Goal: Task Accomplishment & Management: Use online tool/utility

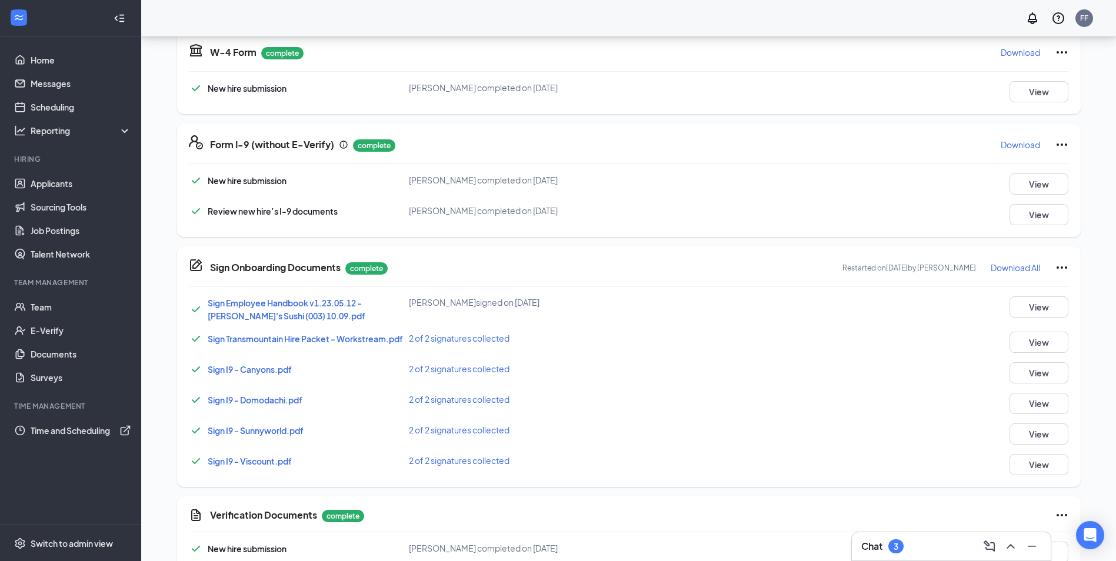
scroll to position [357, 0]
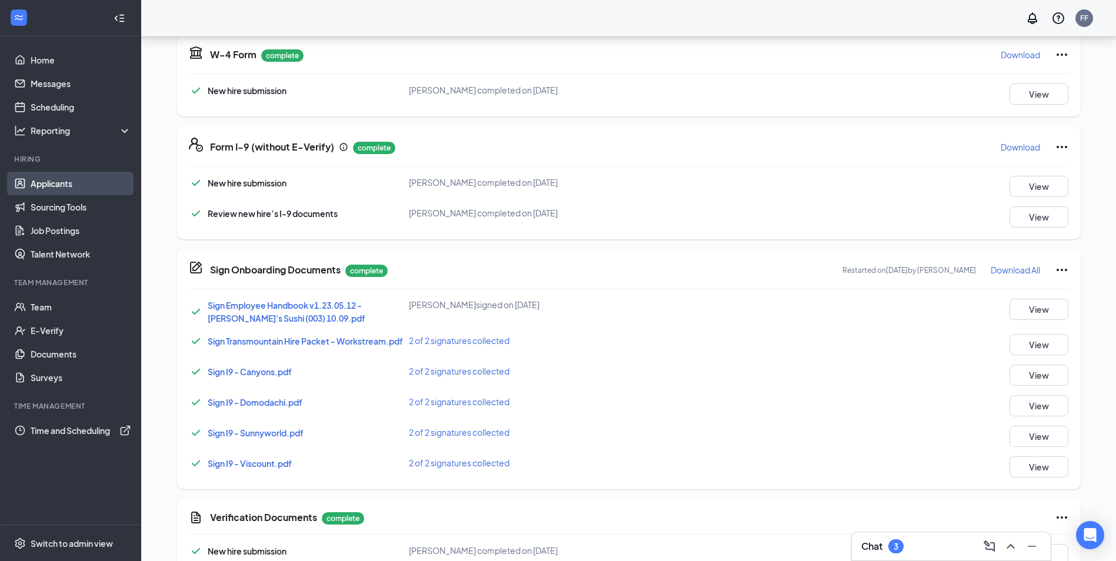
click at [46, 186] on link "Applicants" at bounding box center [81, 184] width 101 height 24
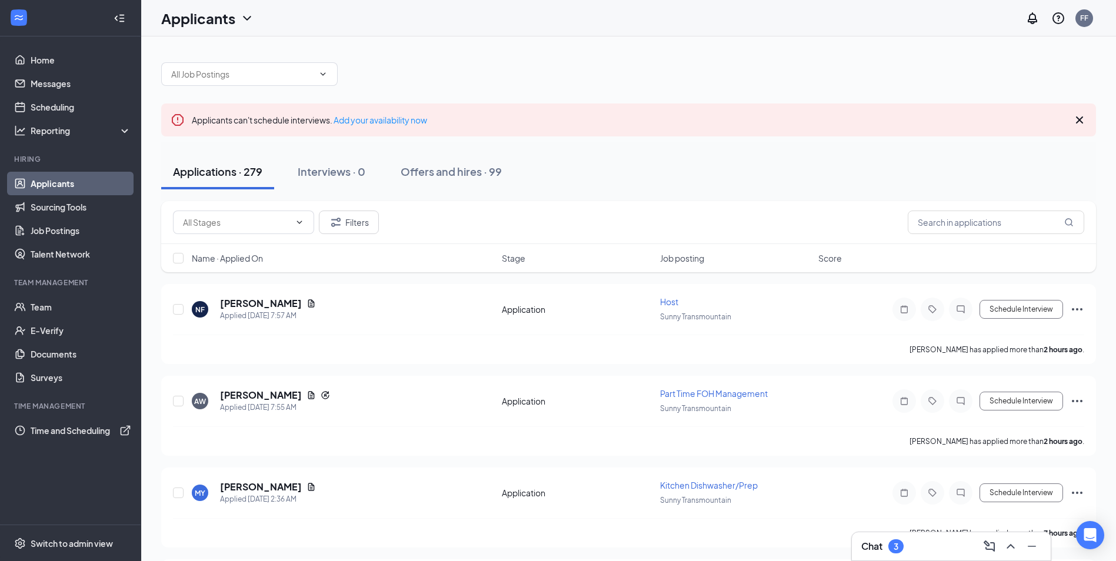
click at [222, 168] on div "Applications · 279" at bounding box center [217, 171] width 89 height 15
click at [263, 307] on h5 "[PERSON_NAME]" at bounding box center [261, 303] width 82 height 13
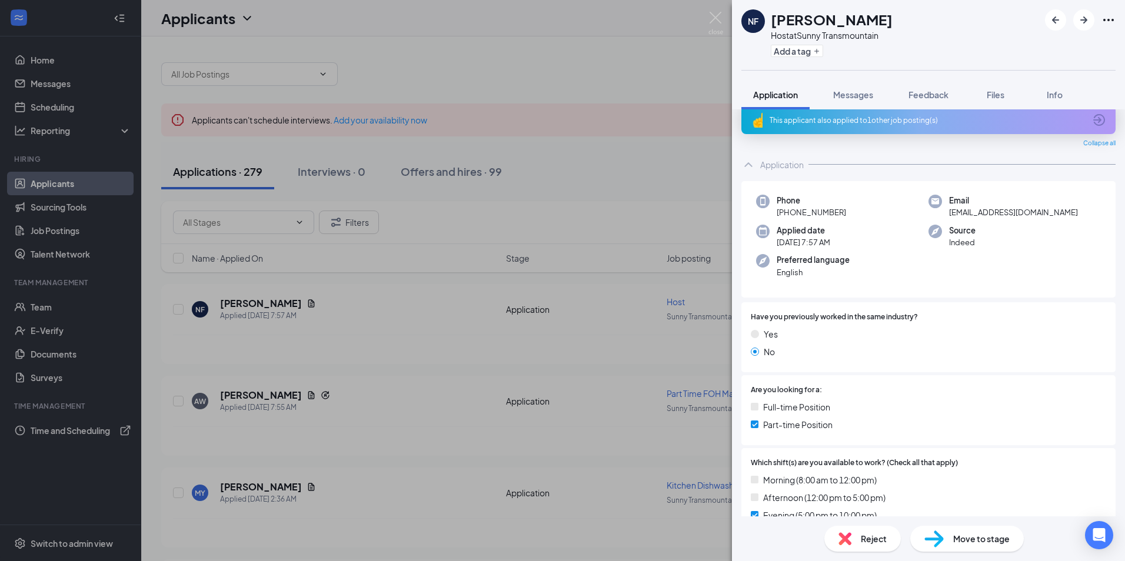
scroll to position [59, 0]
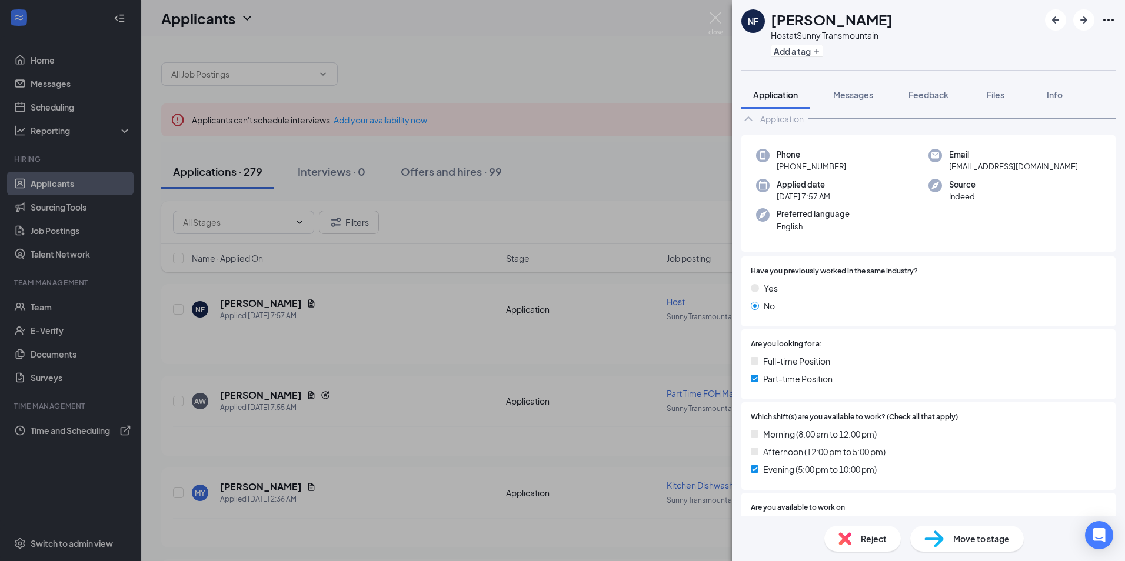
click at [602, 367] on div "NF [PERSON_NAME] Host at Sunny Transmountain Add a tag Application Messages Fee…" at bounding box center [562, 280] width 1125 height 561
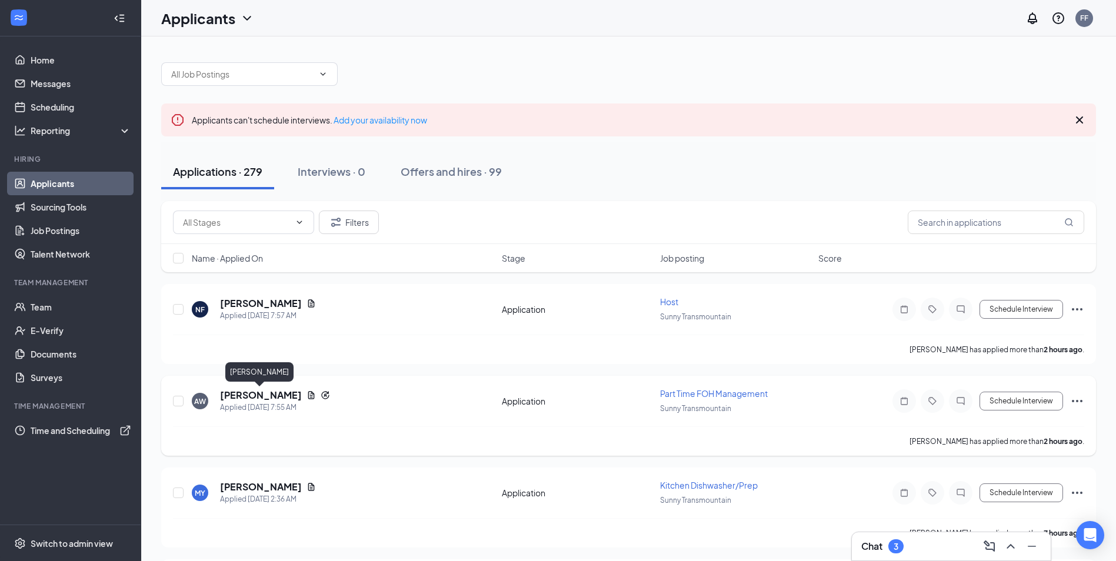
click at [244, 399] on h5 "Anthony White" at bounding box center [261, 395] width 82 height 13
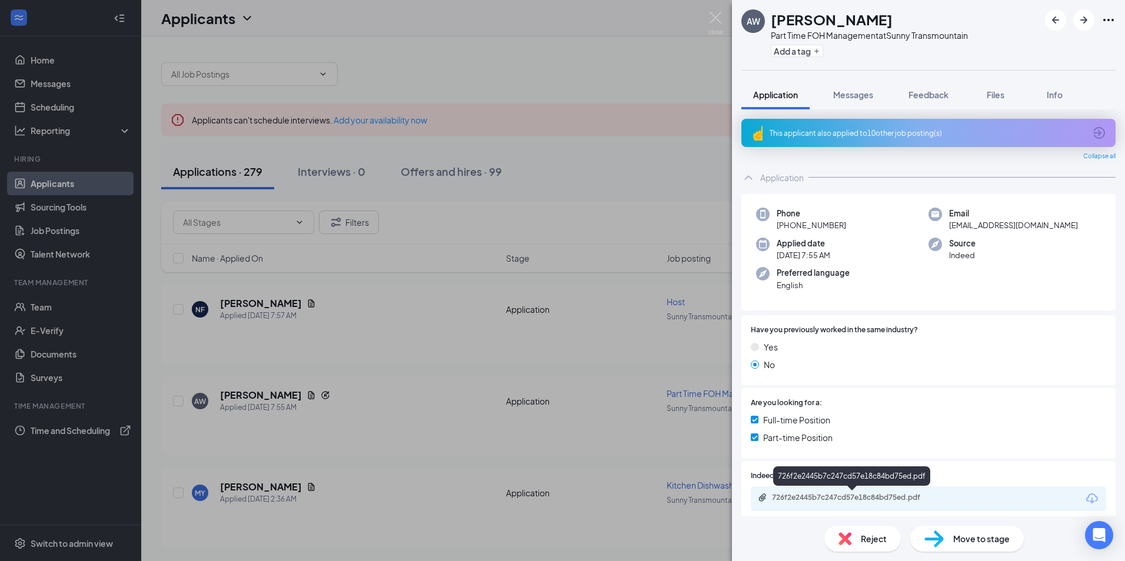
click at [821, 501] on div "726f2e2445b7c247cd57e18c84bd75ed.pdf" at bounding box center [854, 497] width 165 height 9
click at [478, 369] on div "AW Anthony White Part Time FOH Management at Sunny Transmountain Add a tag Appl…" at bounding box center [562, 280] width 1125 height 561
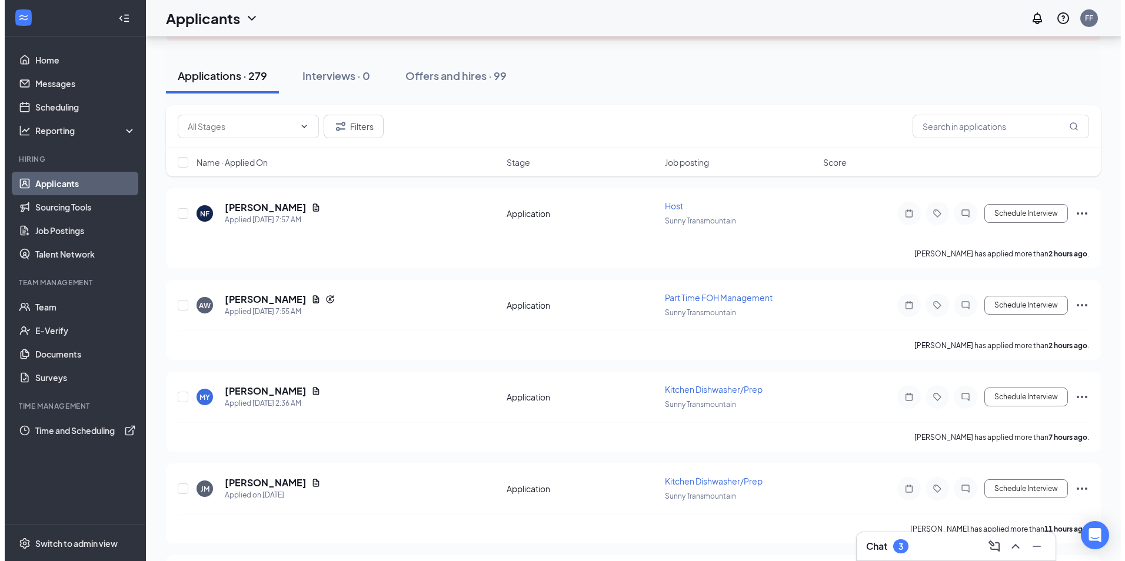
scroll to position [118, 0]
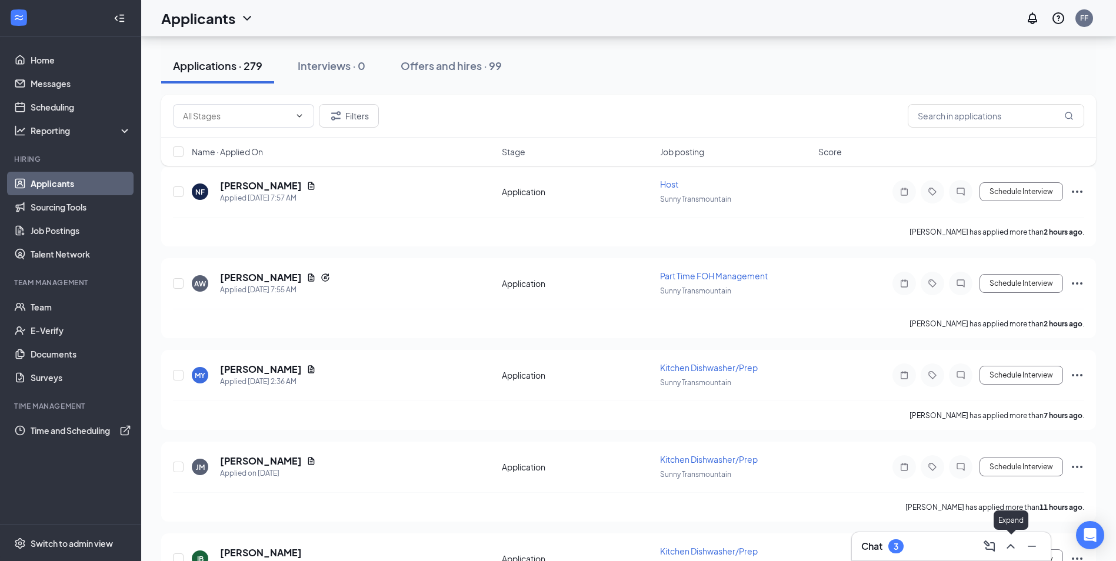
click at [1010, 547] on icon "ChevronUp" at bounding box center [1011, 547] width 14 height 14
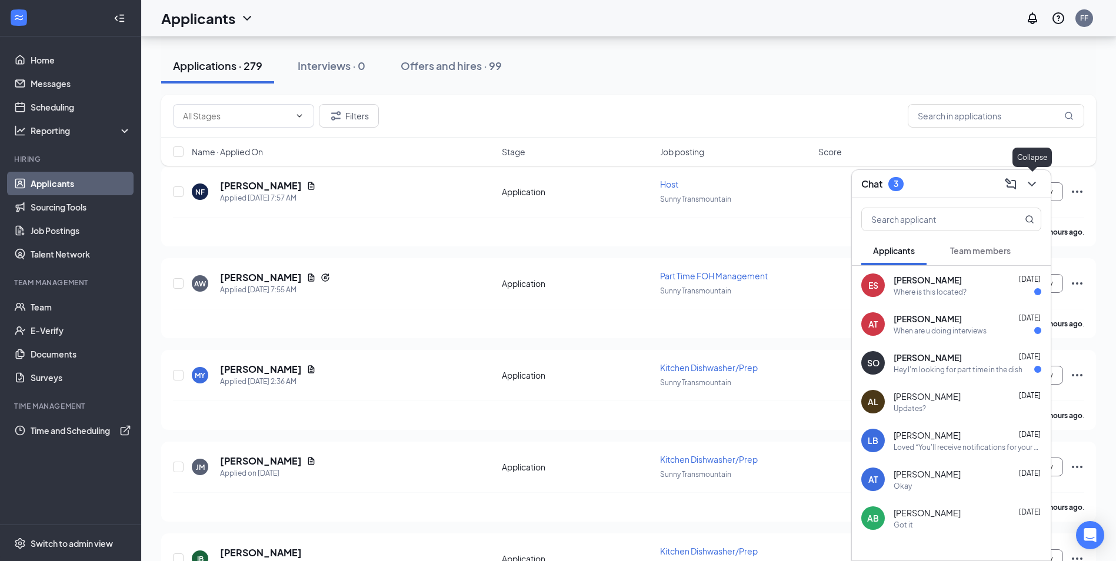
click at [1031, 183] on icon "ChevronDown" at bounding box center [1032, 184] width 14 height 14
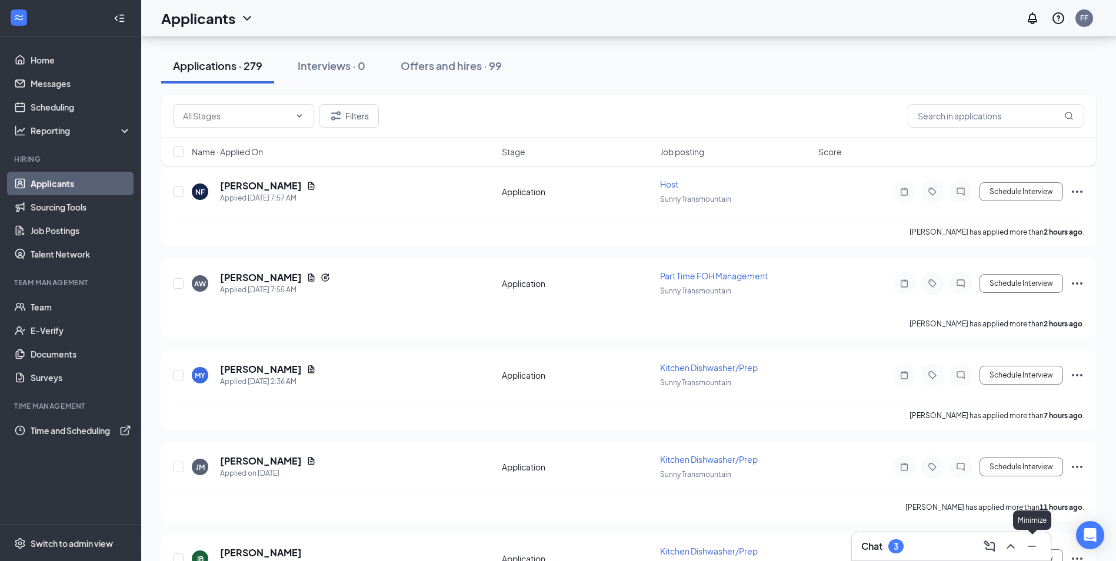
click at [1034, 543] on icon "Minimize" at bounding box center [1032, 547] width 14 height 14
click at [281, 459] on h5 "JONATHAN MARTINEZ" at bounding box center [261, 461] width 82 height 13
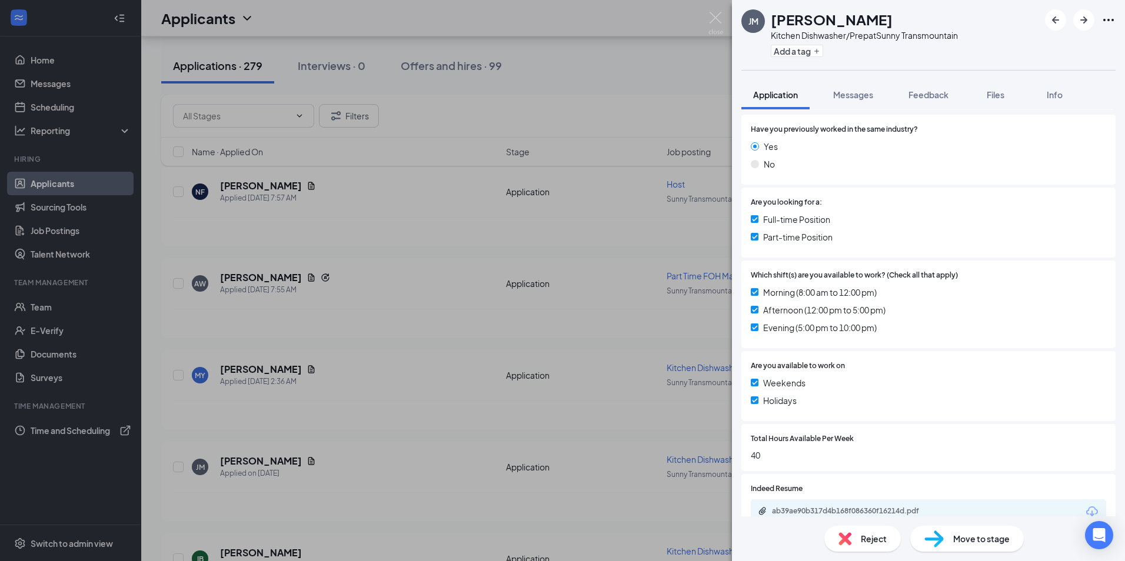
scroll to position [177, 0]
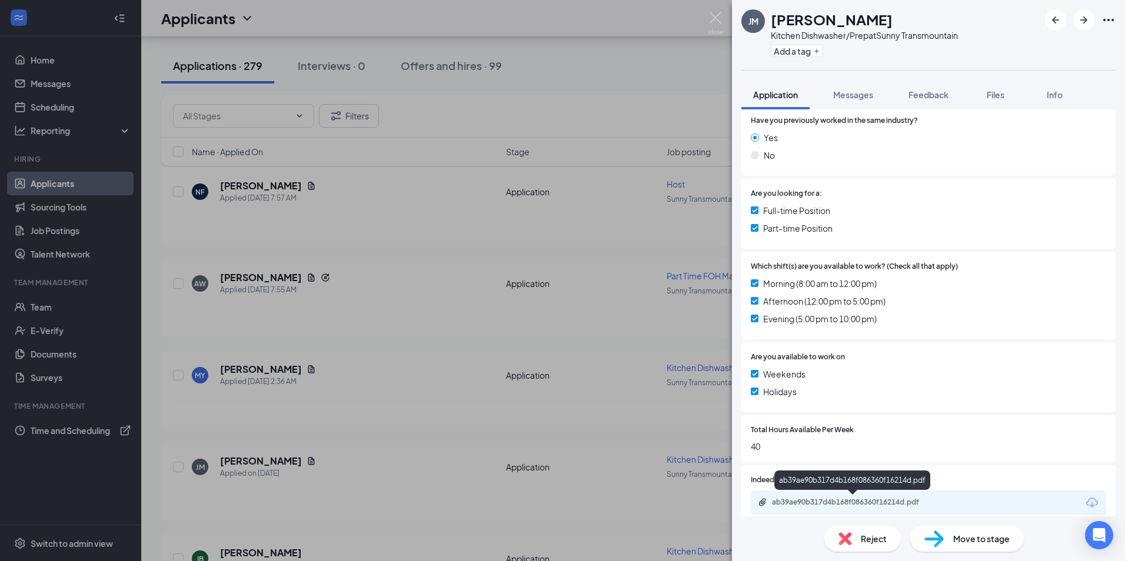
click at [845, 498] on div "ab39ae90b317d4b168f086360f16214d.pdf" at bounding box center [854, 502] width 165 height 9
click at [874, 499] on div "ab39ae90b317d4b168f086360f16214d.pdf" at bounding box center [854, 502] width 165 height 9
click at [485, 341] on div "JM JONATHAN MARTINEZ Kitchen Dishwasher/Prep at Sunny Transmountain Add a tag A…" at bounding box center [562, 280] width 1125 height 561
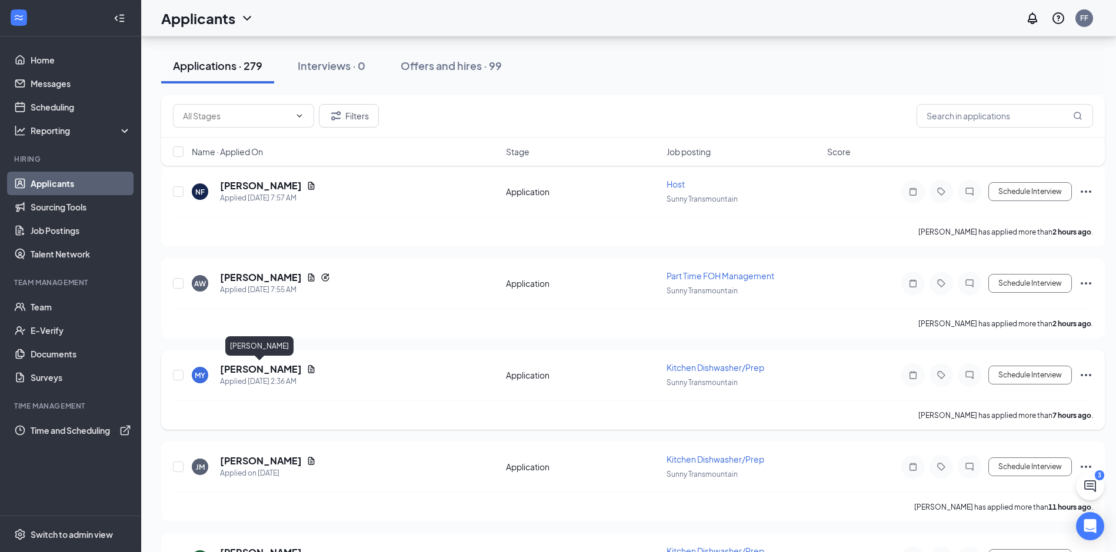
click at [239, 369] on h5 "Michael Ybarbo" at bounding box center [261, 369] width 82 height 13
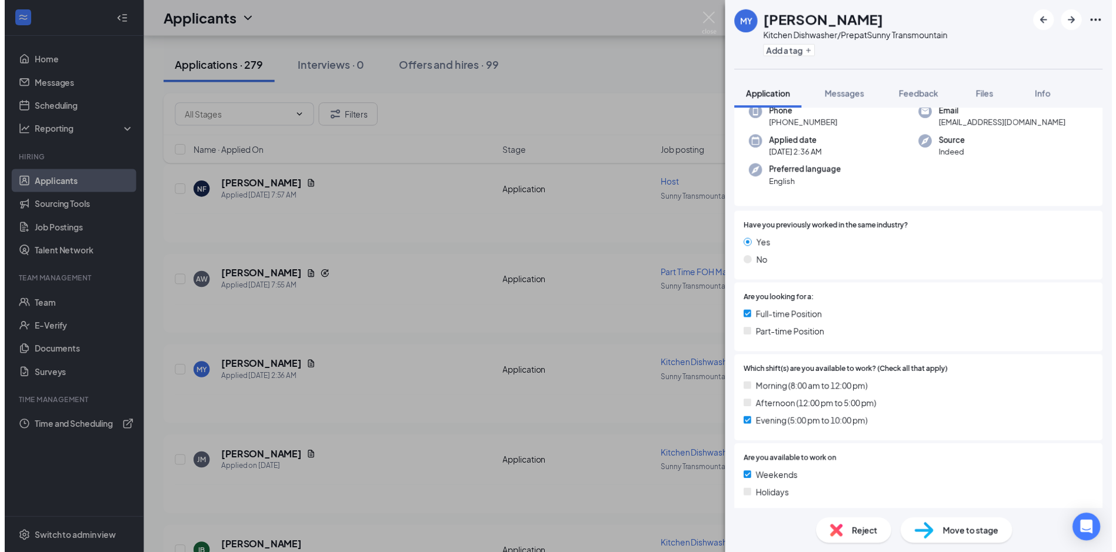
scroll to position [59, 0]
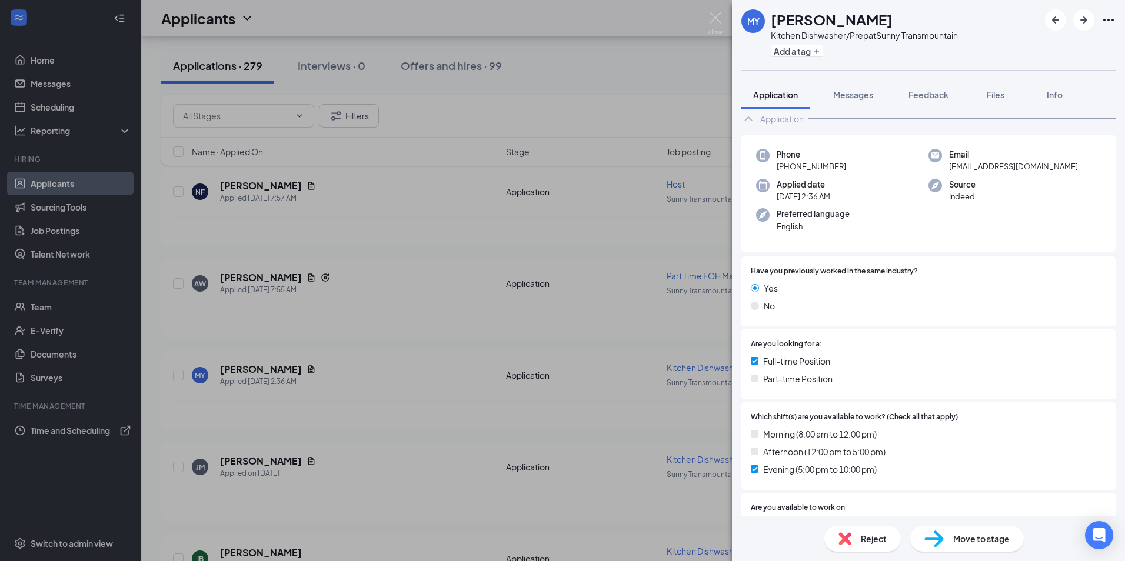
click at [594, 345] on div "MY Michael Ybarbo Kitchen Dishwasher/Prep at Sunny Transmountain Add a tag Appl…" at bounding box center [562, 280] width 1125 height 561
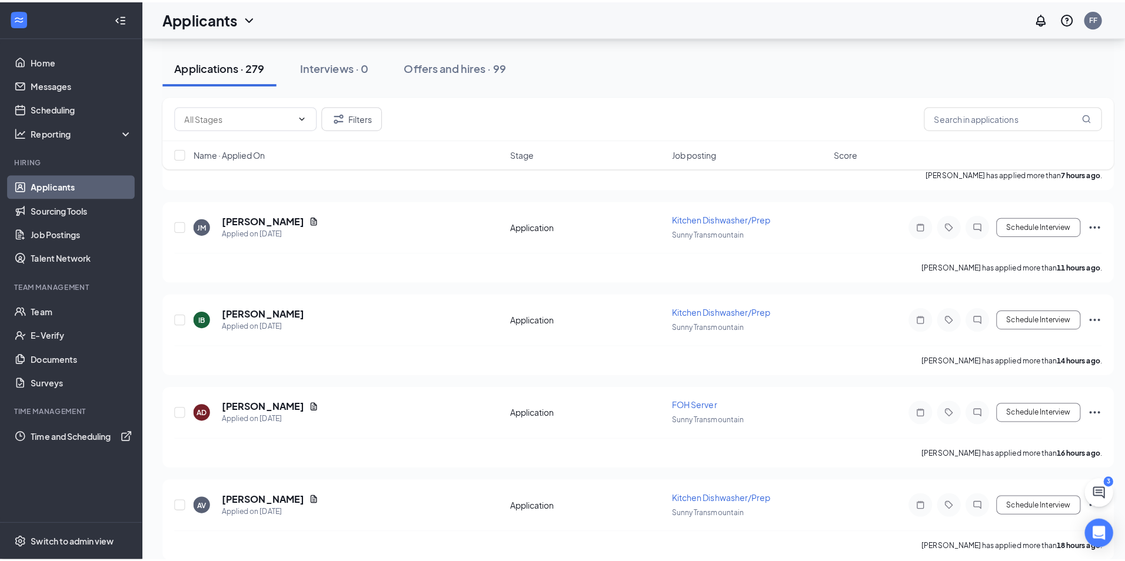
scroll to position [412, 0]
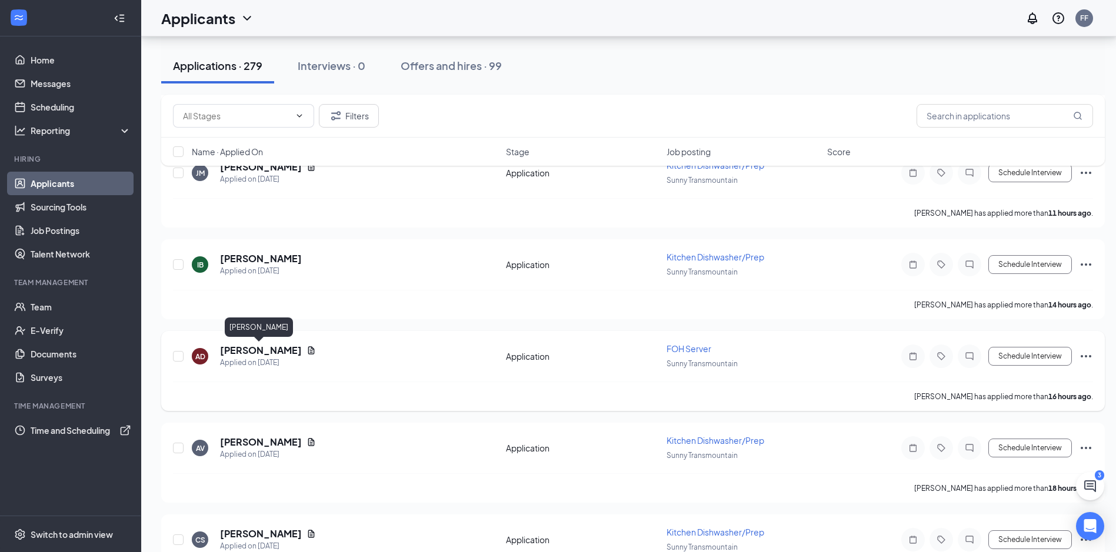
click at [244, 349] on h5 "Amanda Deven" at bounding box center [261, 350] width 82 height 13
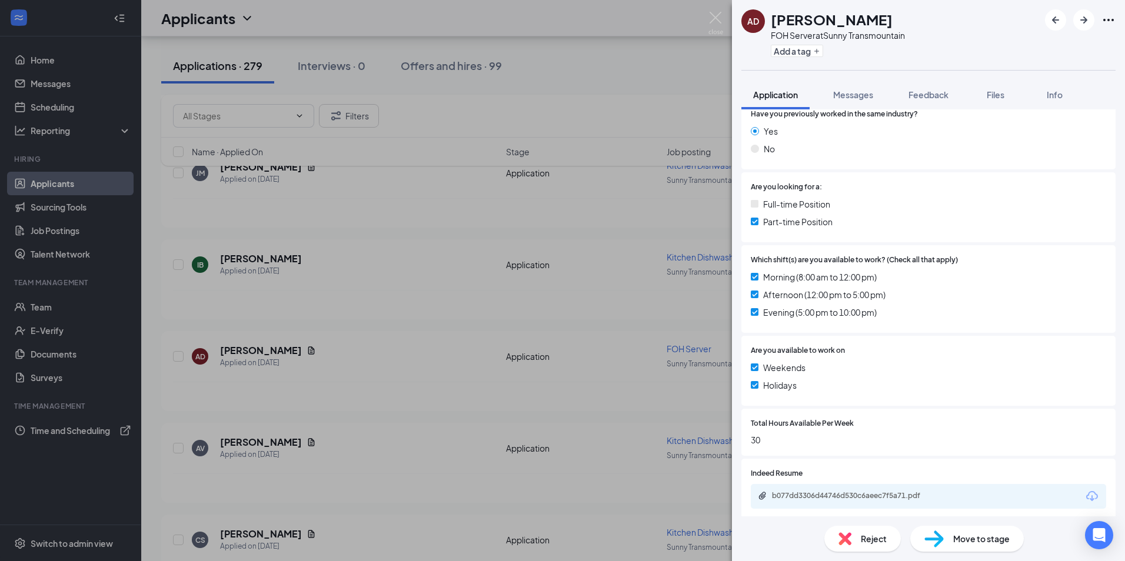
scroll to position [267, 0]
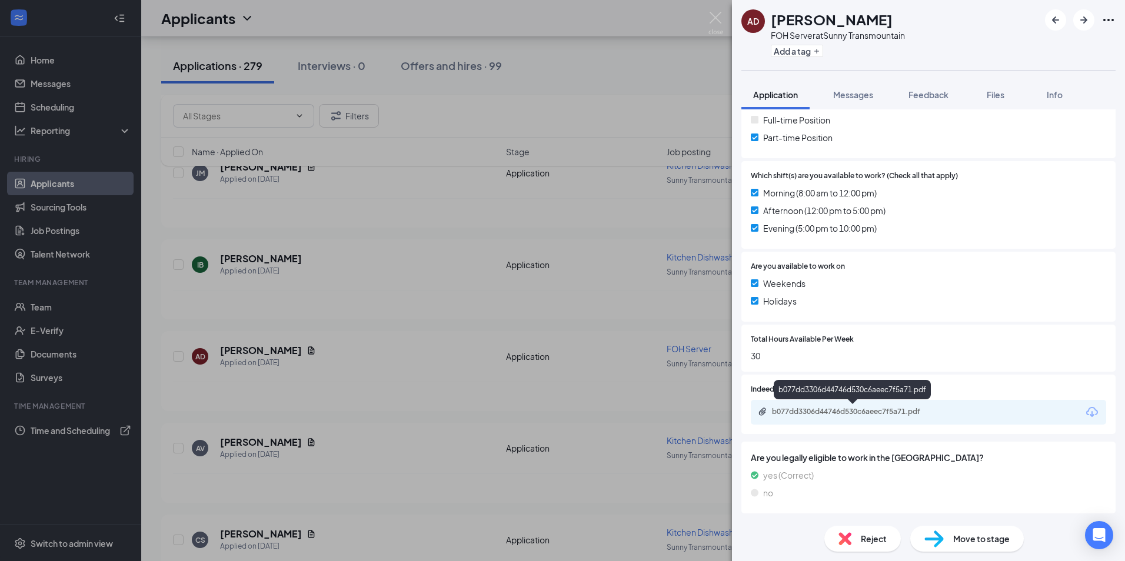
click at [892, 408] on div "b077dd3306d44746d530c6aeec7f5a71.pdf" at bounding box center [854, 411] width 165 height 9
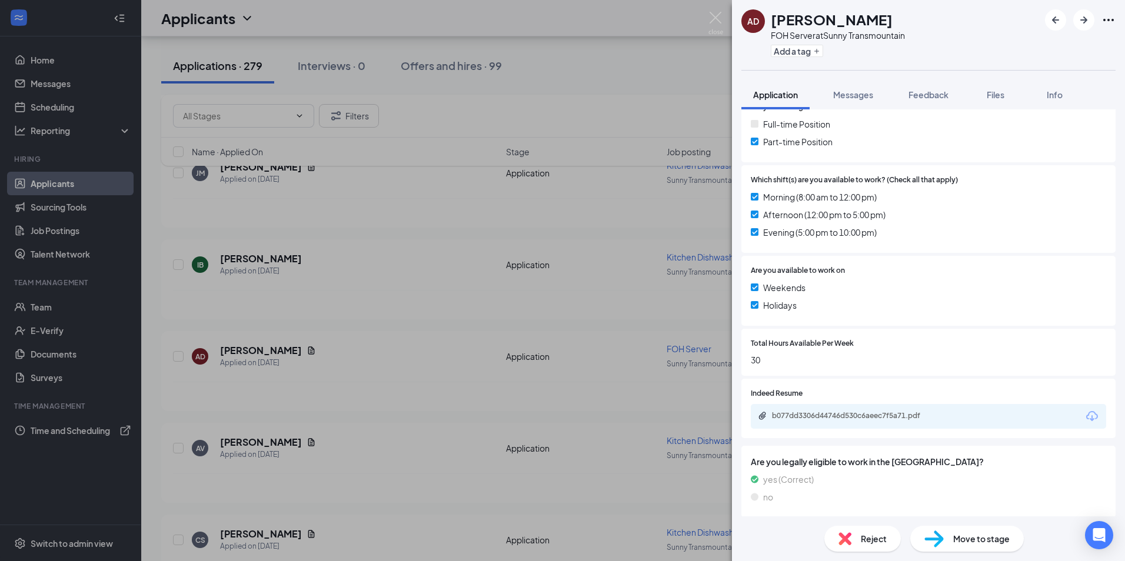
click at [419, 418] on div "AD Amanda Deven FOH Server at Sunny Transmountain Add a tag Application Message…" at bounding box center [562, 280] width 1125 height 561
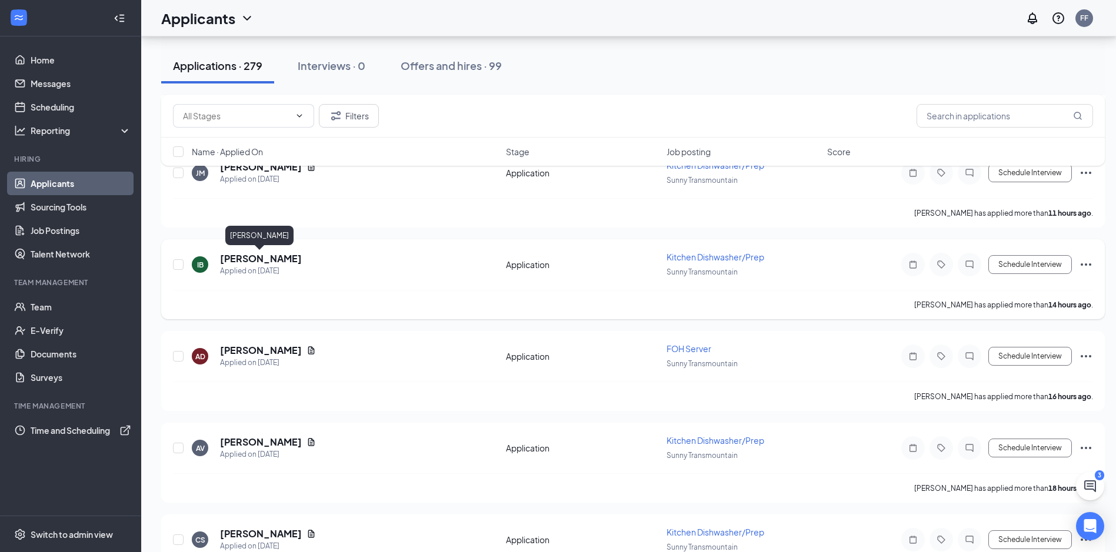
click at [259, 260] on h5 "Isaiah Barbuscia" at bounding box center [261, 258] width 82 height 13
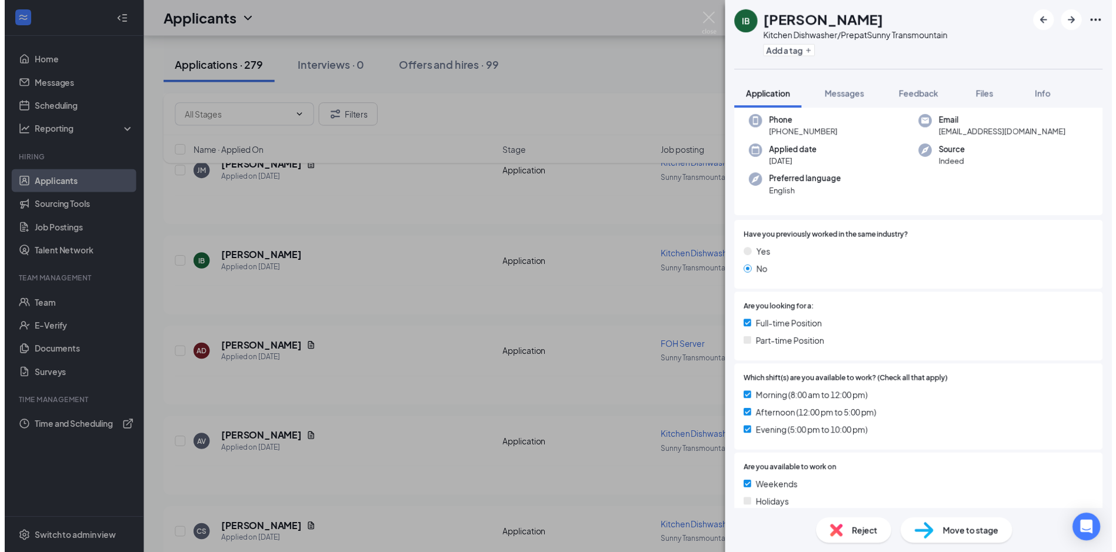
scroll to position [203, 0]
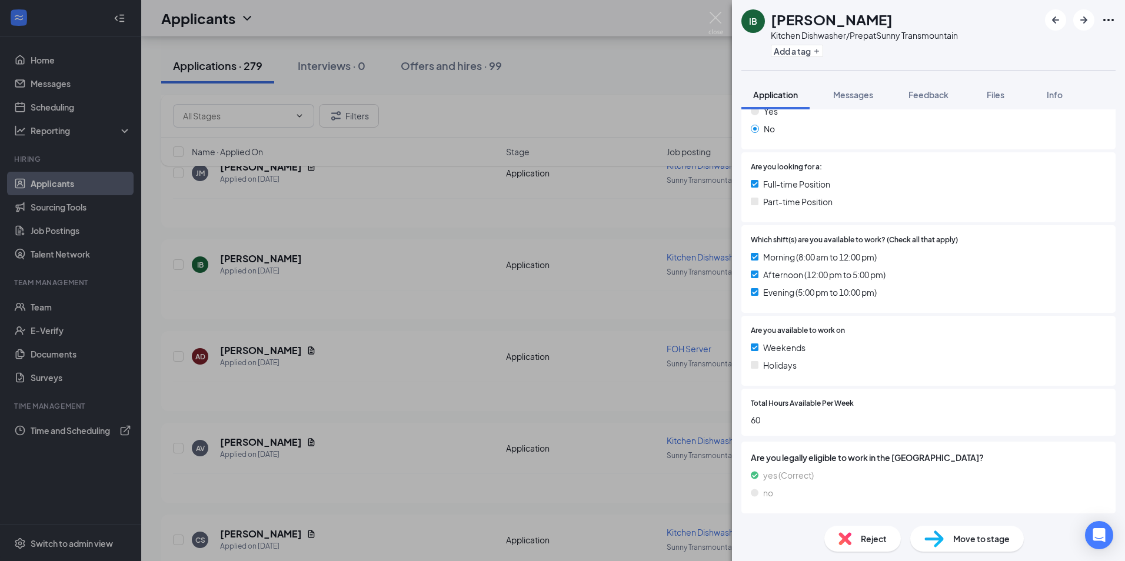
click at [624, 324] on div "IB Isaiah Barbuscia Kitchen Dishwasher/Prep at Sunny Transmountain Add a tag Ap…" at bounding box center [562, 280] width 1125 height 561
click at [447, 326] on div "IB Isaiah Barbuscia Kitchen Dishwasher/Prep at Sunny Transmountain Add a tag Ap…" at bounding box center [562, 280] width 1125 height 561
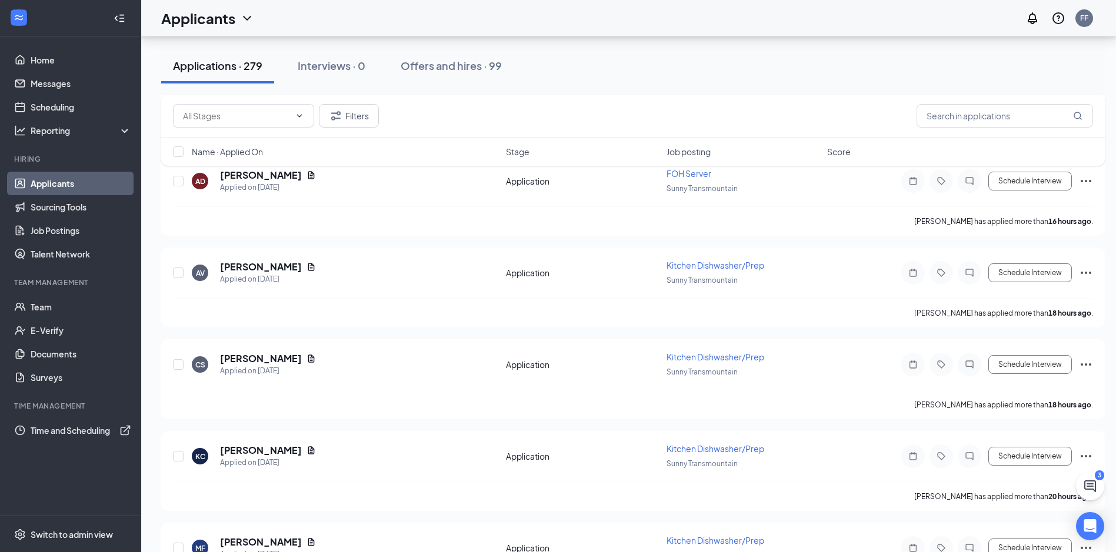
scroll to position [588, 0]
click at [235, 361] on h5 "Charlie Sr" at bounding box center [261, 357] width 82 height 13
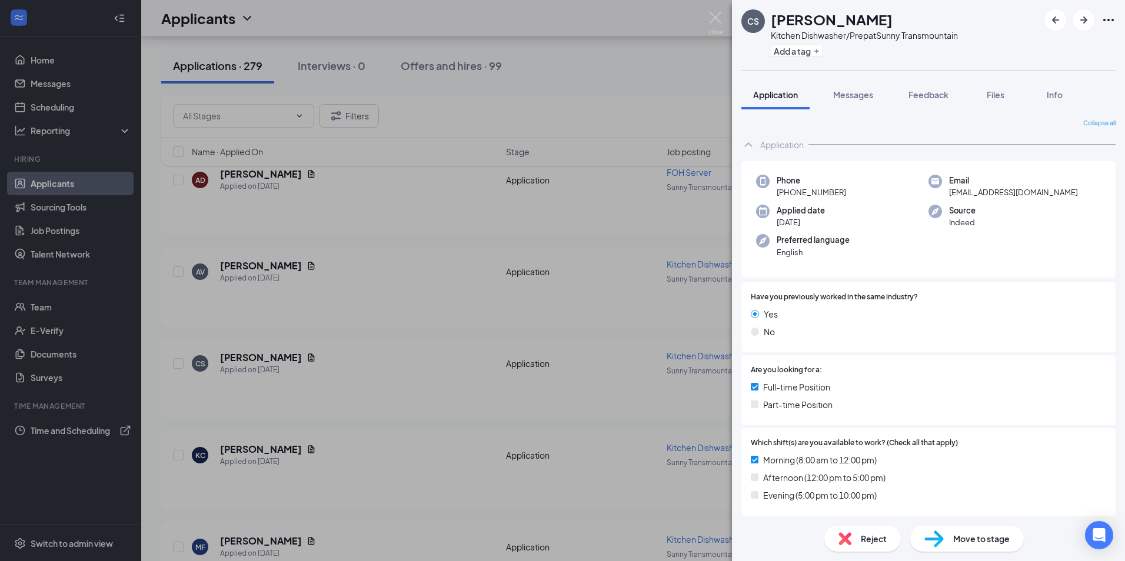
click at [520, 335] on div "CS Charlie Sr Kitchen Dishwasher/Prep at Sunny Transmountain Add a tag Applicat…" at bounding box center [562, 280] width 1125 height 561
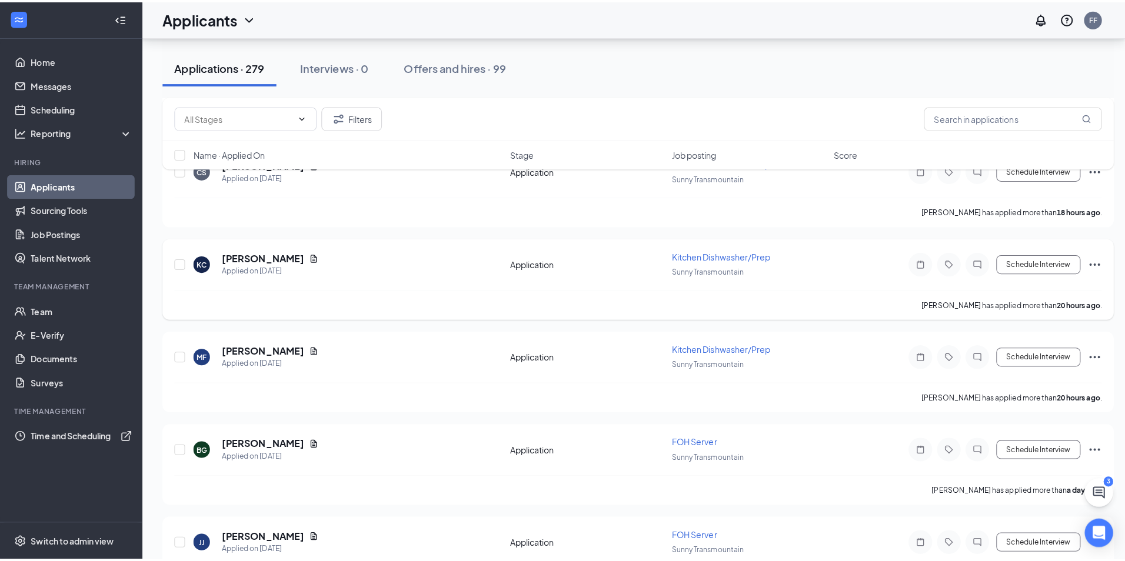
scroll to position [824, 0]
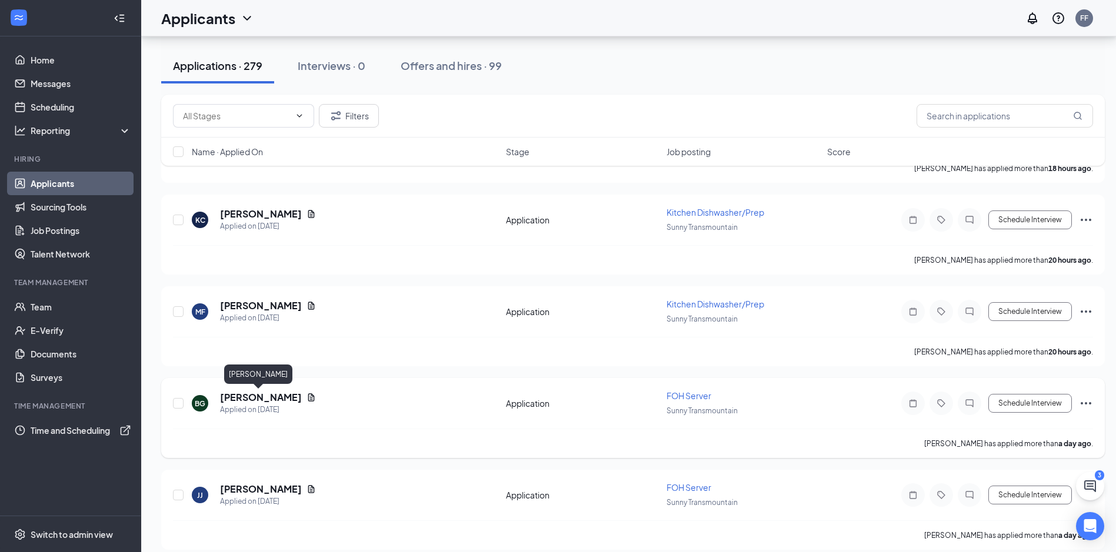
click at [245, 399] on h5 "Bryan Grajeda" at bounding box center [261, 397] width 82 height 13
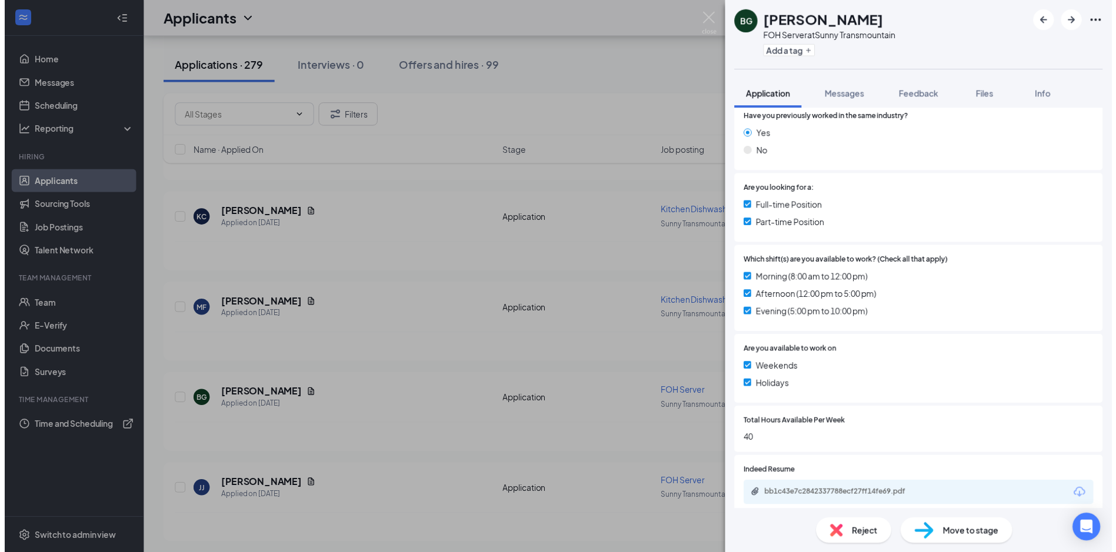
scroll to position [177, 0]
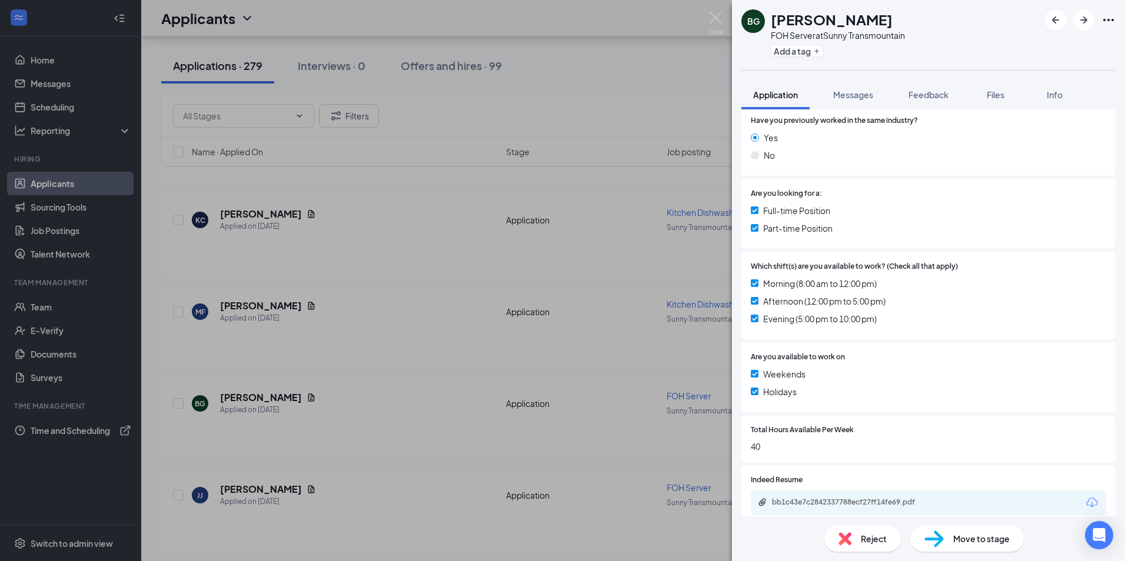
click at [874, 498] on div "bb1c43e7c2842337788ecf27ff14fe69.pdf" at bounding box center [854, 502] width 165 height 9
click at [628, 370] on div "BG Bryan Grajeda FOH Server at Sunny Transmountain Add a tag Application Messag…" at bounding box center [562, 280] width 1125 height 561
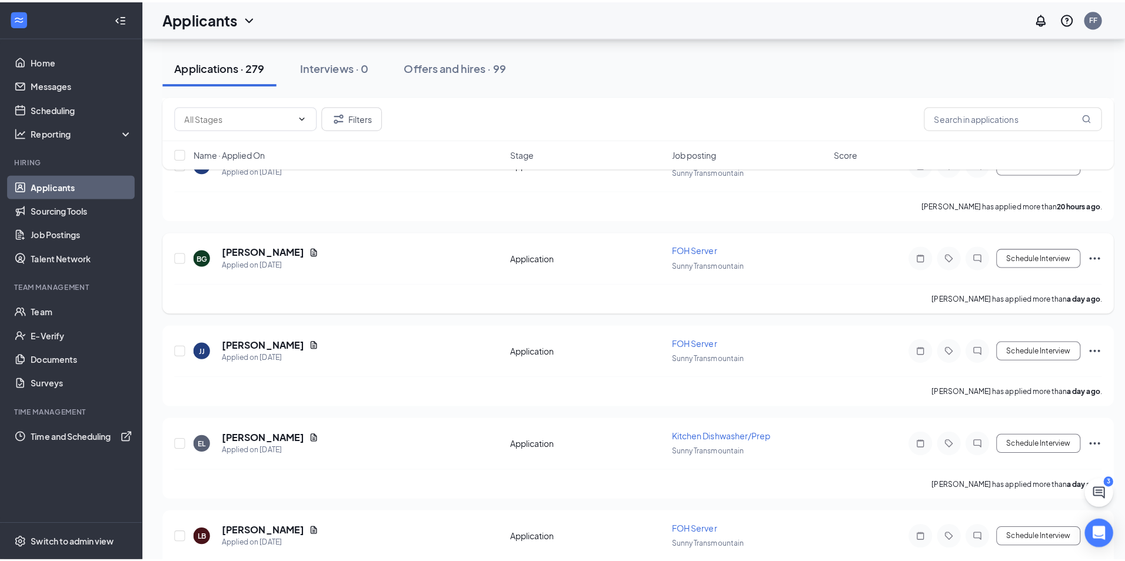
scroll to position [1000, 0]
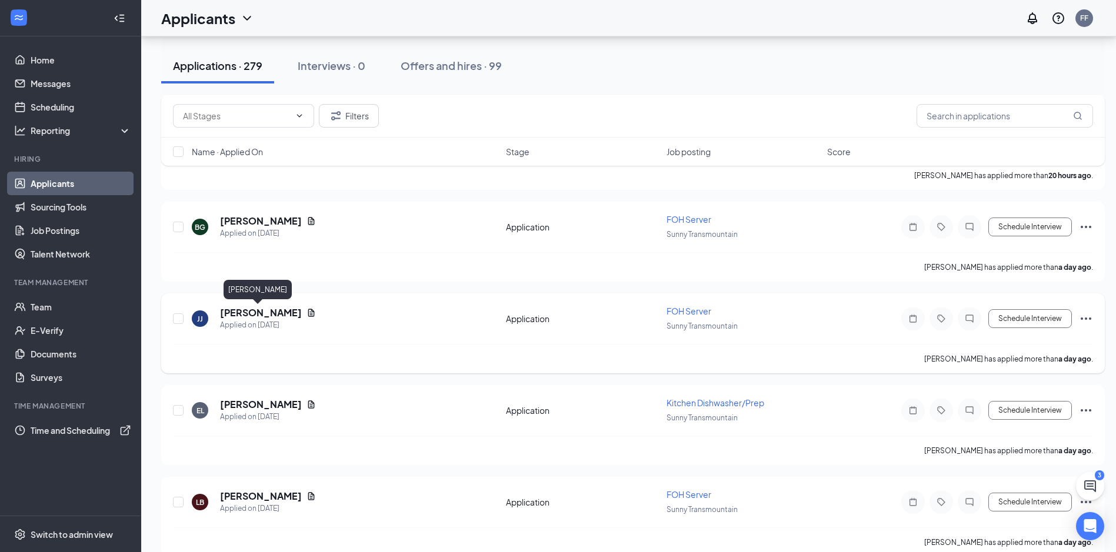
click at [240, 314] on h5 "Jaclyn James" at bounding box center [261, 313] width 82 height 13
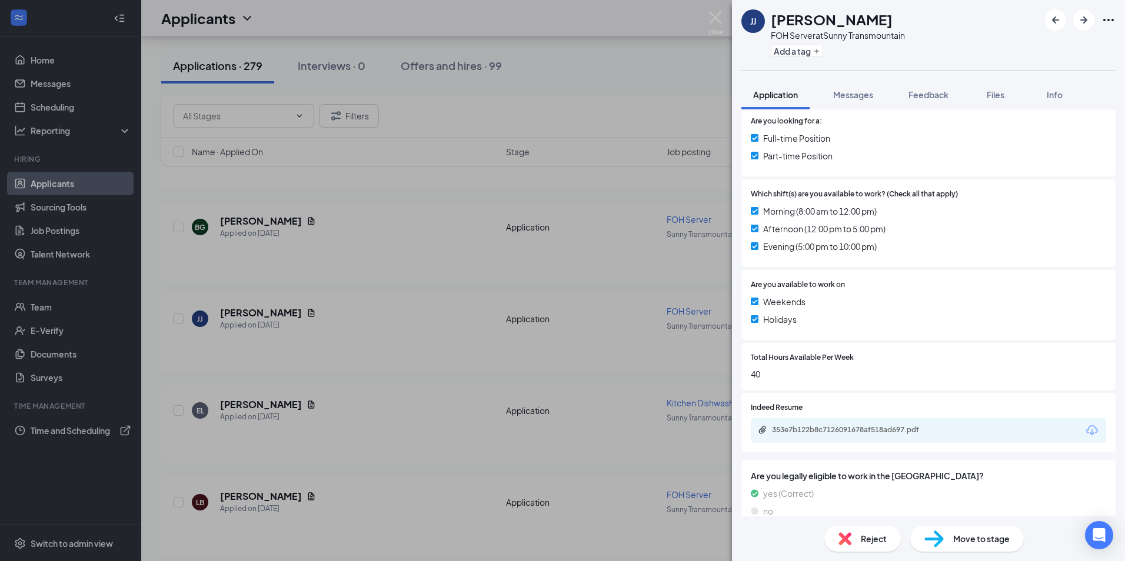
scroll to position [300, 0]
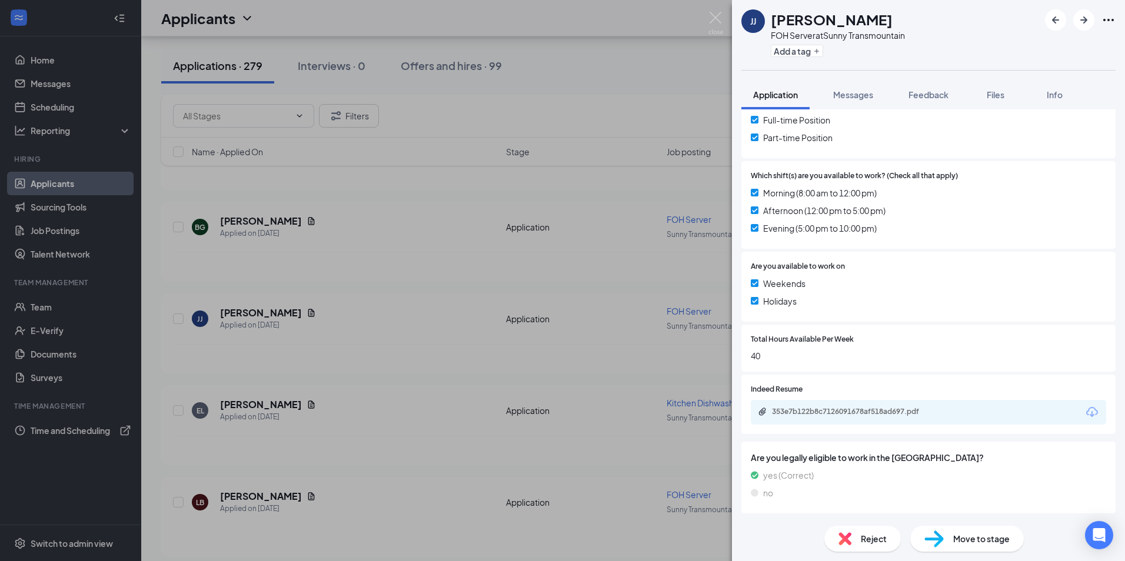
click at [875, 410] on div "353e7b122b8c7126091678af518ad697.pdf" at bounding box center [854, 411] width 165 height 9
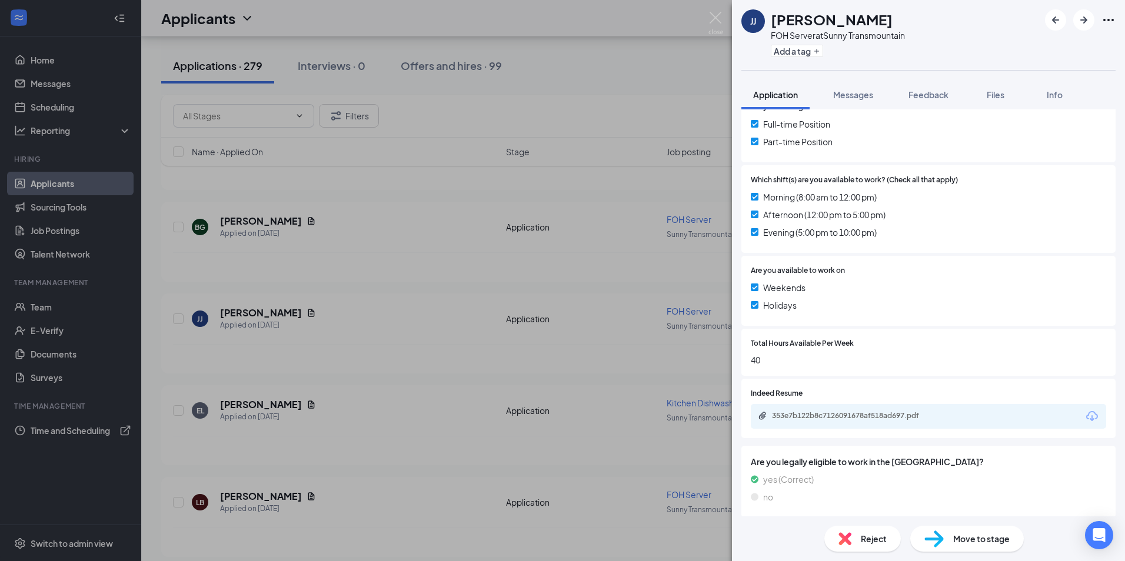
click at [417, 378] on div "JJ Jaclyn James FOH Server at Sunny Transmountain Add a tag Application Message…" at bounding box center [562, 280] width 1125 height 561
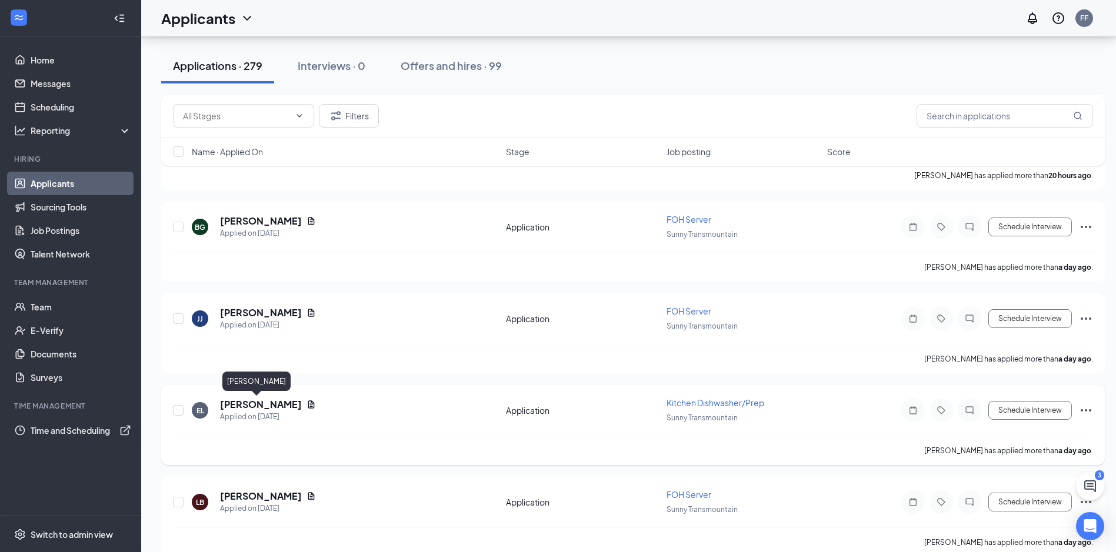
click at [231, 402] on h5 "Edna Lynch" at bounding box center [261, 404] width 82 height 13
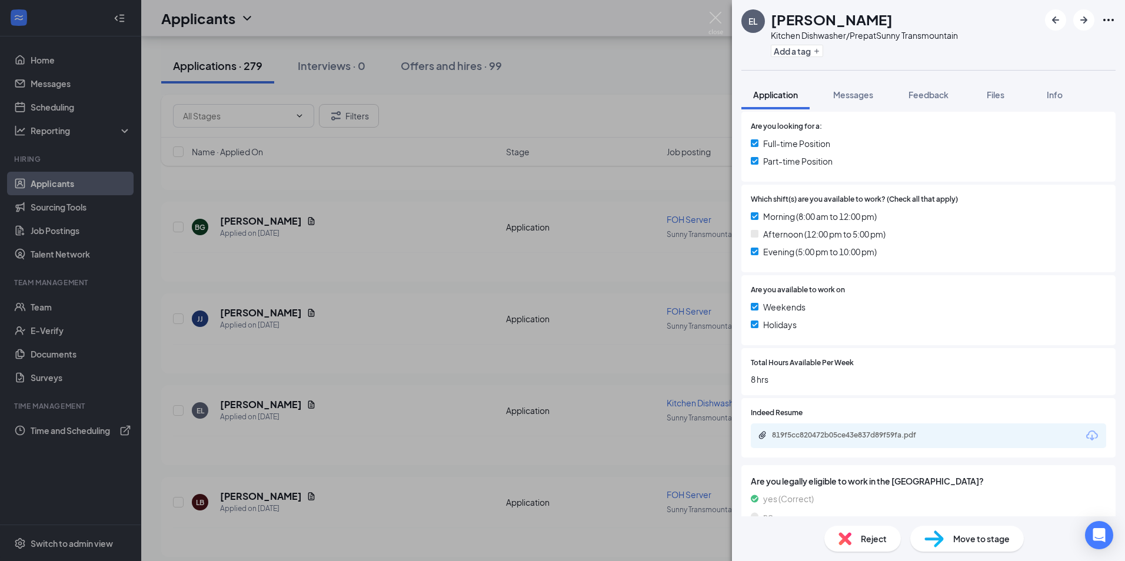
scroll to position [254, 0]
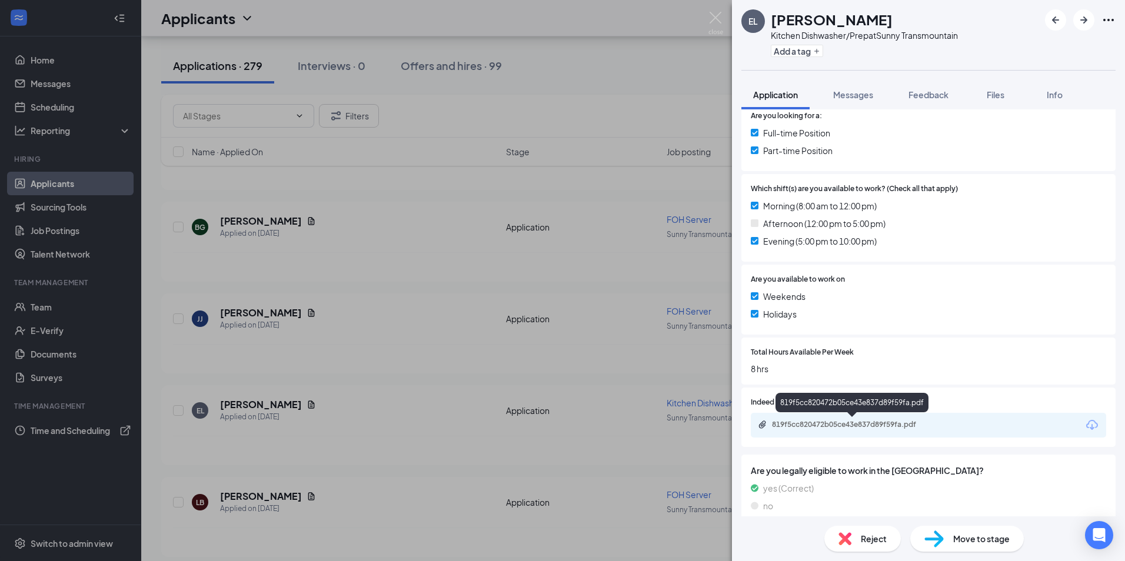
click at [850, 420] on div "819f5cc820472b05ce43e837d89f59fa.pdf" at bounding box center [854, 424] width 165 height 9
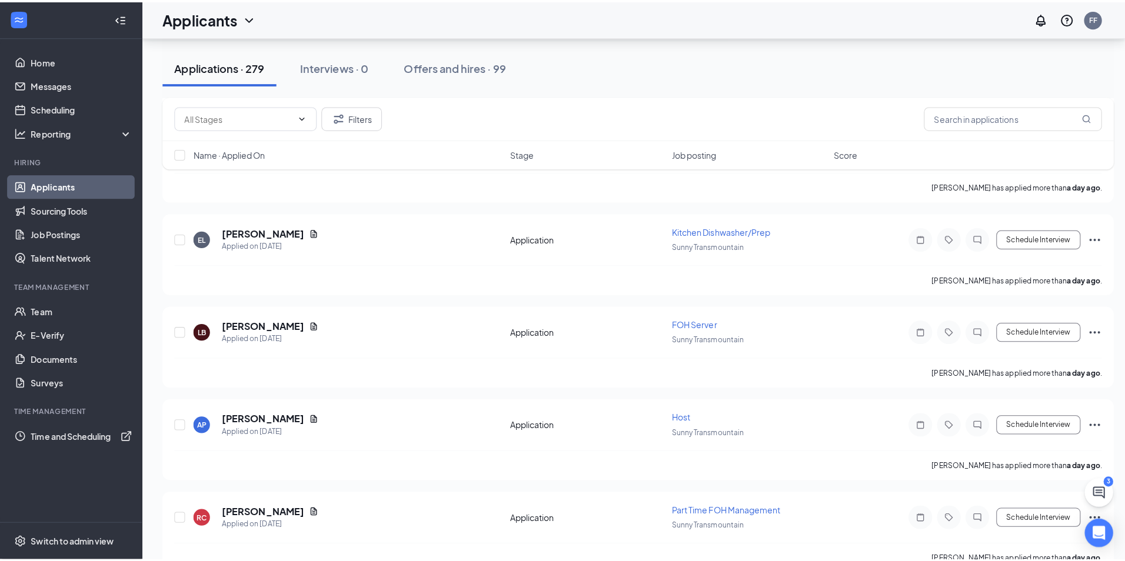
scroll to position [1177, 0]
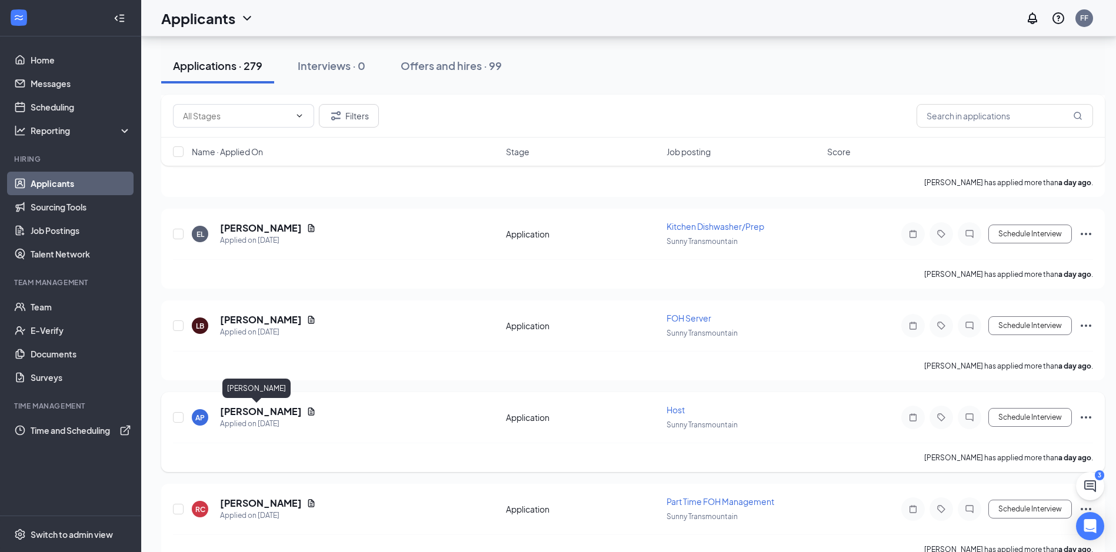
click at [236, 414] on h5 "[PERSON_NAME]" at bounding box center [261, 411] width 82 height 13
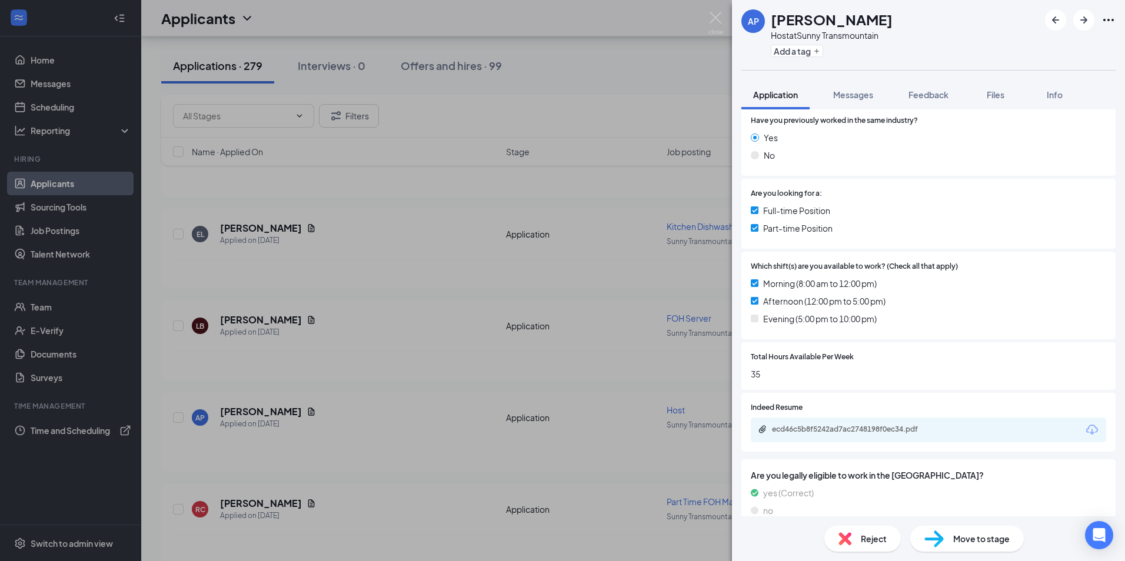
scroll to position [227, 0]
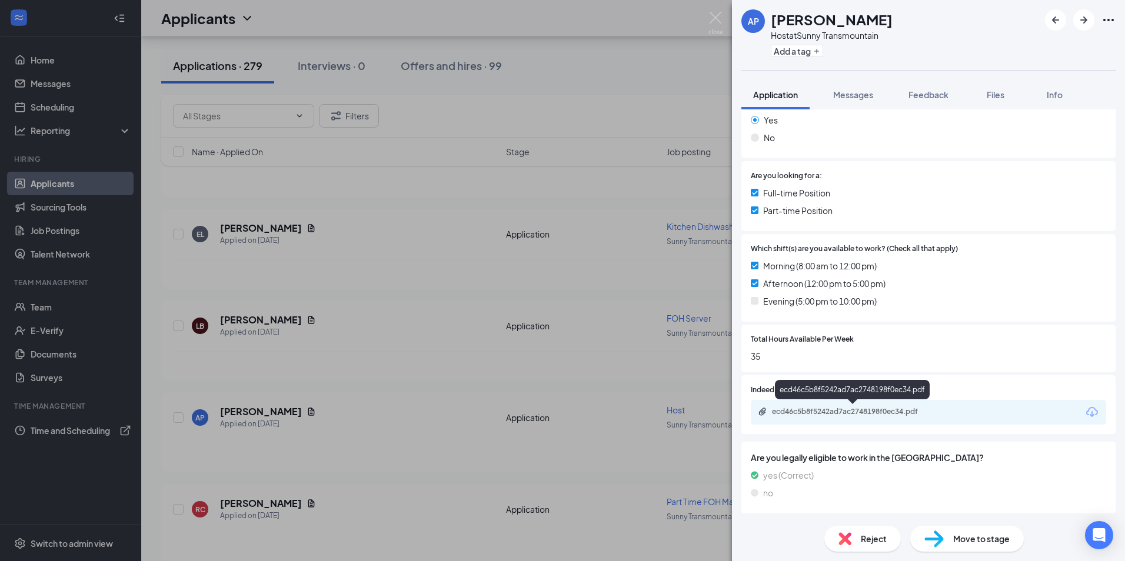
click at [836, 407] on div "ecd46c5b8f5242ad7ac2748198f0ec34.pdf" at bounding box center [854, 411] width 165 height 9
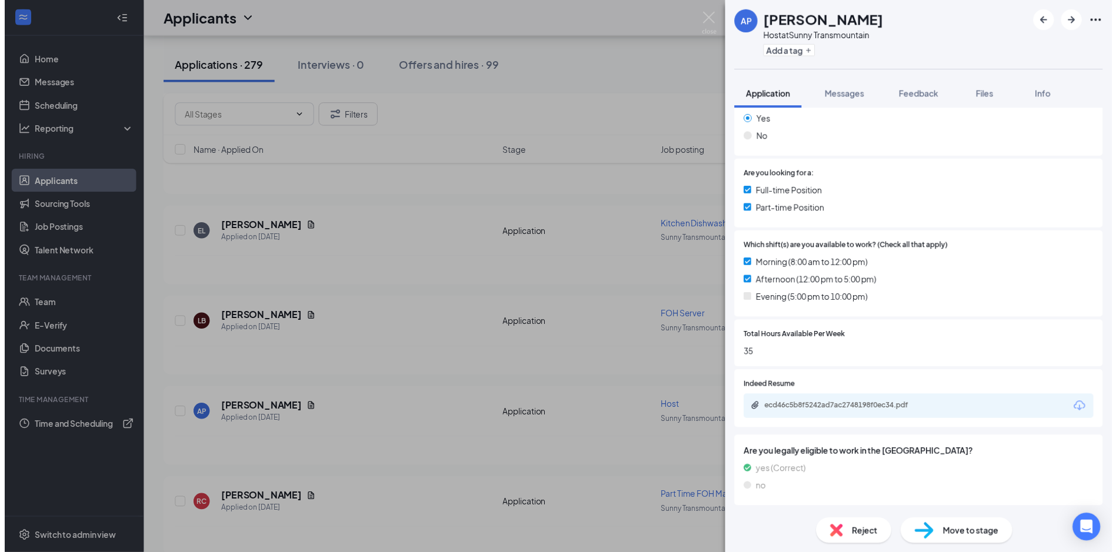
scroll to position [223, 0]
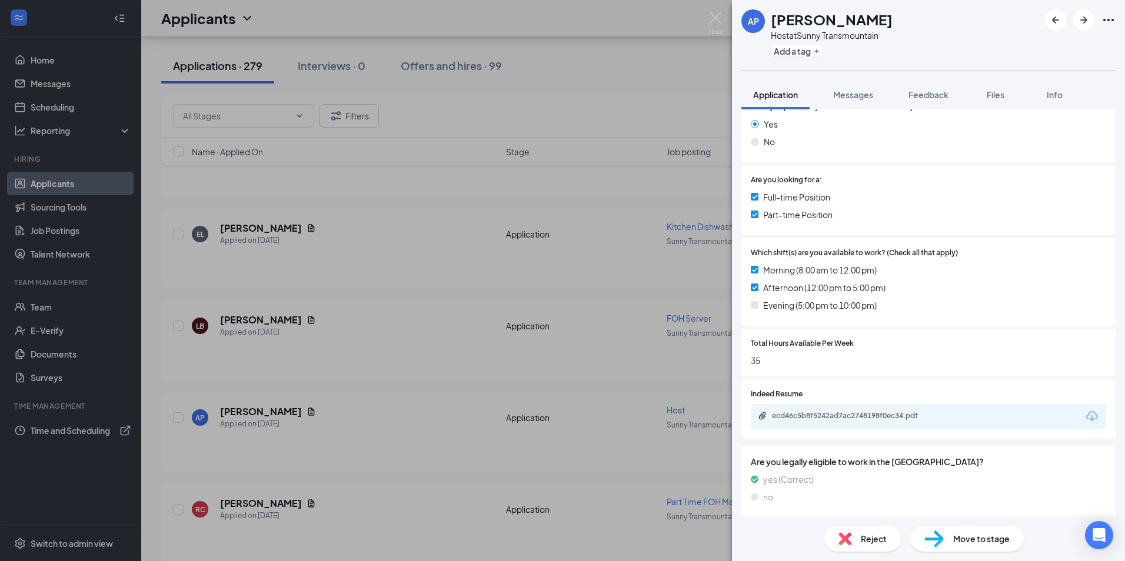
click at [428, 384] on div "AP Anahy Pina Host at Sunny Transmountain Add a tag Application Messages Feedba…" at bounding box center [562, 280] width 1125 height 561
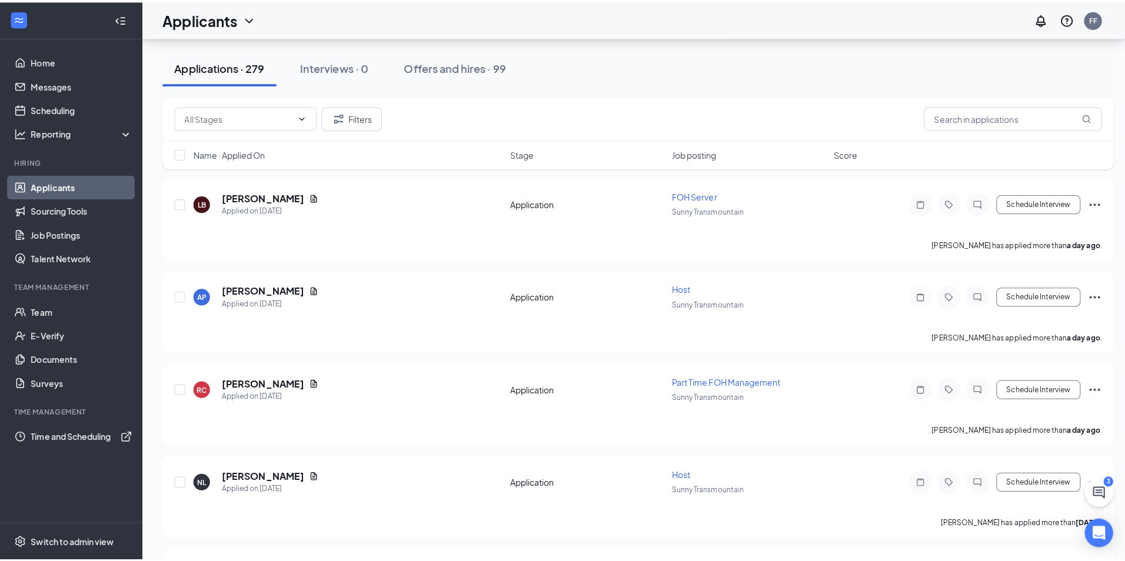
scroll to position [1353, 0]
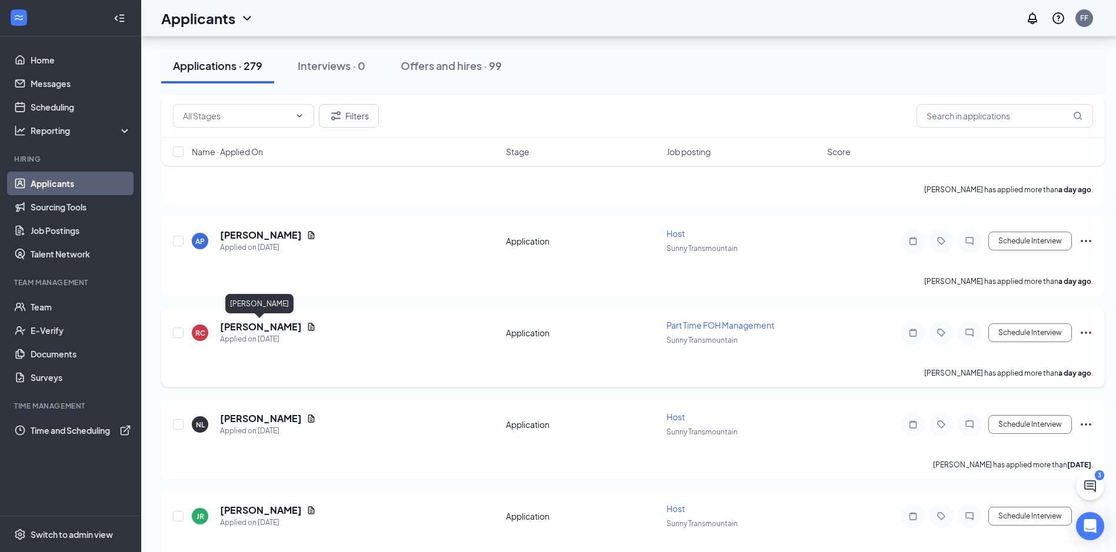
click at [249, 329] on h5 "Richard Carrizal" at bounding box center [261, 327] width 82 height 13
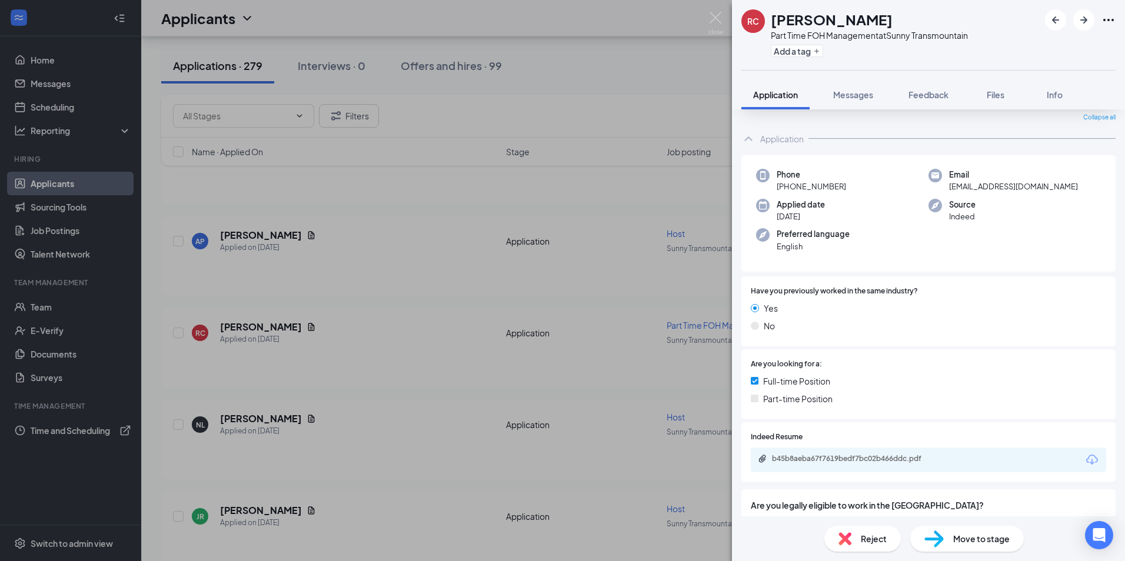
scroll to position [59, 0]
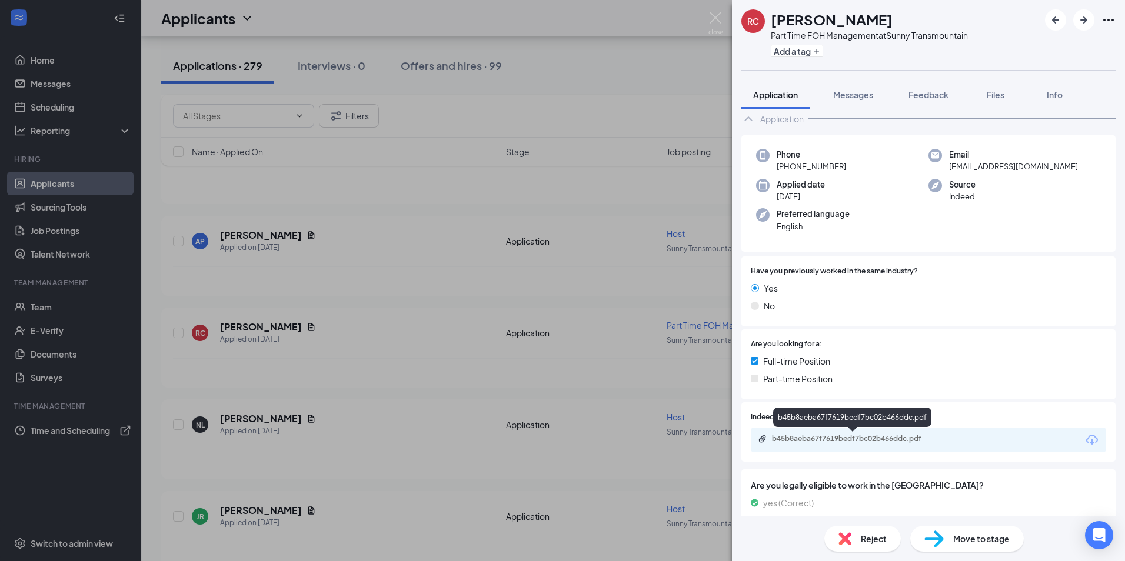
click at [870, 438] on div "b45b8aeba67f7619bedf7bc02b466ddc.pdf" at bounding box center [854, 438] width 165 height 9
click at [455, 390] on div "RC Richard Carrizal Part Time FOH Management at Sunny Transmountain Add a tag A…" at bounding box center [562, 280] width 1125 height 561
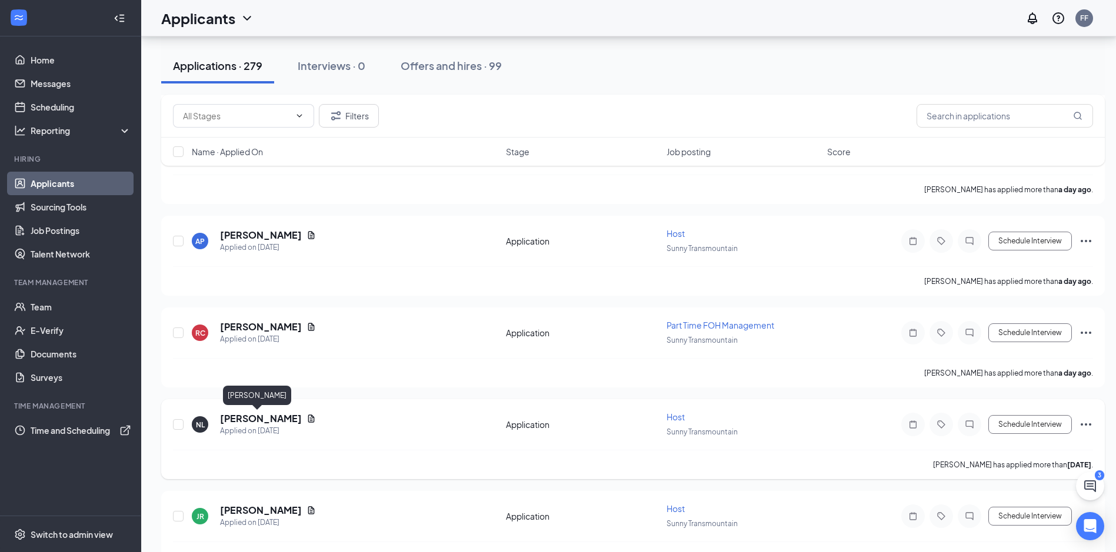
click at [238, 416] on h5 "[PERSON_NAME]" at bounding box center [261, 418] width 82 height 13
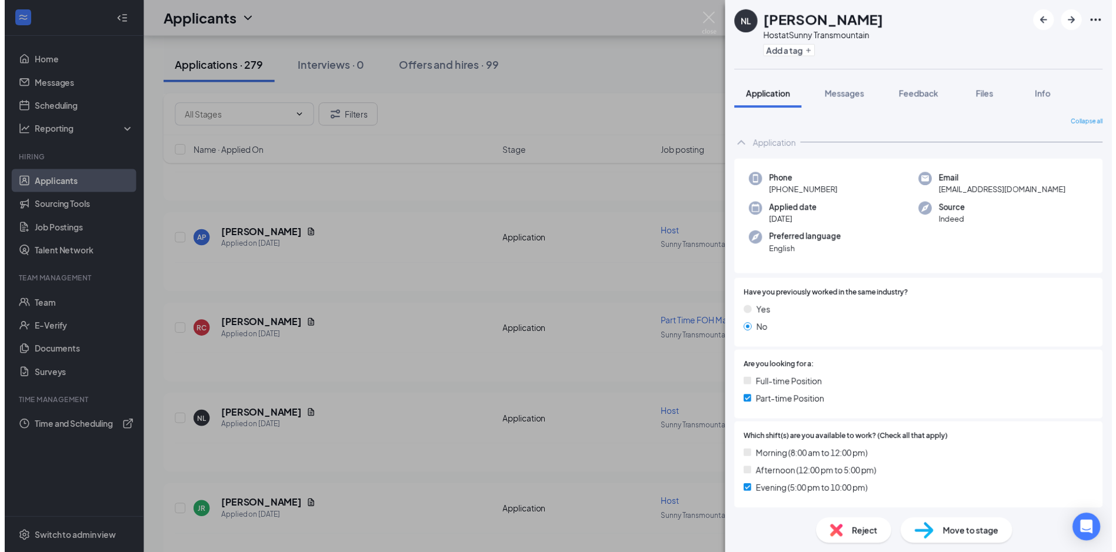
scroll to position [59, 0]
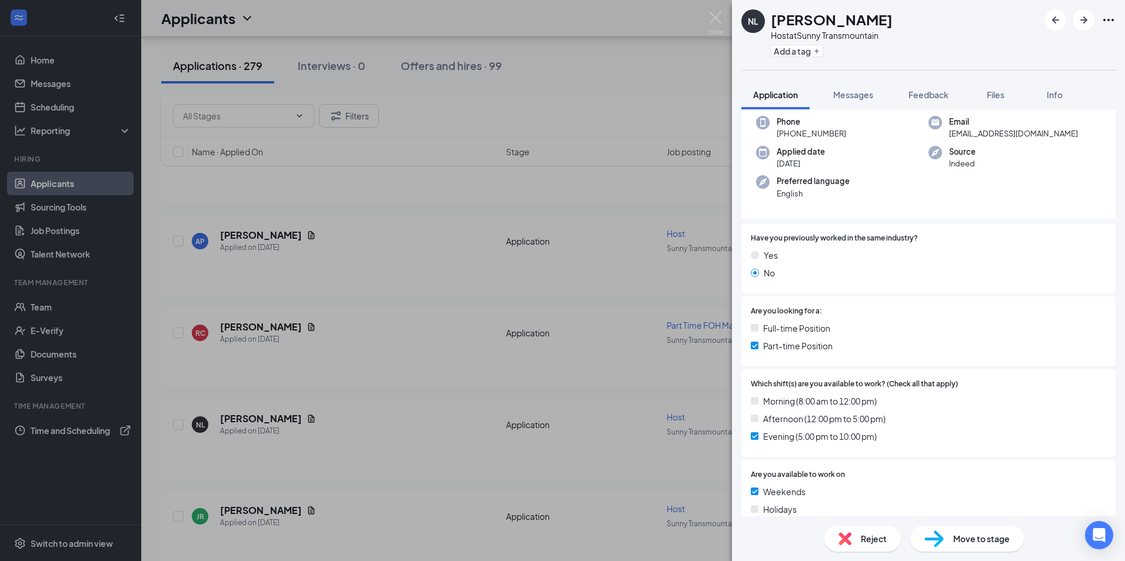
click at [638, 391] on div "NL [PERSON_NAME] Host at Sunny Transmountain Add a tag Application Messages Fee…" at bounding box center [562, 280] width 1125 height 561
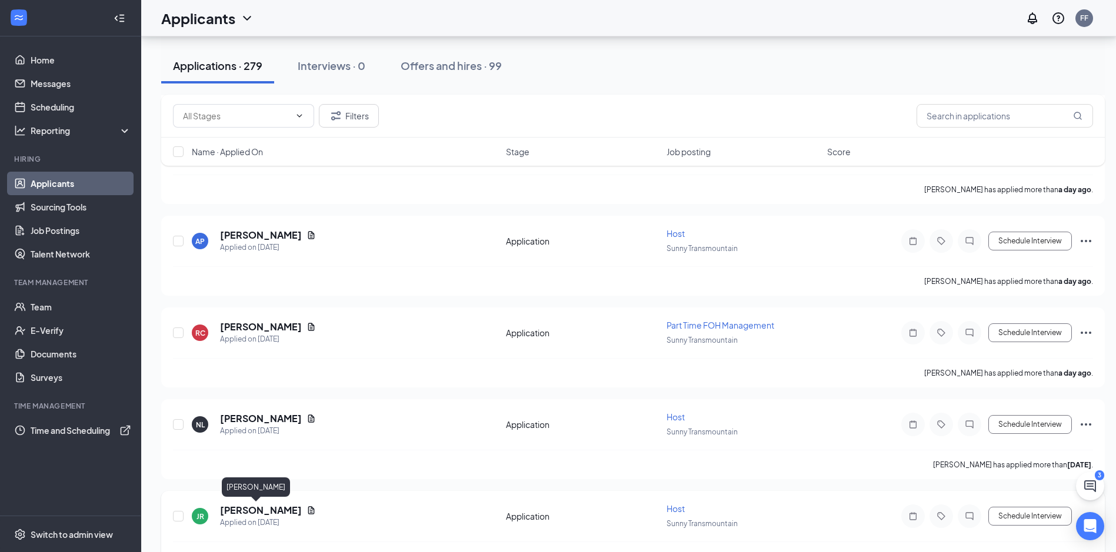
click at [247, 507] on h5 "[PERSON_NAME]" at bounding box center [261, 510] width 82 height 13
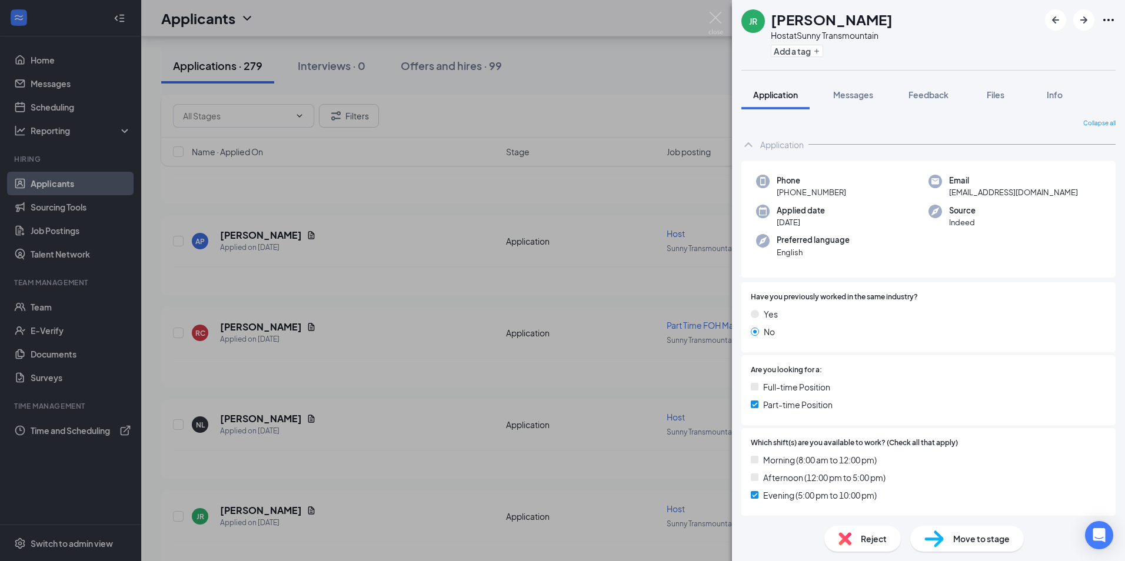
click at [618, 394] on div "JR [PERSON_NAME] Host at Sunny Transmountain Add a tag Application Messages Fee…" at bounding box center [562, 280] width 1125 height 561
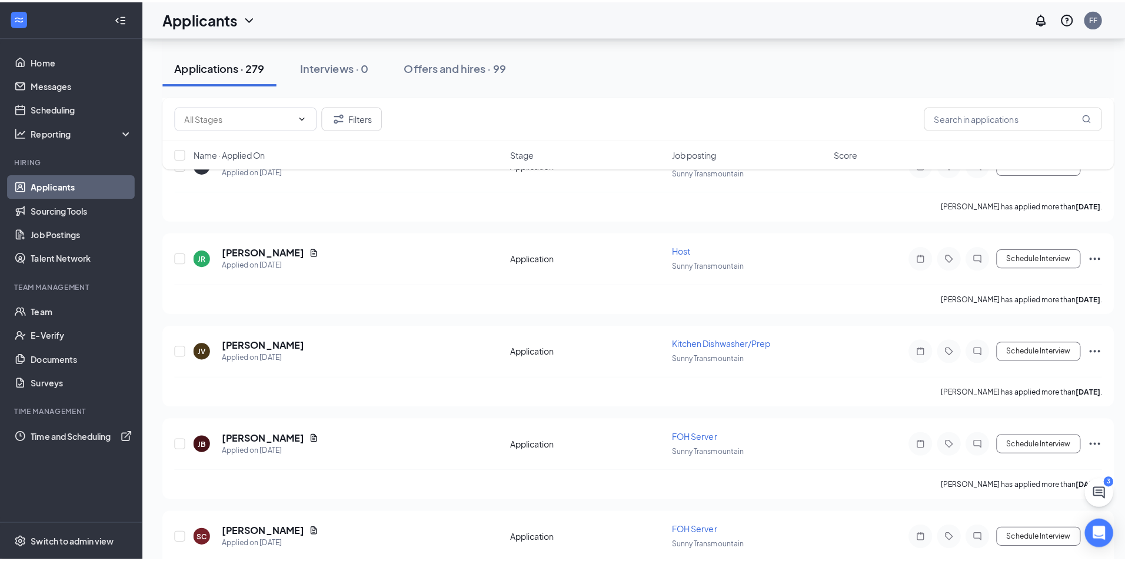
scroll to position [1619, 0]
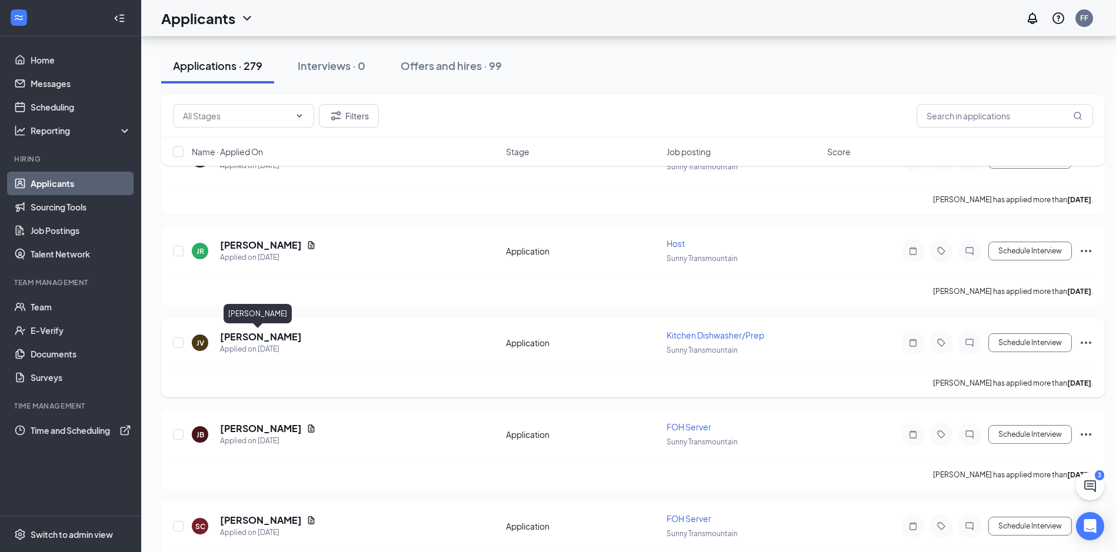
click at [269, 334] on h5 "Jorge Villalva" at bounding box center [261, 337] width 82 height 13
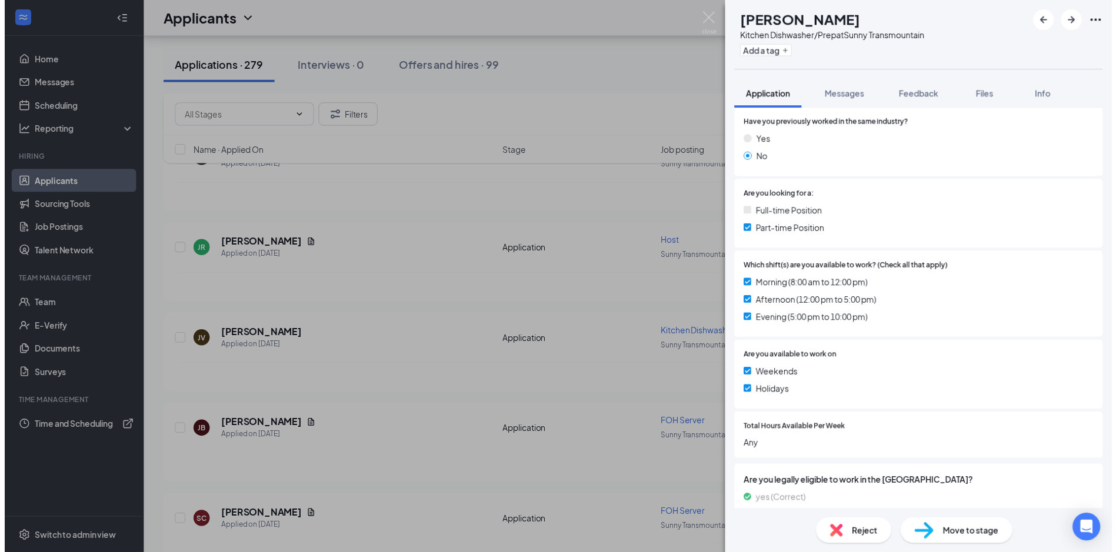
scroll to position [203, 0]
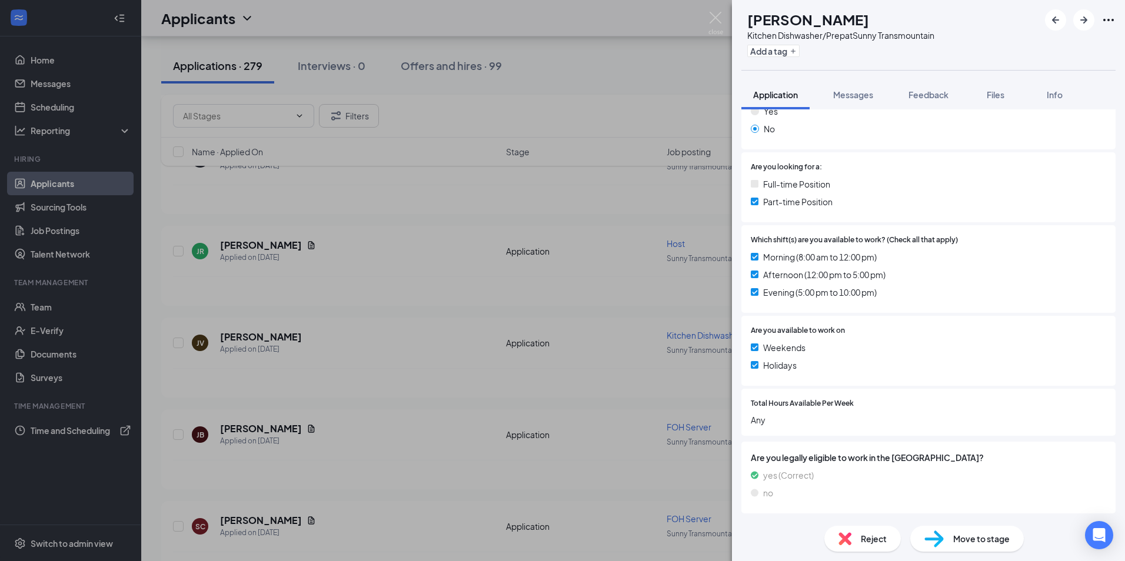
click at [601, 315] on div "JV Jorge Villalva Kitchen Dishwasher/Prep at Sunny Transmountain Add a tag Appl…" at bounding box center [562, 280] width 1125 height 561
click at [570, 309] on div "JV Jorge Villalva Kitchen Dishwasher/Prep at Sunny Transmountain Add a tag Appl…" at bounding box center [562, 280] width 1125 height 561
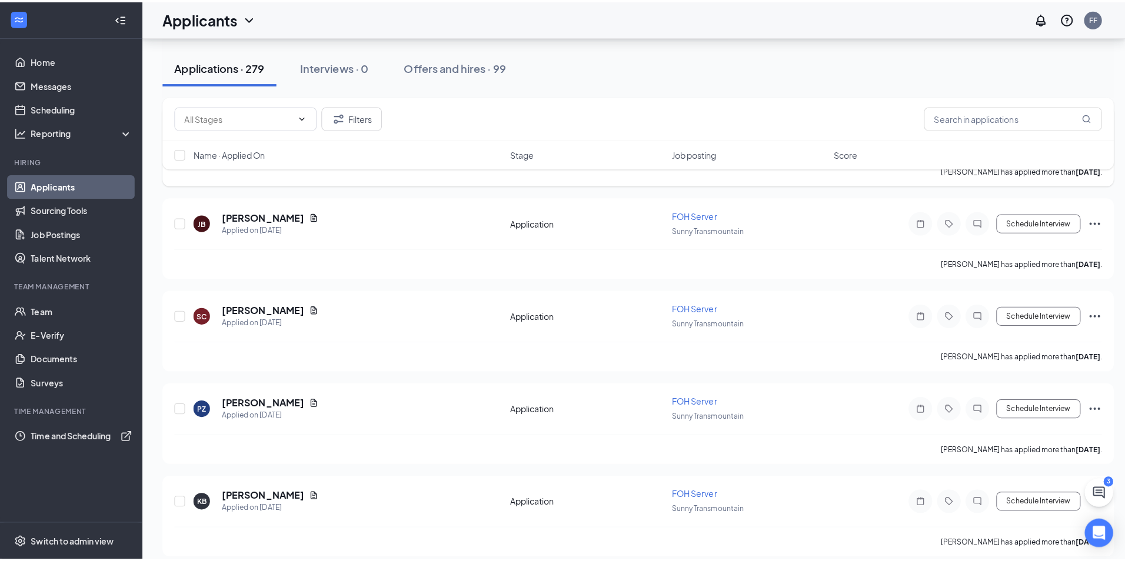
scroll to position [1854, 0]
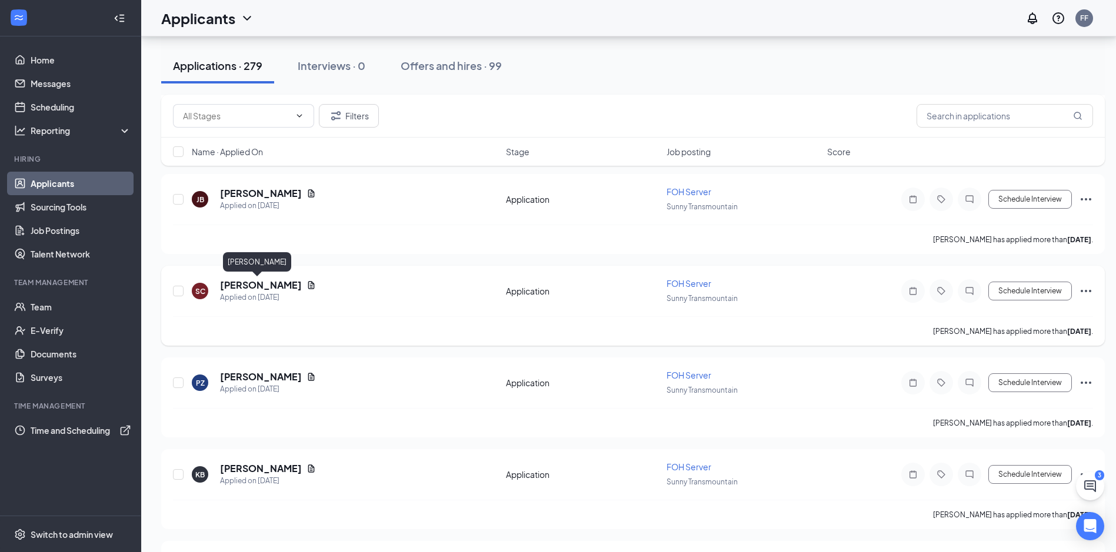
click at [248, 285] on h5 "Sarah Corbo" at bounding box center [261, 285] width 82 height 13
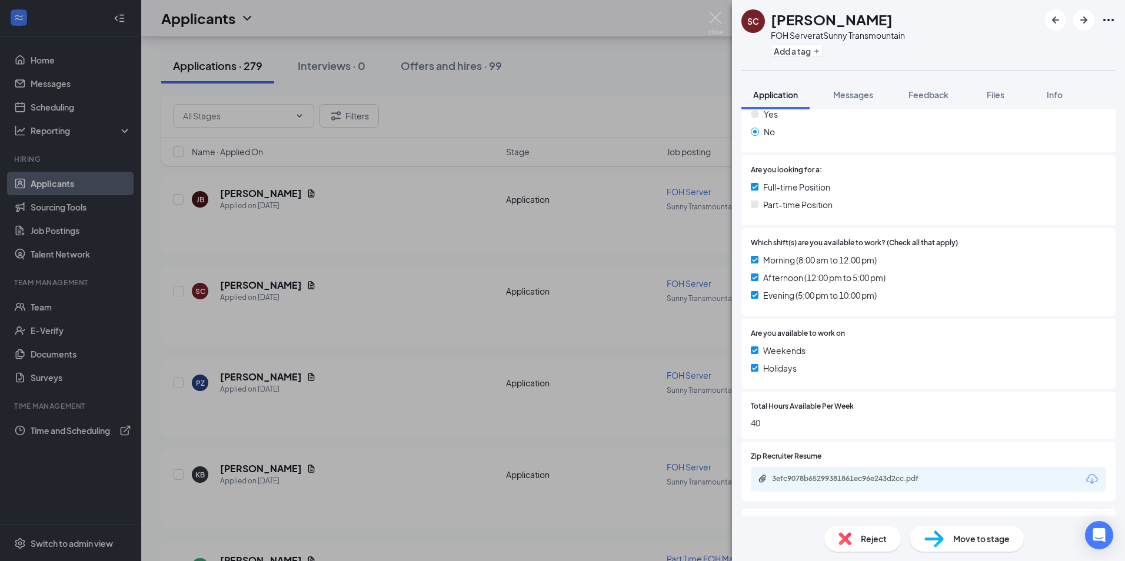
scroll to position [300, 0]
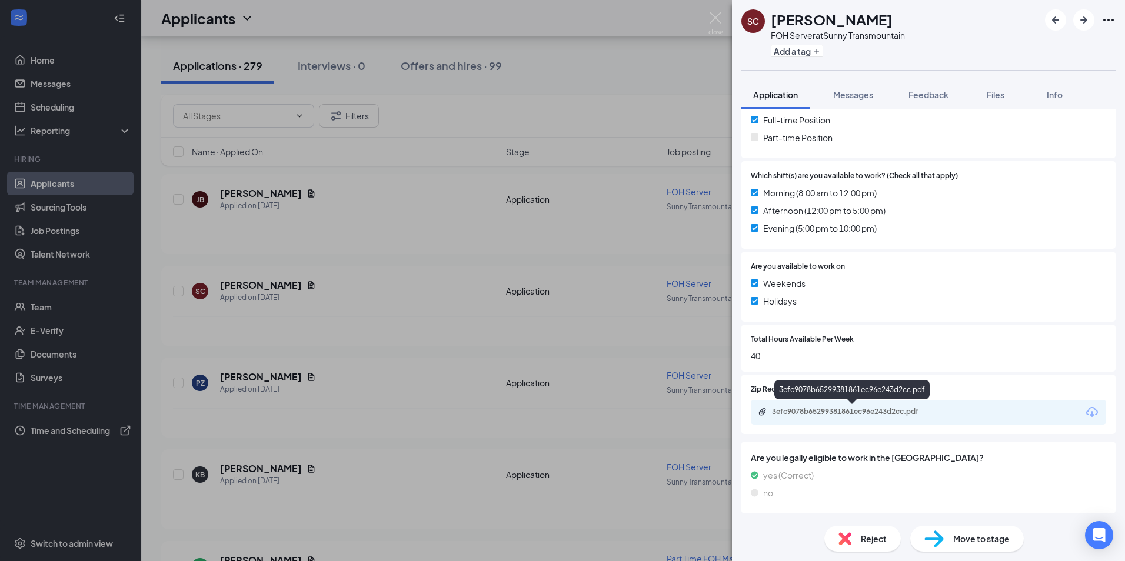
click at [881, 414] on div "3efc9078b65299381861ec96e243d2cc.pdf" at bounding box center [854, 411] width 165 height 9
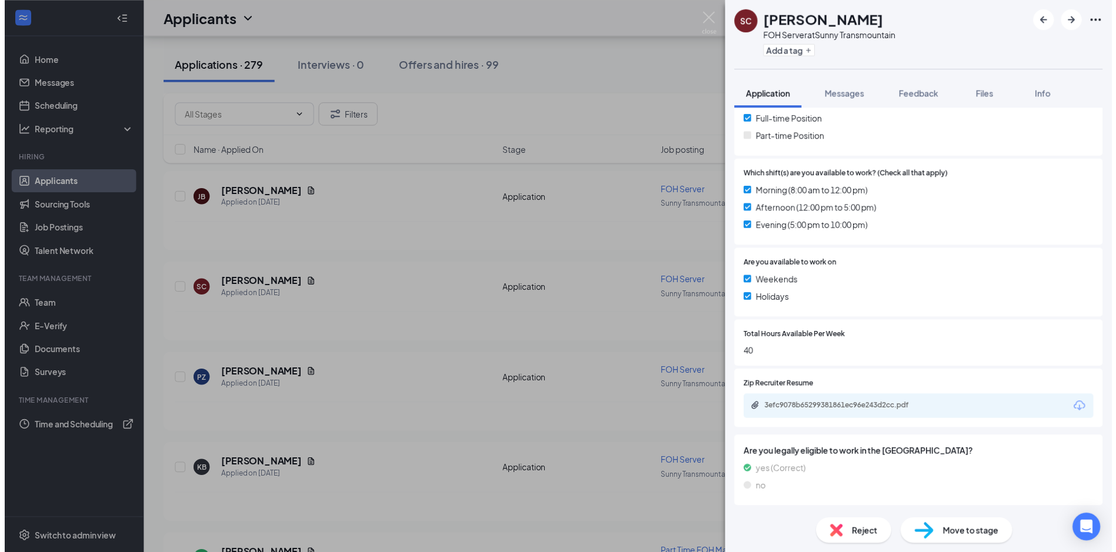
scroll to position [296, 0]
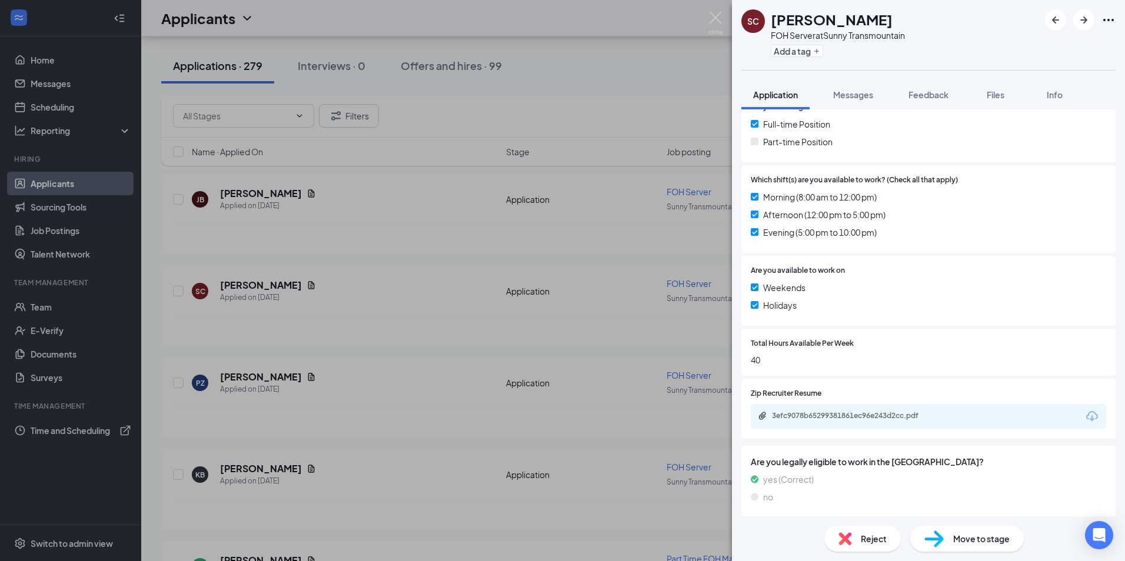
click at [355, 167] on div "SC Sarah Corbo FOH Server at Sunny Transmountain Add a tag Application Messages…" at bounding box center [562, 280] width 1125 height 561
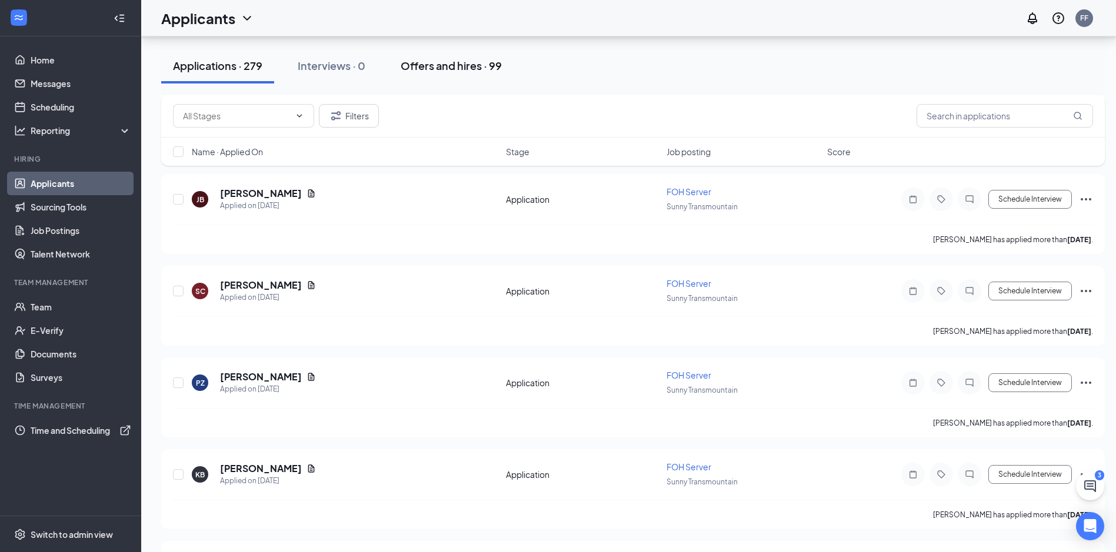
click at [464, 71] on div "Offers and hires · 99" at bounding box center [451, 65] width 101 height 15
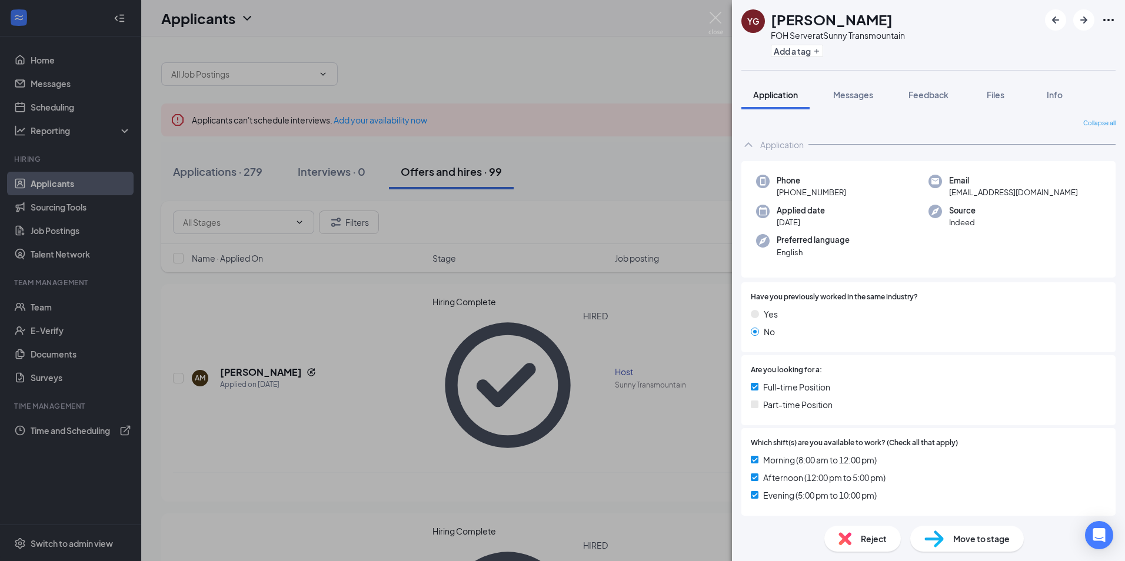
scroll to position [267, 0]
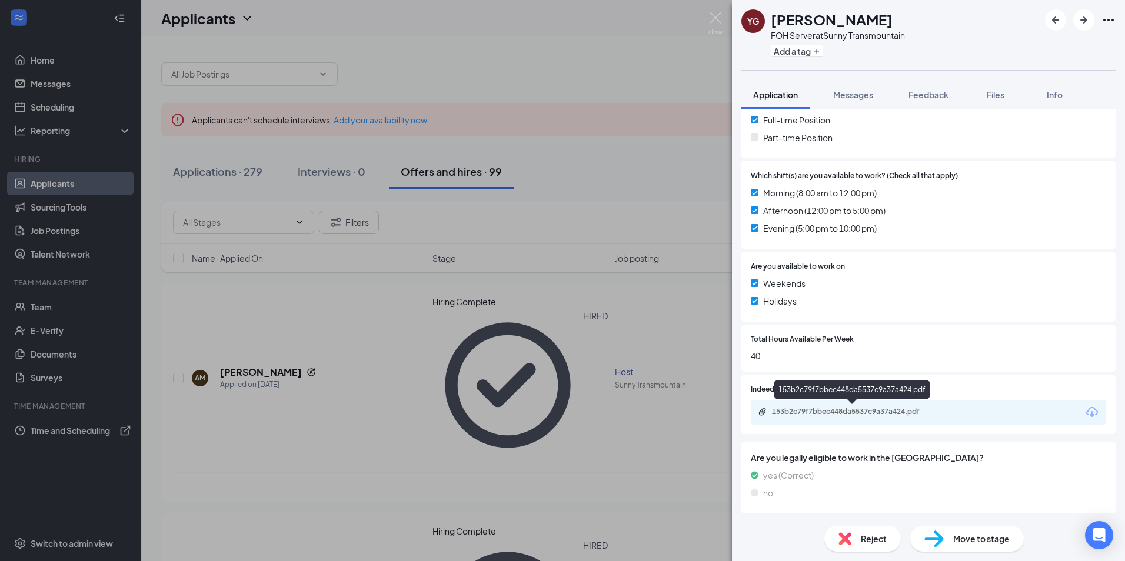
click at [833, 414] on div "153b2c79f7bbec448da5537c9a37a424.pdf" at bounding box center [854, 411] width 165 height 9
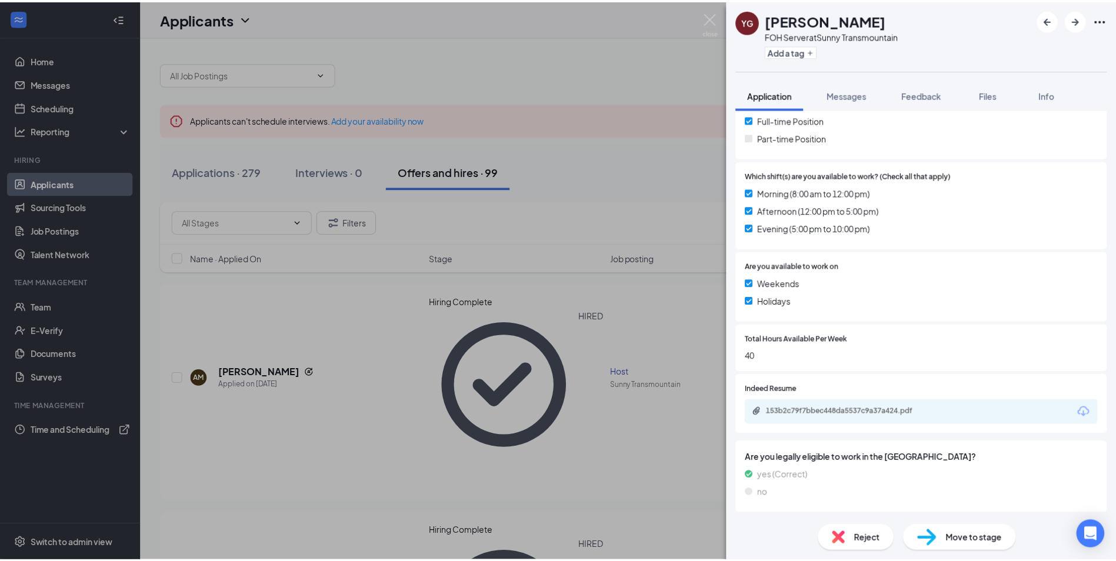
scroll to position [263, 0]
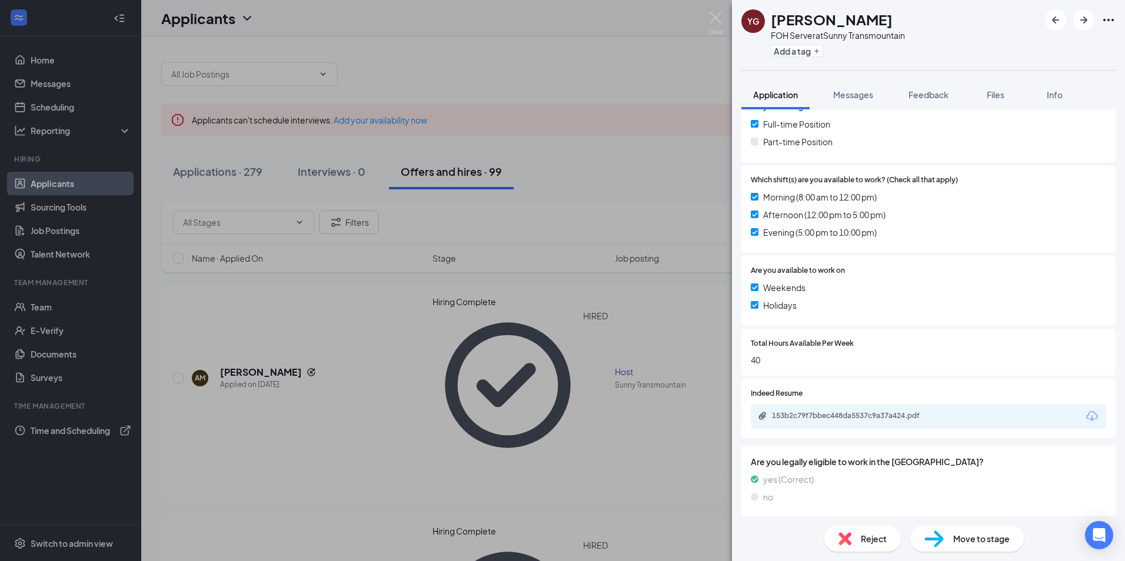
click at [377, 370] on div "YG Yvette Gomez FOH Server at Sunny Transmountain Add a tag Application Message…" at bounding box center [562, 280] width 1125 height 561
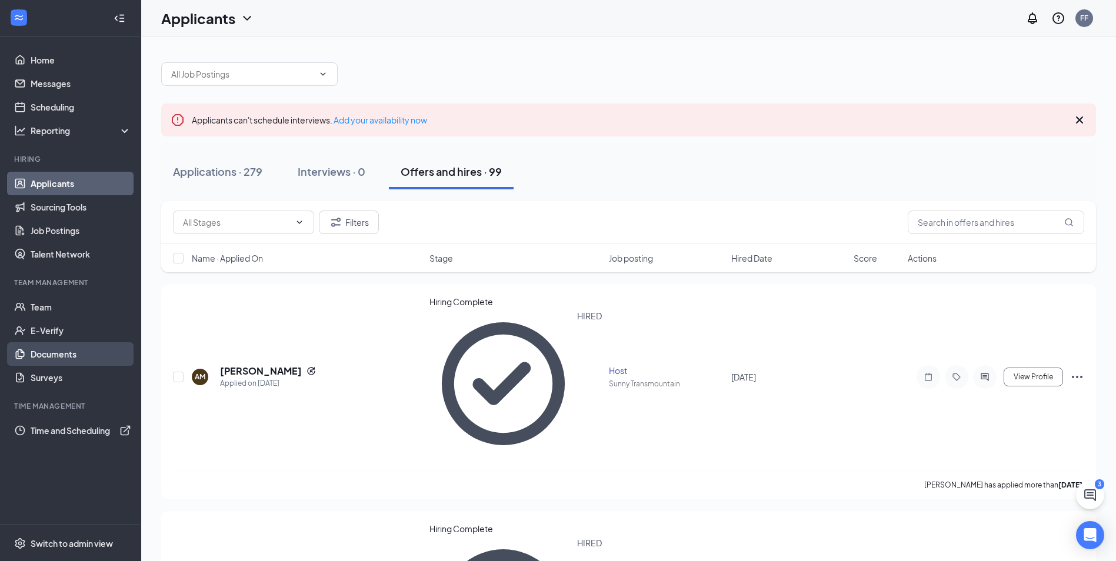
click at [46, 352] on link "Documents" at bounding box center [81, 354] width 101 height 24
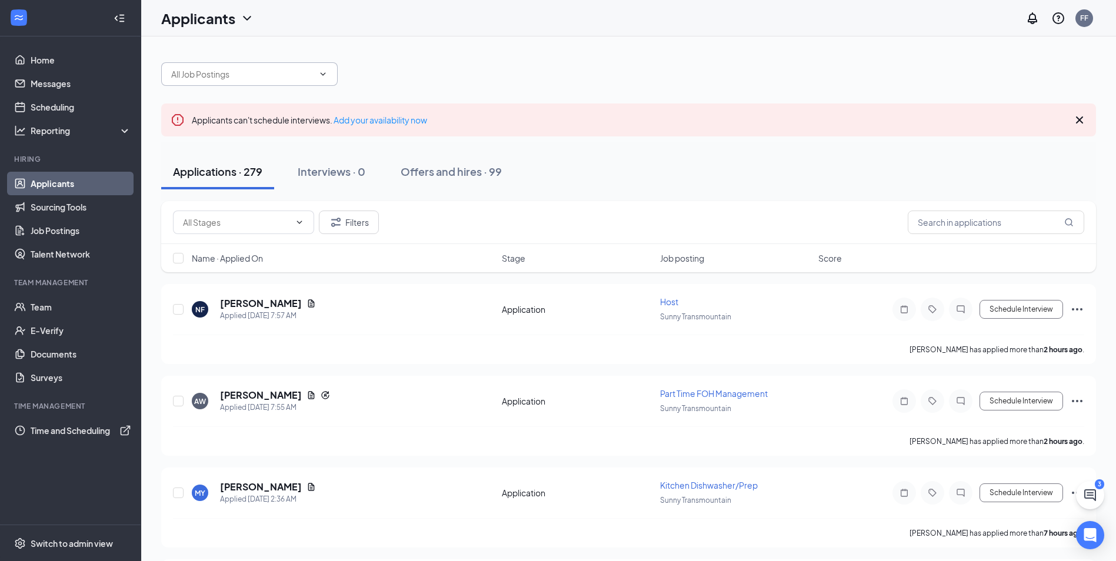
click at [328, 78] on span at bounding box center [249, 74] width 177 height 24
click at [438, 69] on div at bounding box center [628, 68] width 935 height 35
click at [319, 73] on icon "ChevronDown" at bounding box center [322, 73] width 9 height 9
click at [1081, 121] on icon "Cross" at bounding box center [1079, 120] width 7 height 7
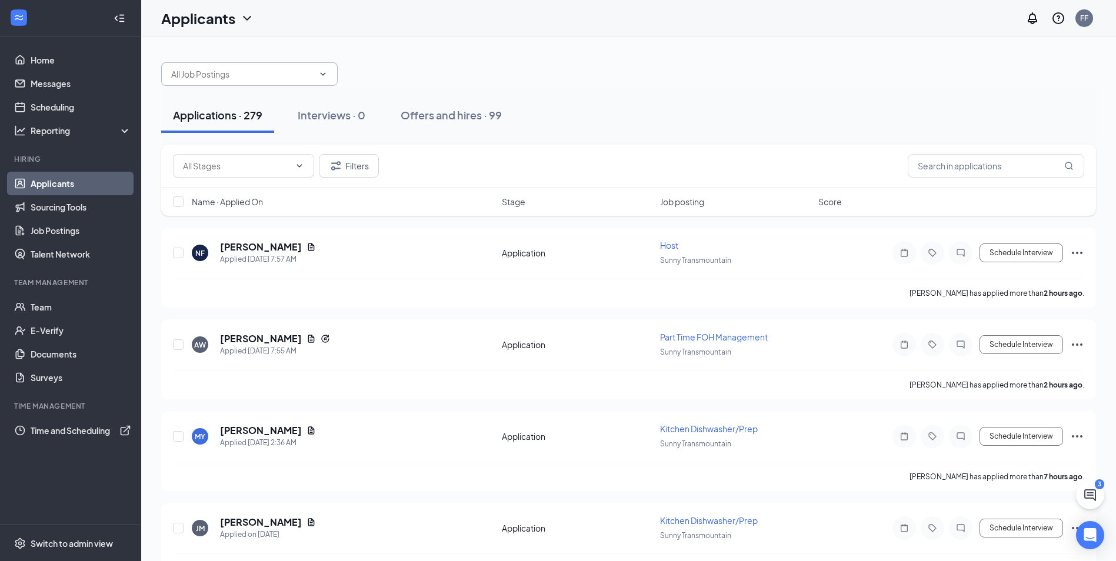
click at [254, 76] on input "text" at bounding box center [242, 74] width 142 height 13
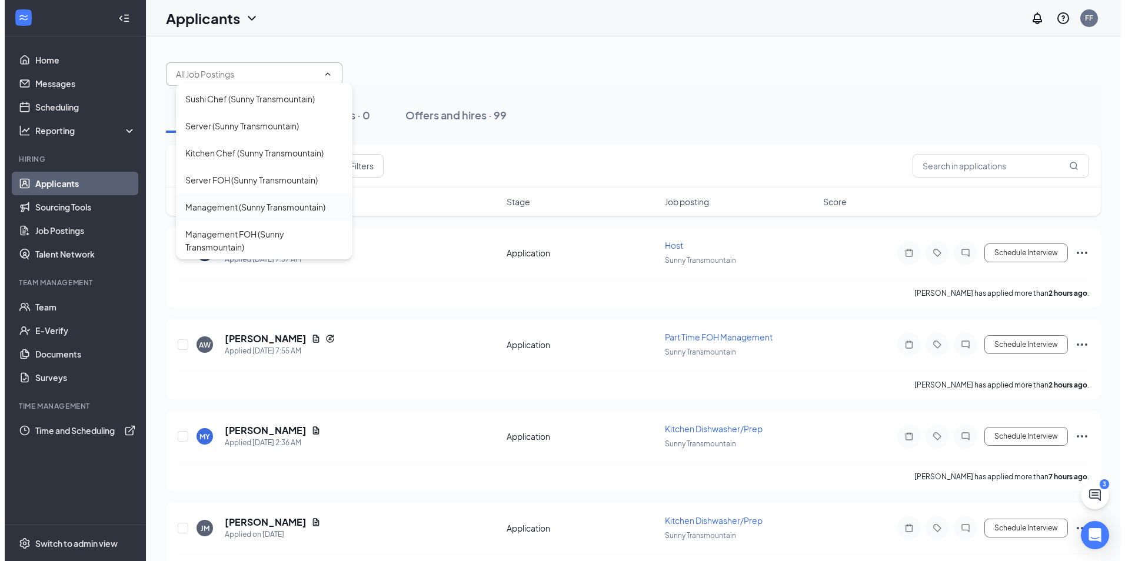
scroll to position [160, 0]
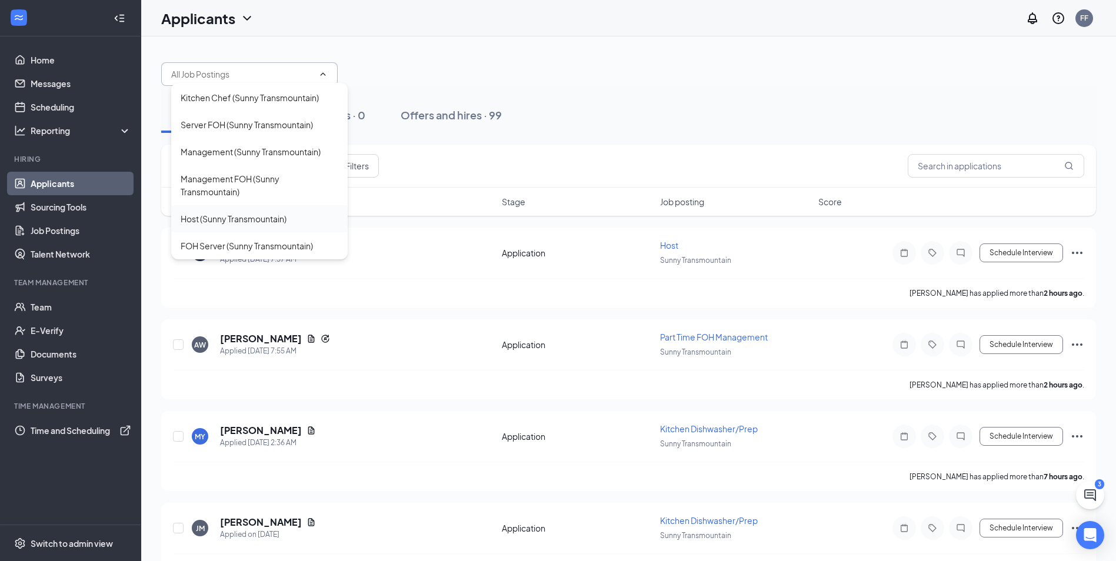
click at [224, 217] on div "Host (Sunny Transmountain)" at bounding box center [234, 218] width 106 height 13
type input "Host (Sunny Transmountain)"
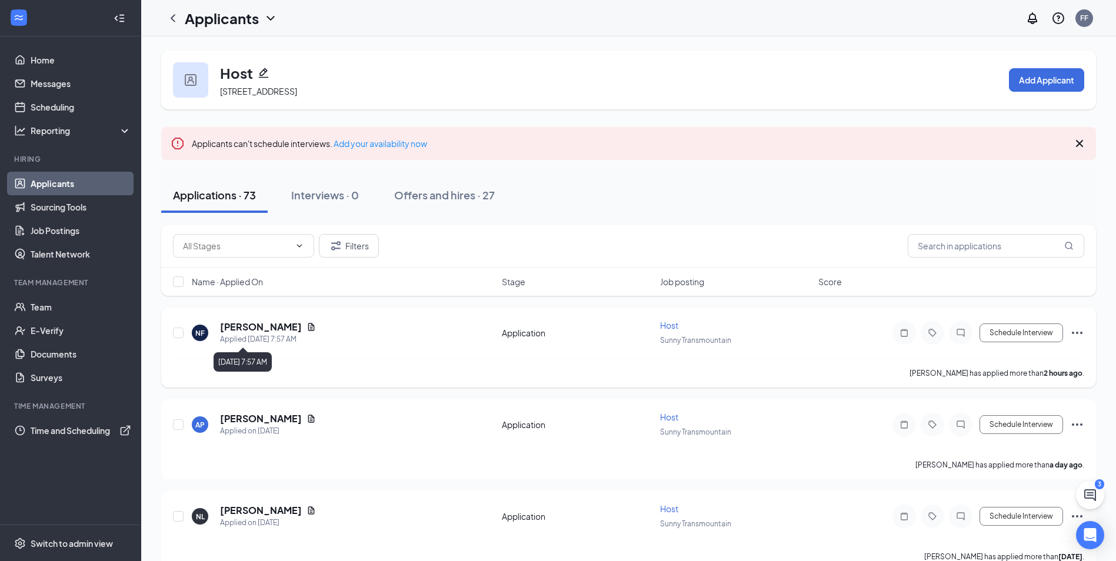
click at [260, 335] on div "Applied [DATE] 7:57 AM" at bounding box center [268, 340] width 96 height 12
click at [260, 329] on h5 "[PERSON_NAME]" at bounding box center [261, 327] width 82 height 13
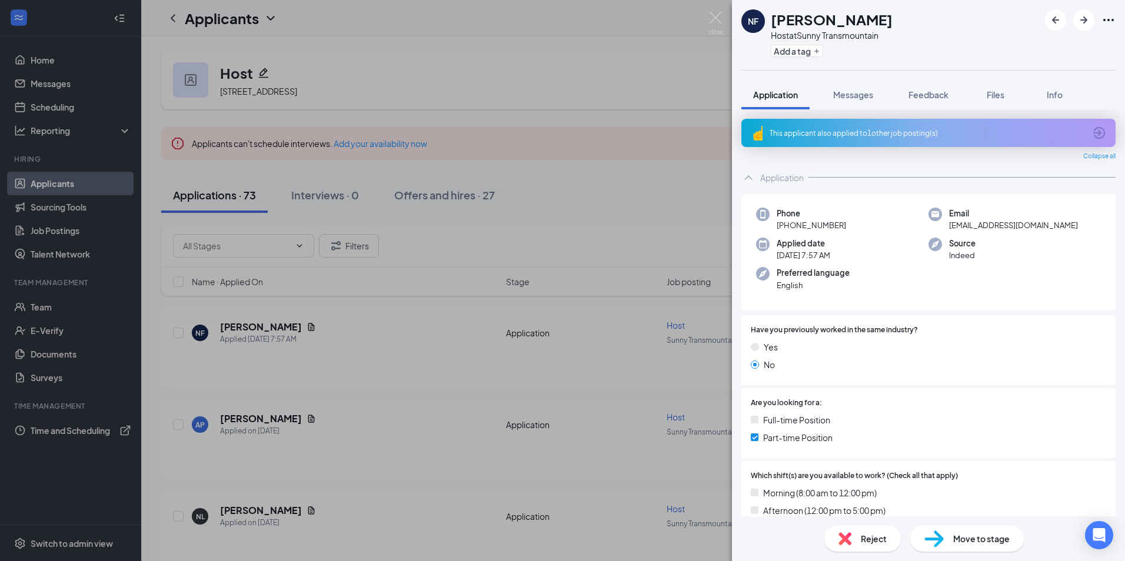
click at [867, 132] on div "This applicant also applied to 1 other job posting(s)" at bounding box center [927, 133] width 315 height 10
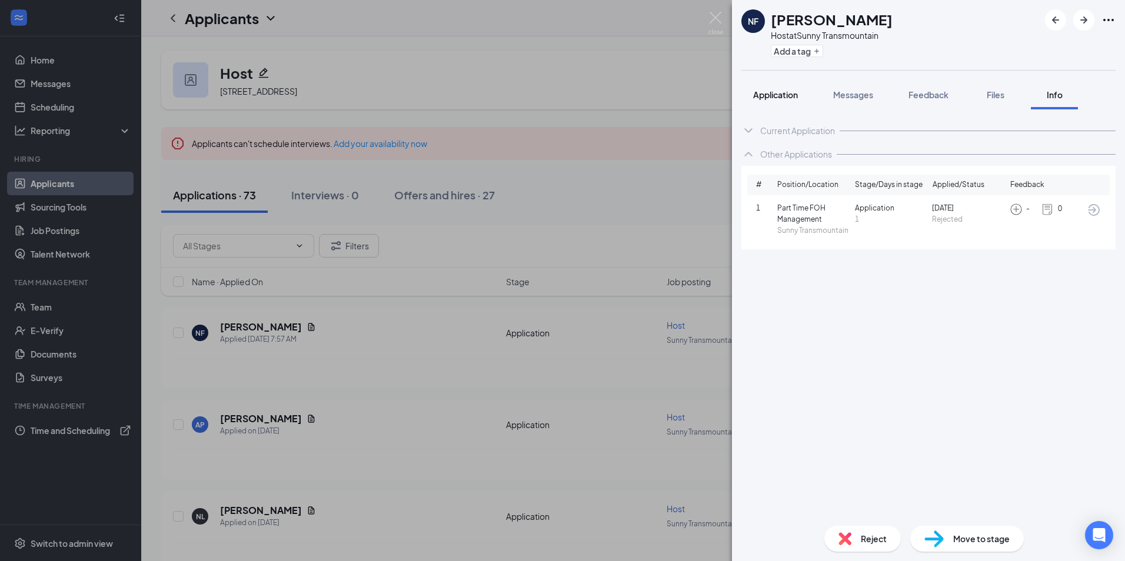
click at [787, 99] on span "Application" at bounding box center [775, 94] width 45 height 11
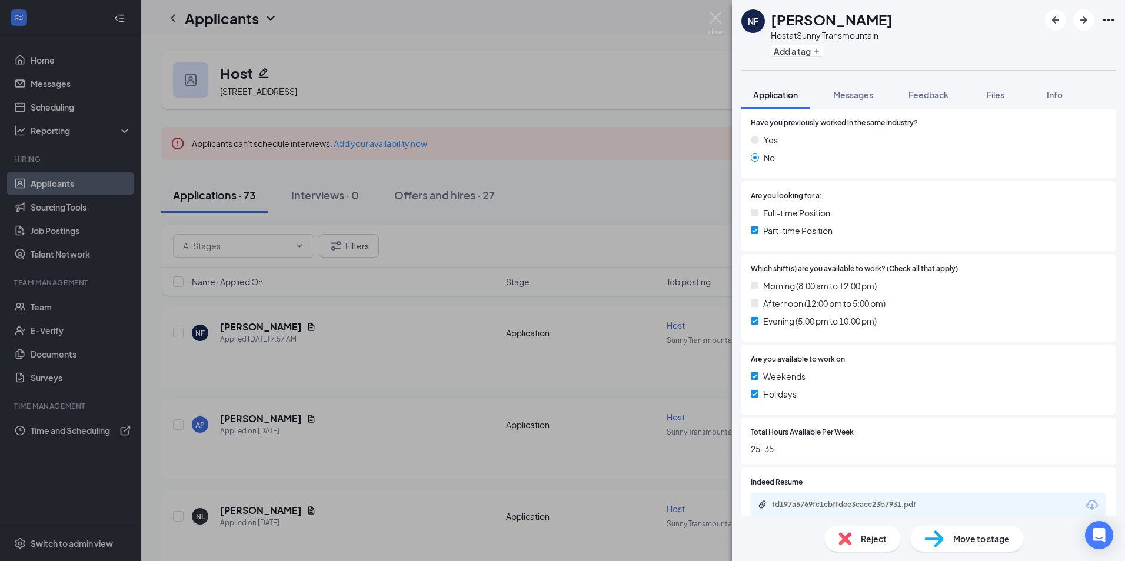
scroll to position [235, 0]
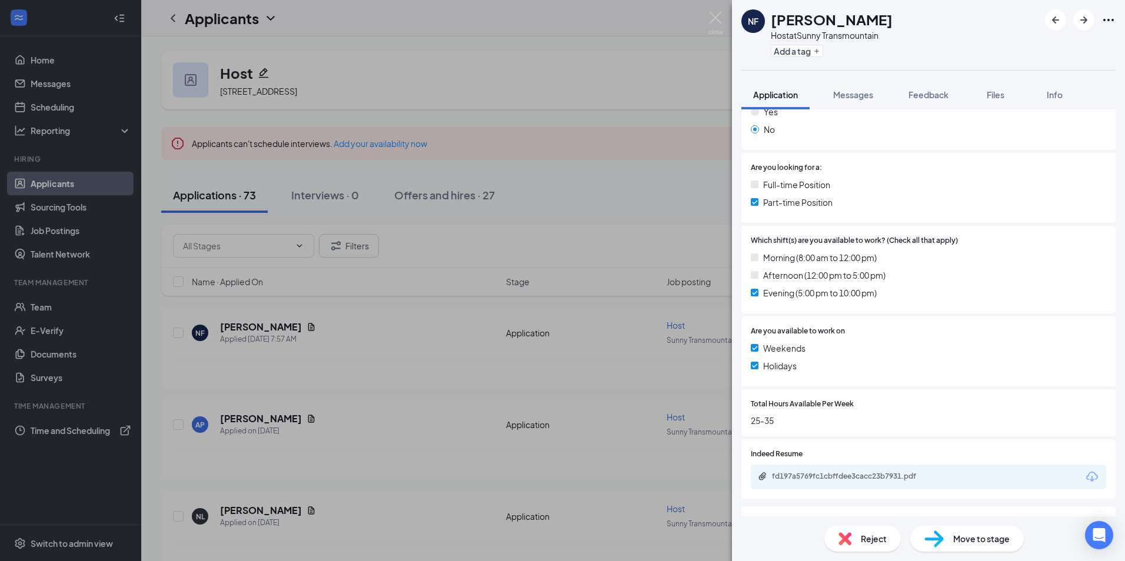
click at [808, 470] on div "fd197a5769fc1cbffdee3cacc23b7931.pdf" at bounding box center [928, 477] width 355 height 25
click at [810, 477] on div "fd197a5769fc1cbffdee3cacc23b7931.pdf" at bounding box center [854, 476] width 165 height 9
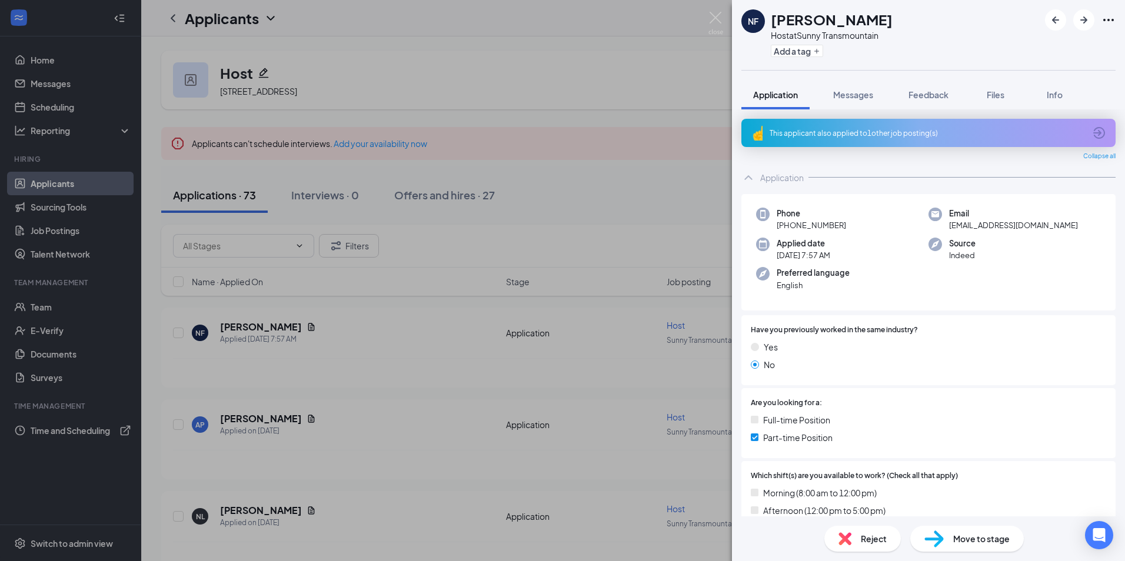
click at [622, 188] on div "NF [PERSON_NAME] Host at Sunny Transmountain Add a tag Application Messages Fee…" at bounding box center [562, 280] width 1125 height 561
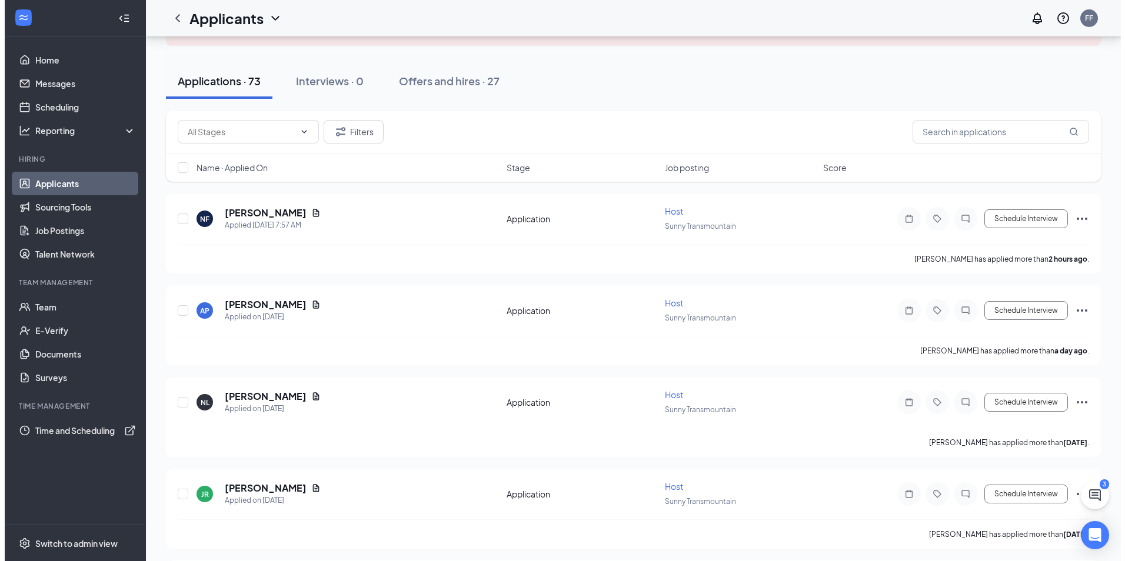
scroll to position [118, 0]
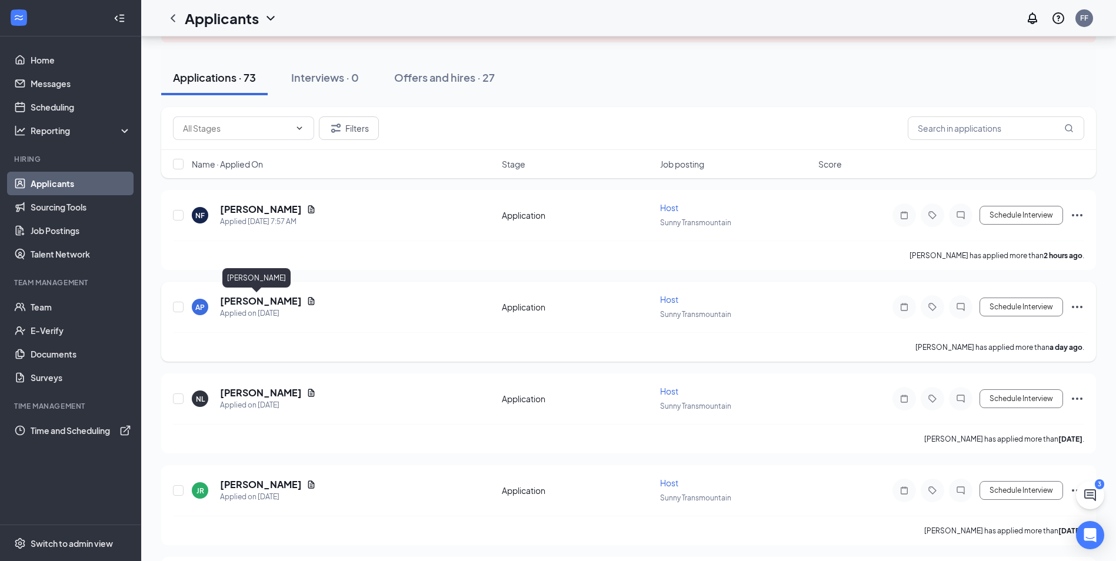
click at [234, 300] on h5 "[PERSON_NAME]" at bounding box center [261, 301] width 82 height 13
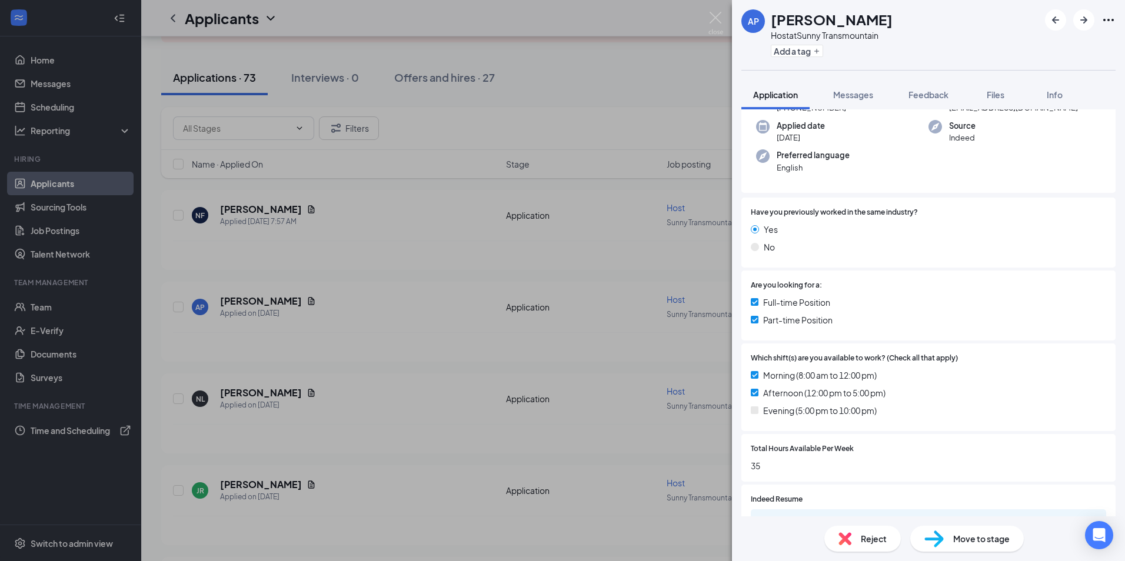
scroll to position [227, 0]
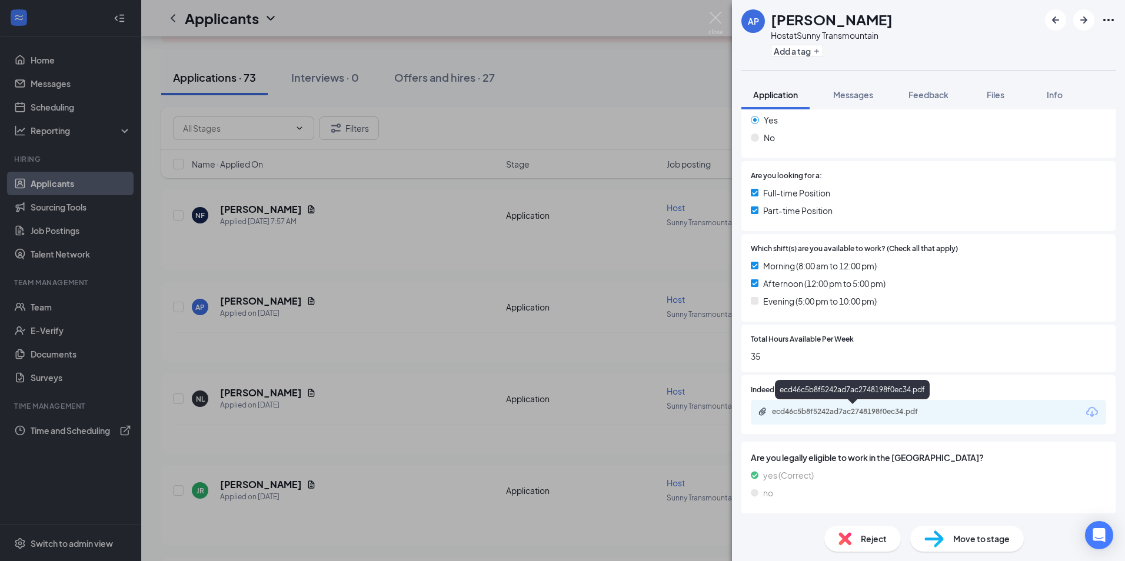
click at [847, 414] on div "ecd46c5b8f5242ad7ac2748198f0ec34.pdf" at bounding box center [854, 411] width 165 height 9
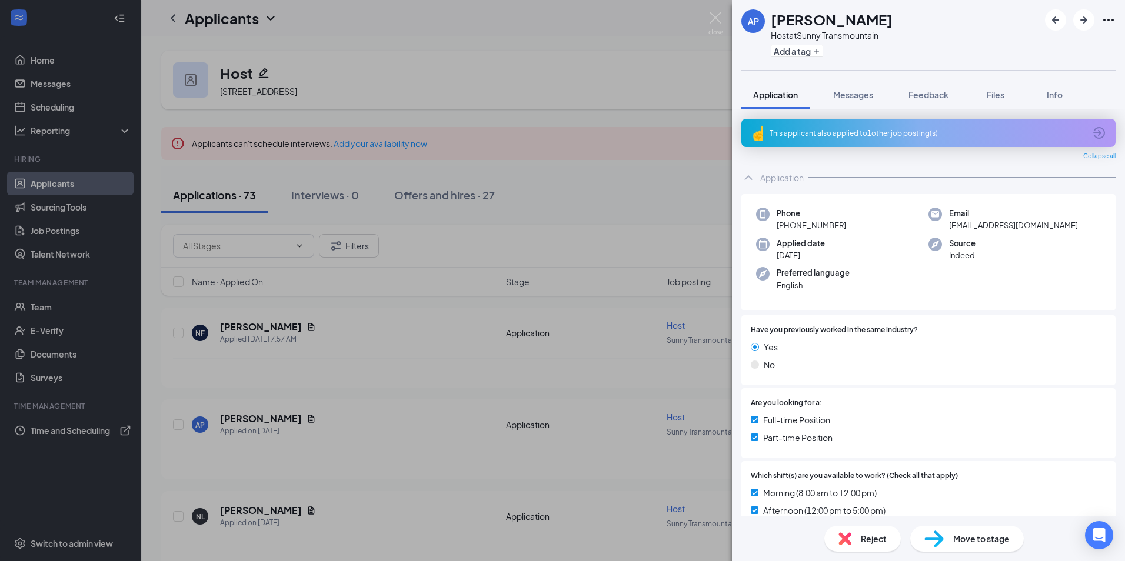
click at [384, 392] on div "AP [PERSON_NAME] Host at Sunny Transmountain Add a tag Application Messages Fee…" at bounding box center [562, 280] width 1125 height 561
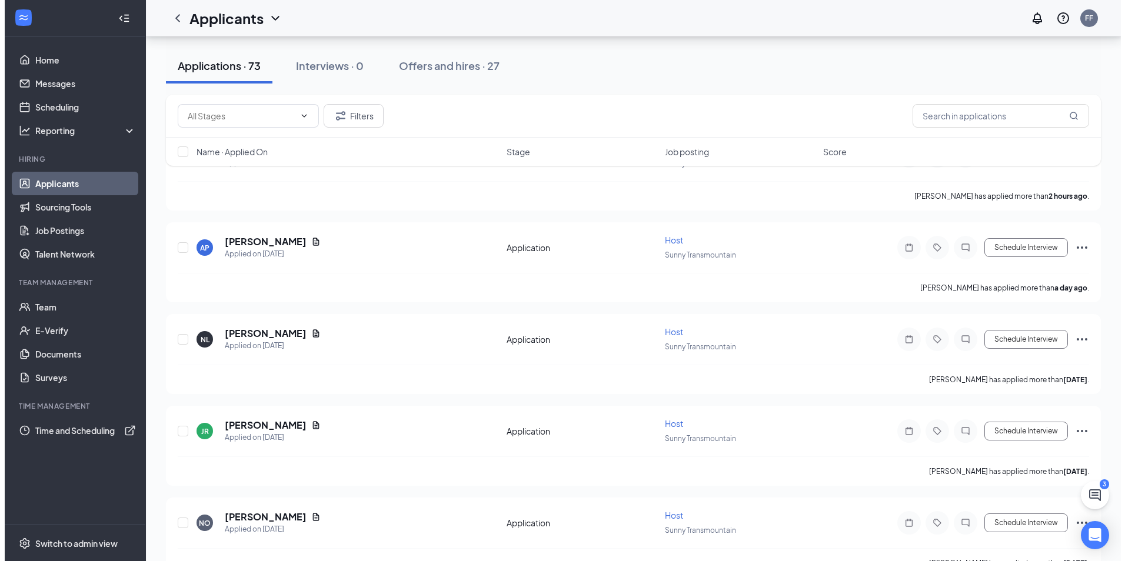
scroll to position [177, 0]
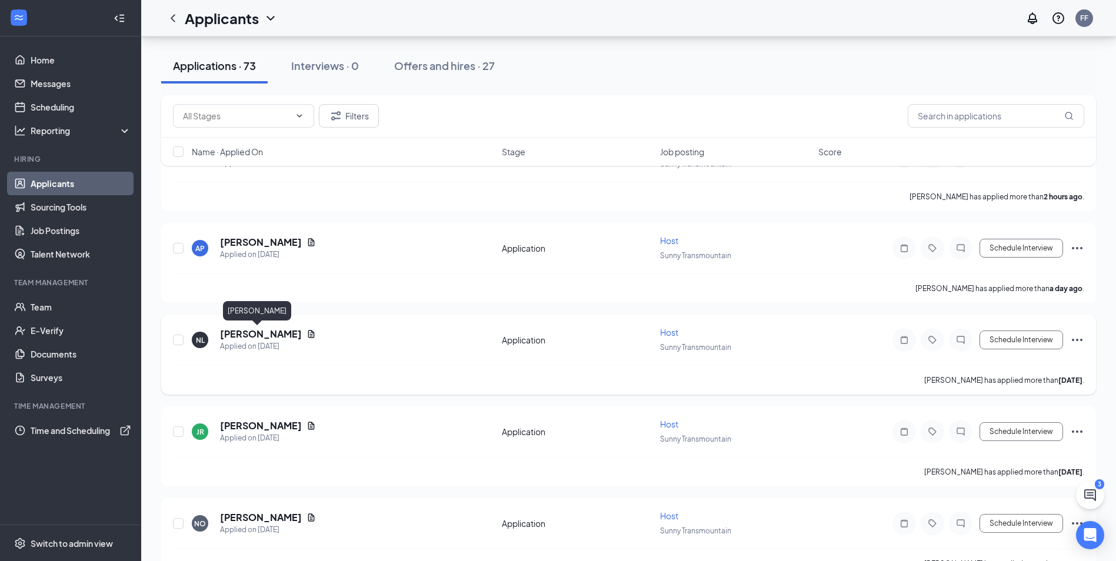
click at [237, 335] on h5 "[PERSON_NAME]" at bounding box center [261, 334] width 82 height 13
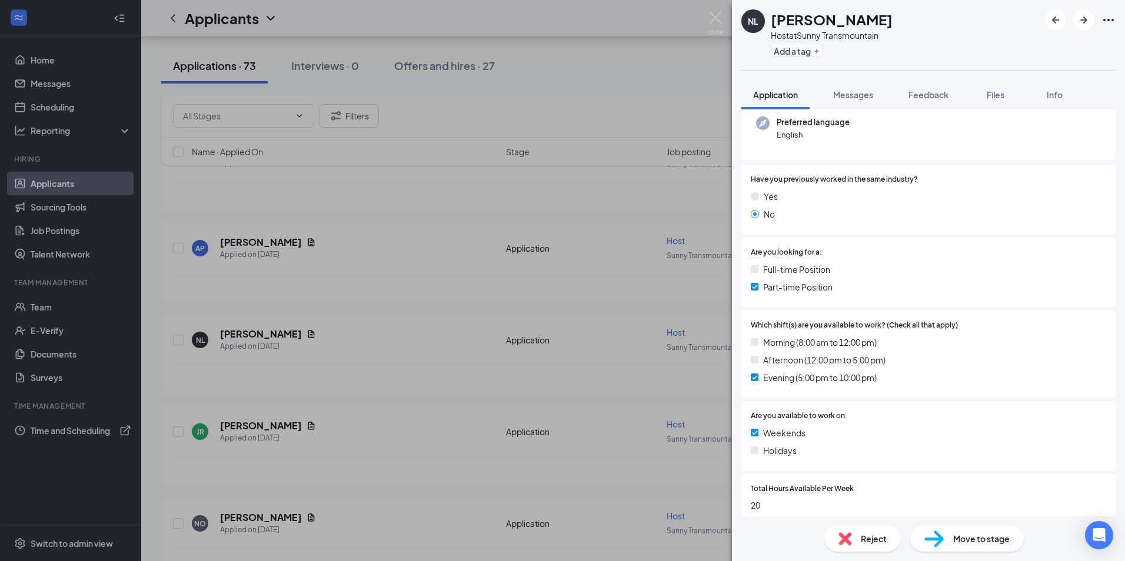
scroll to position [267, 0]
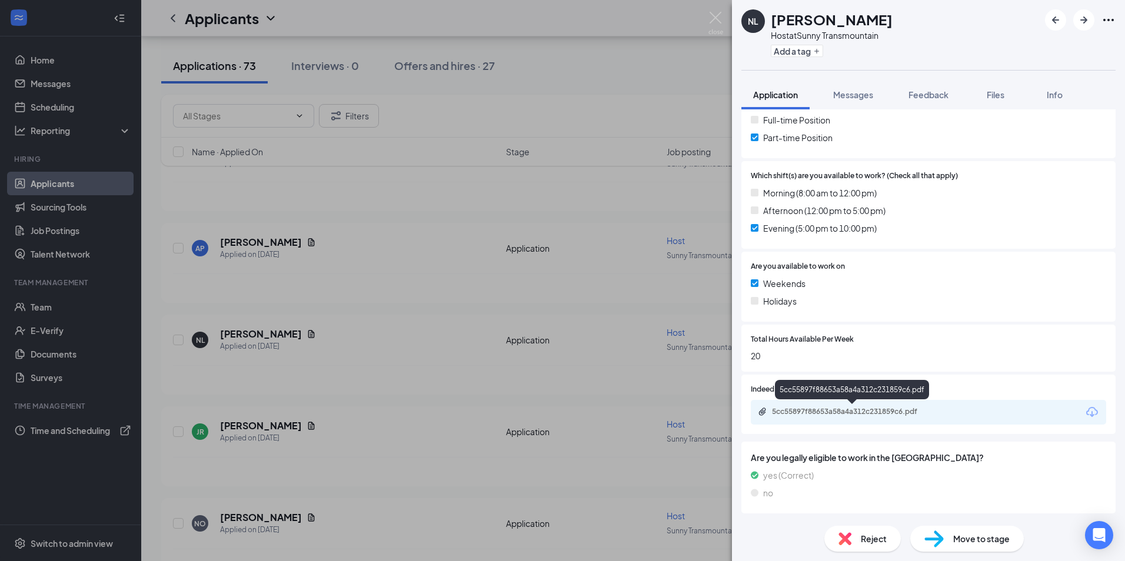
click at [846, 412] on div "5cc55897f88653a58a4a312c231859c6.pdf" at bounding box center [854, 411] width 165 height 9
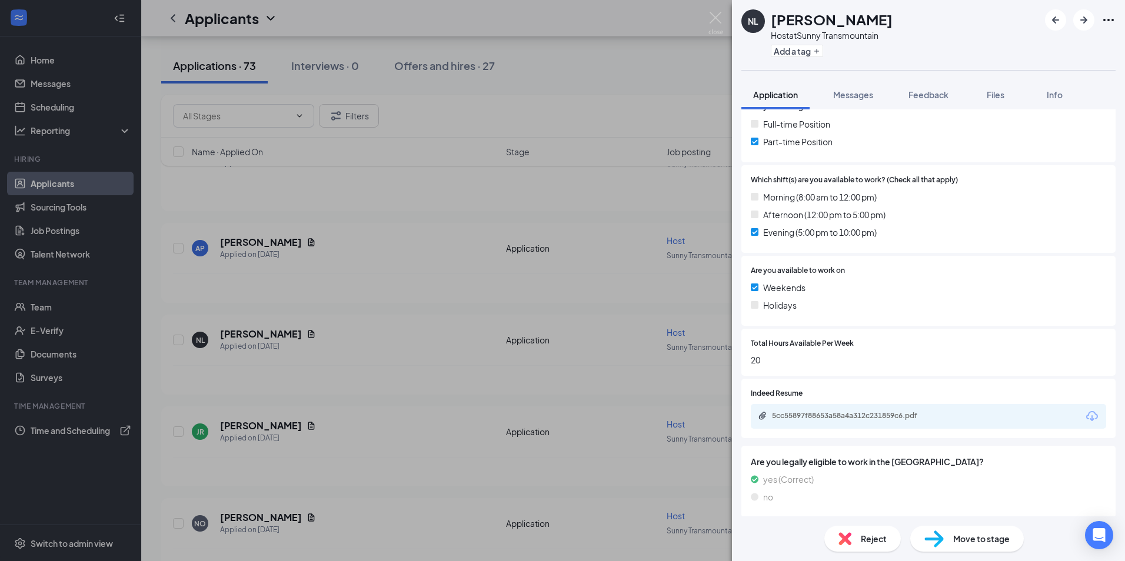
click at [404, 402] on div "NL [PERSON_NAME] Host at Sunny Transmountain Add a tag Application Messages Fee…" at bounding box center [562, 280] width 1125 height 561
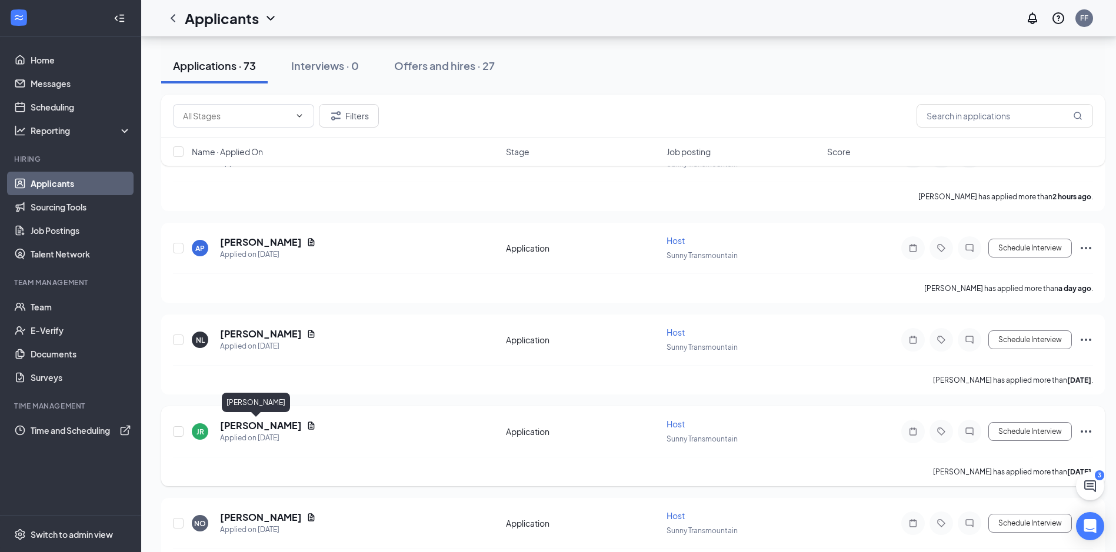
click at [234, 428] on h5 "[PERSON_NAME]" at bounding box center [261, 426] width 82 height 13
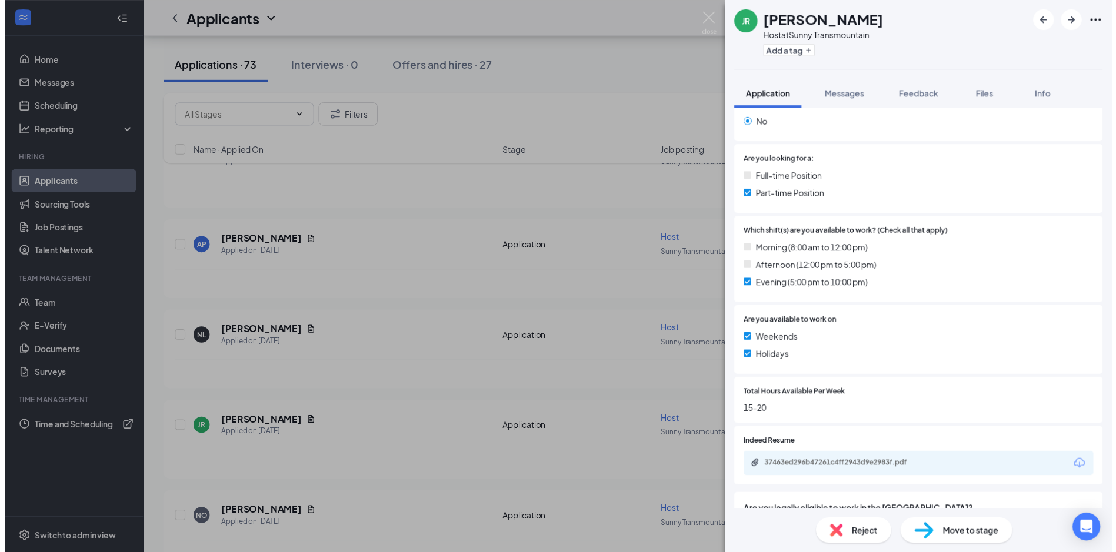
scroll to position [235, 0]
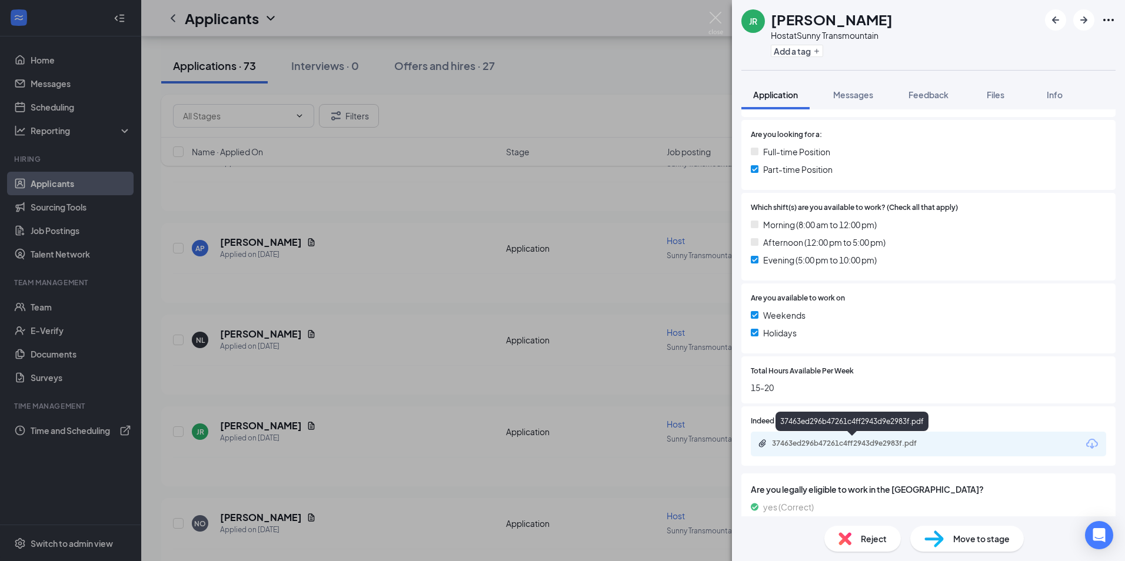
click at [880, 439] on div "37463ed296b47261c4ff2943d9e2983f.pdf" at bounding box center [854, 443] width 165 height 9
click at [402, 397] on div "JR [PERSON_NAME] Host at Sunny Transmountain Add a tag Application Messages Fee…" at bounding box center [562, 280] width 1125 height 561
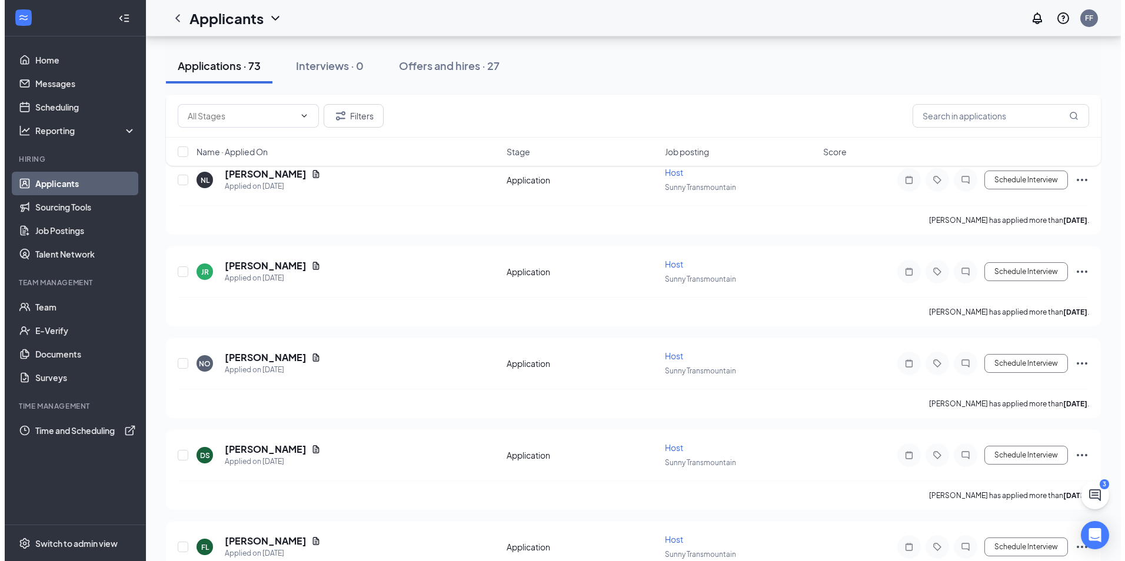
scroll to position [353, 0]
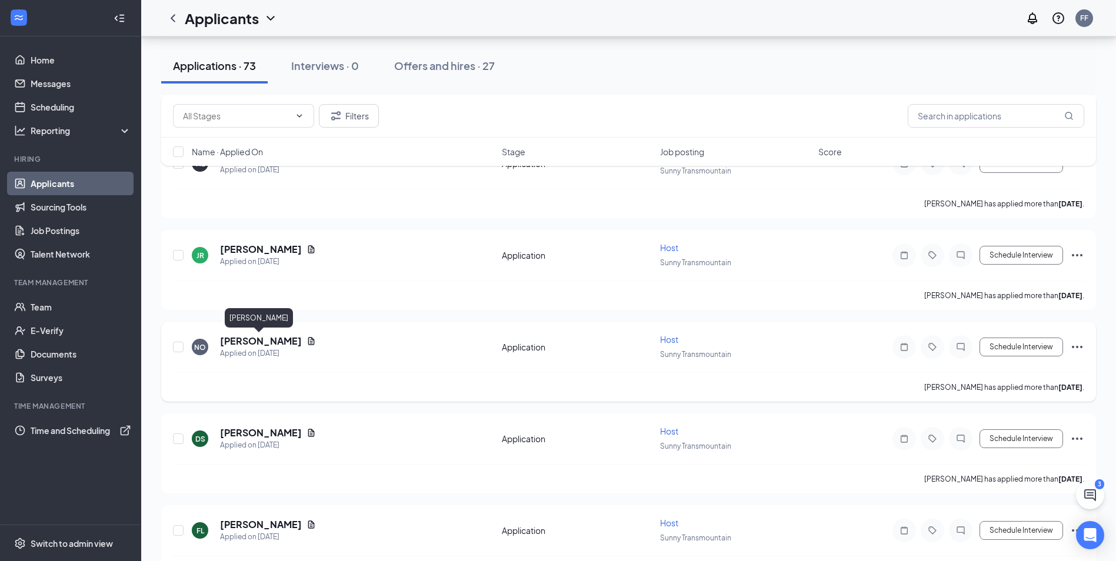
click at [268, 341] on h5 "[PERSON_NAME]" at bounding box center [261, 341] width 82 height 13
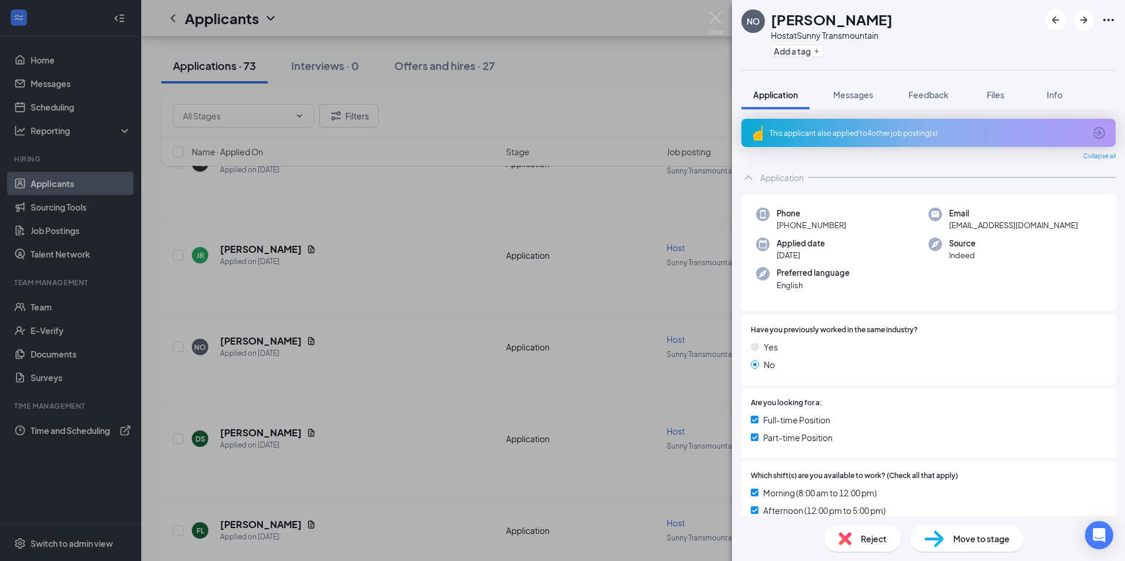
click at [807, 136] on div "This applicant also applied to 4 other job posting(s)" at bounding box center [927, 133] width 315 height 10
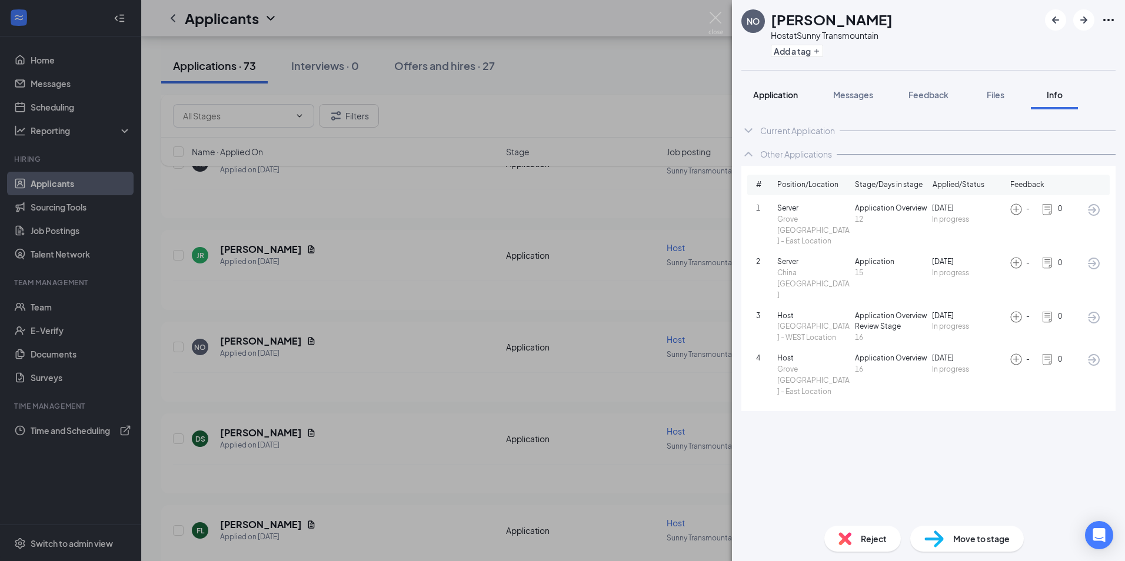
click at [767, 96] on span "Application" at bounding box center [775, 94] width 45 height 11
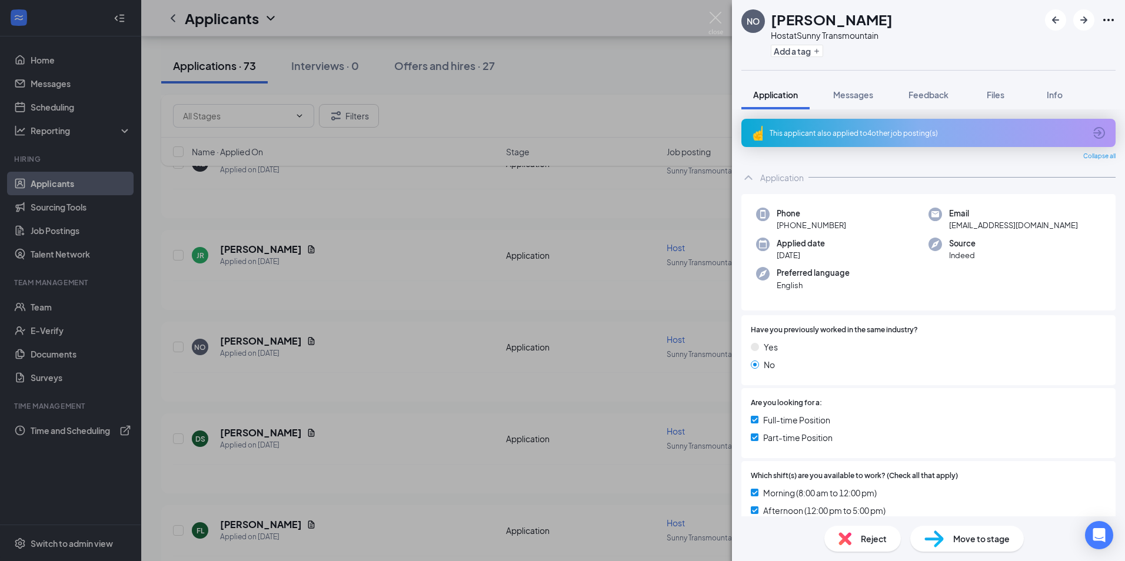
click at [814, 137] on div "This applicant also applied to 4 other job posting(s)" at bounding box center [927, 133] width 315 height 10
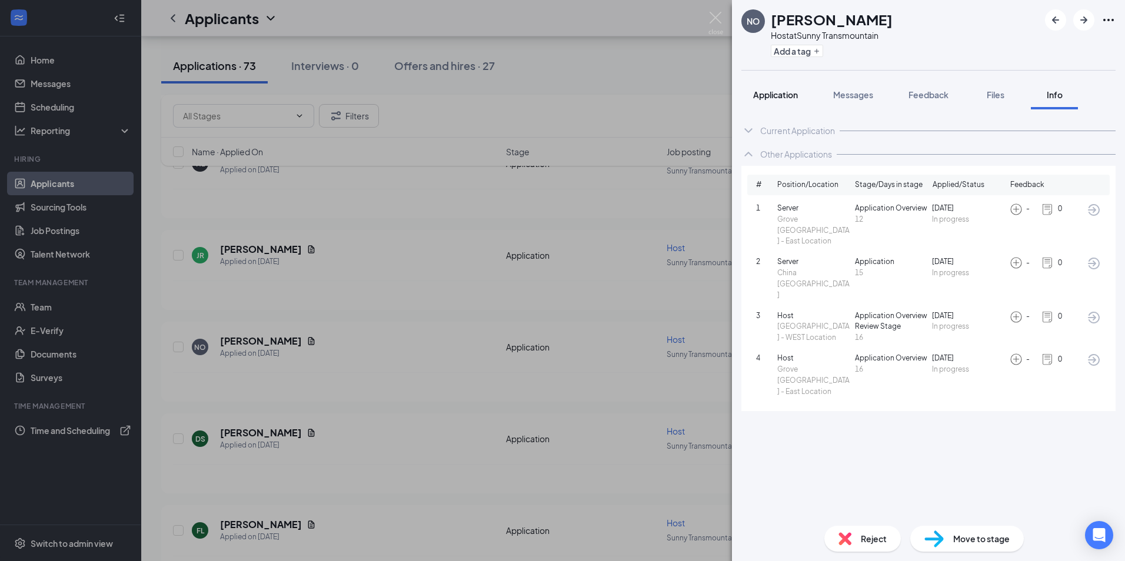
click at [777, 89] on span "Application" at bounding box center [775, 94] width 45 height 11
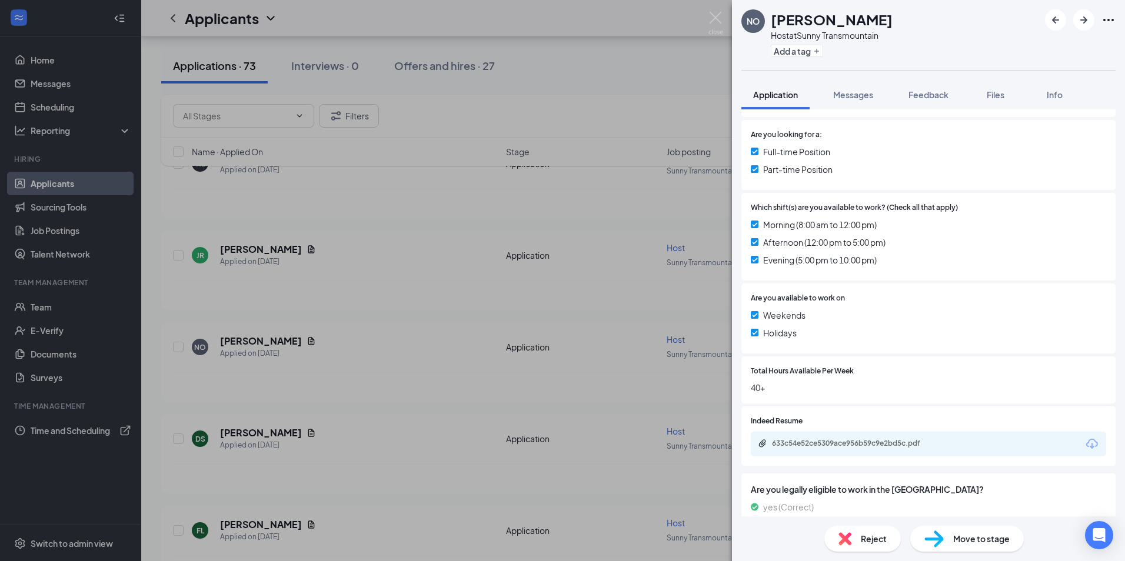
scroll to position [300, 0]
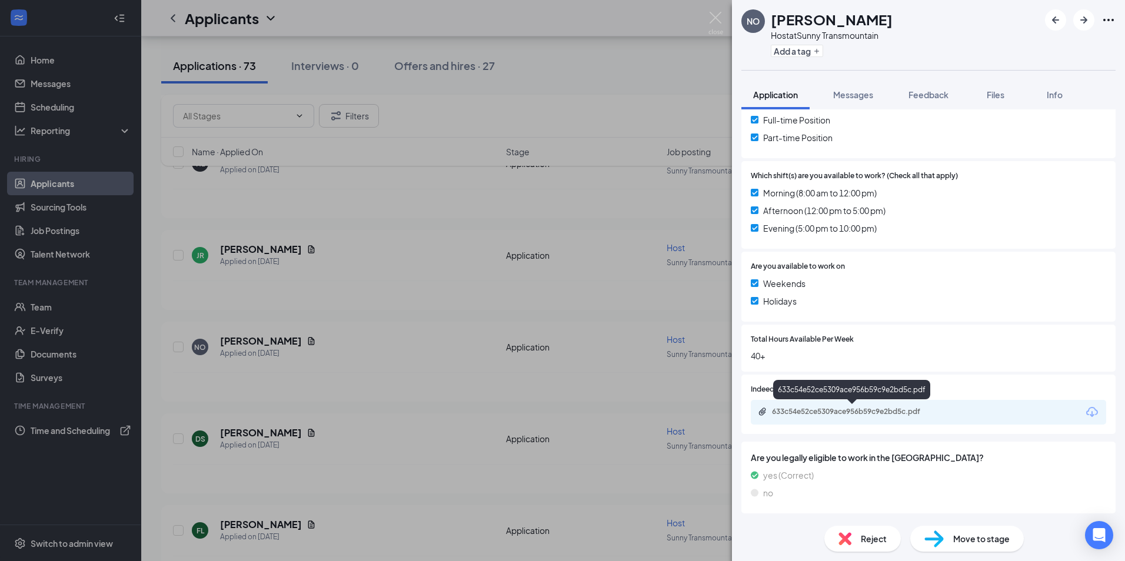
click at [893, 413] on div "633c54e52ce5309ace956b59c9e2bd5c.pdf" at bounding box center [854, 411] width 165 height 9
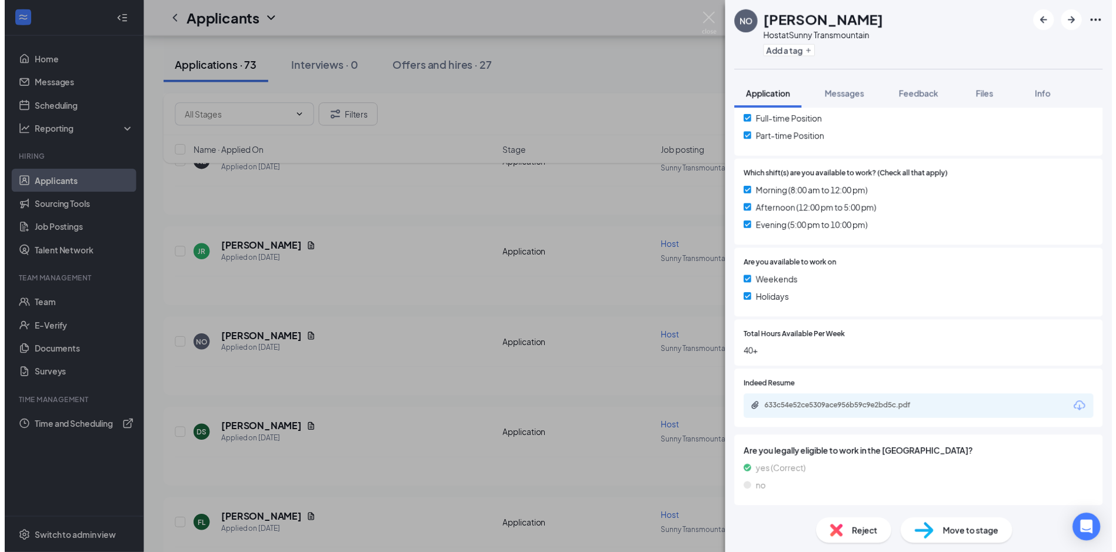
scroll to position [296, 0]
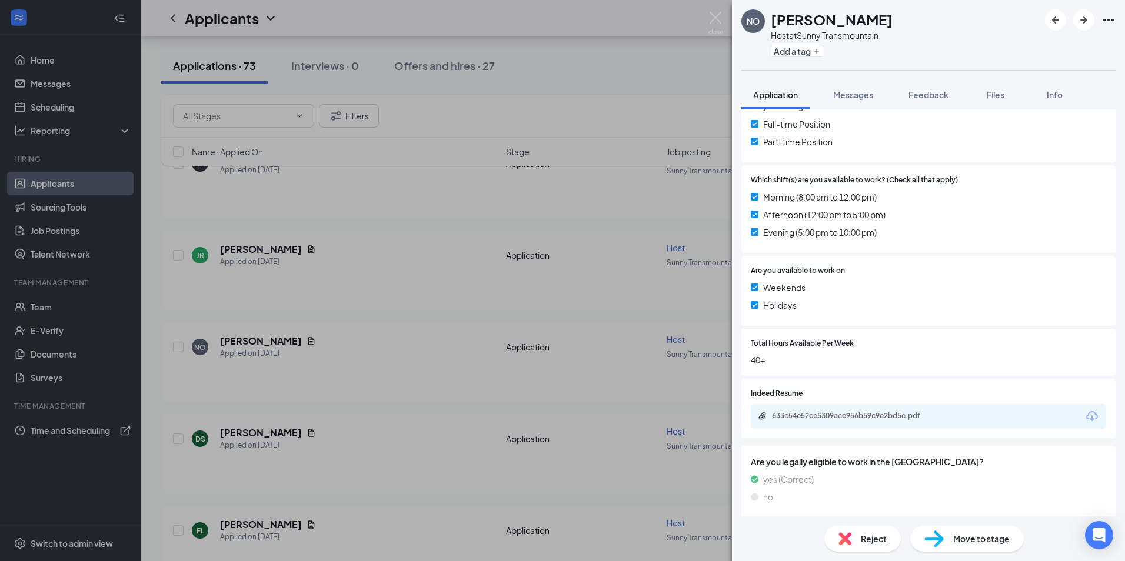
click at [359, 405] on div "NO Nicole Orrantia Host at Sunny Transmountain Add a tag Application Messages F…" at bounding box center [562, 280] width 1125 height 561
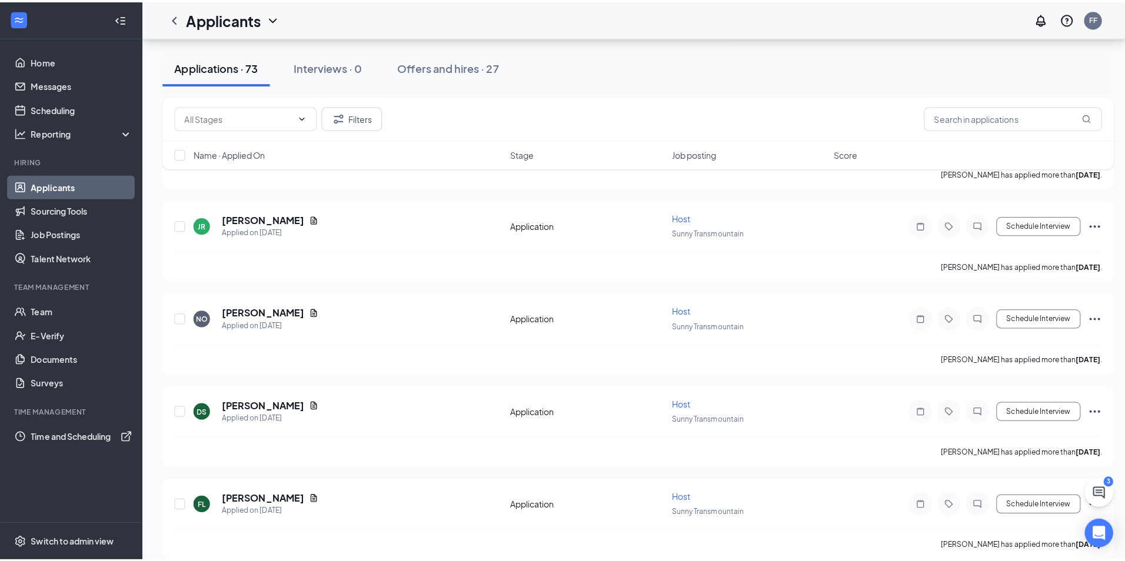
scroll to position [412, 0]
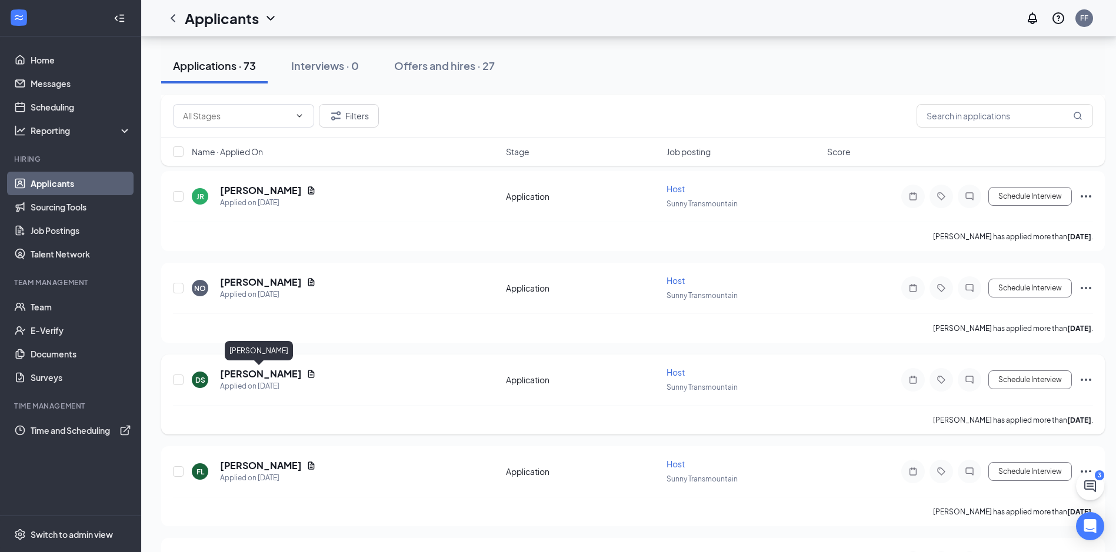
click at [261, 370] on h5 "[PERSON_NAME]" at bounding box center [261, 374] width 82 height 13
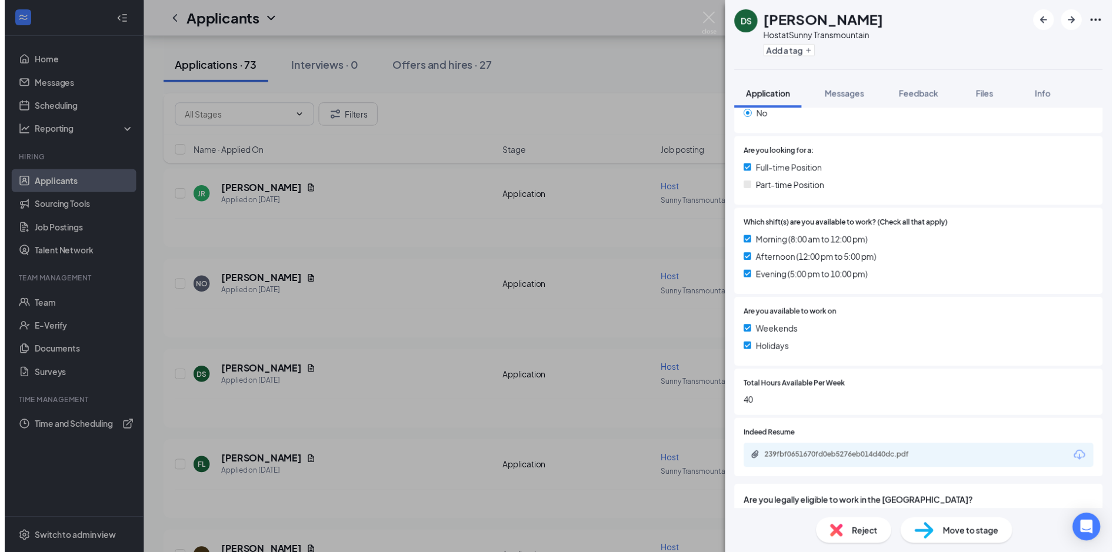
scroll to position [208, 0]
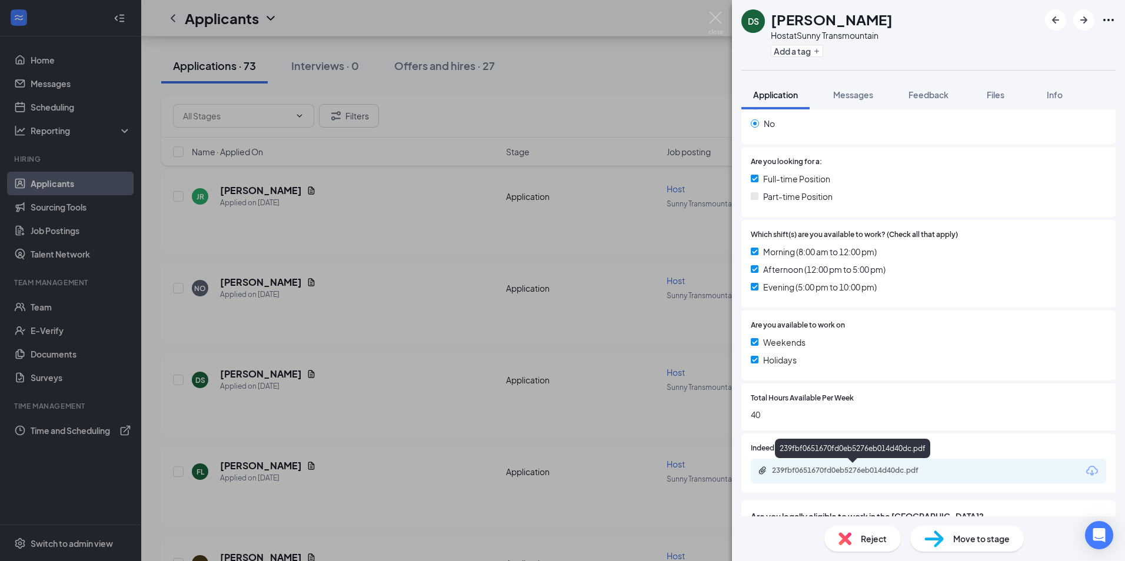
click at [877, 470] on div "239fbf0651670fd0eb5276eb014d40dc.pdf" at bounding box center [854, 470] width 165 height 9
click at [371, 349] on div "DS Davonte Stacy Host at Sunny Transmountain Add a tag Application Messages Fee…" at bounding box center [562, 280] width 1125 height 561
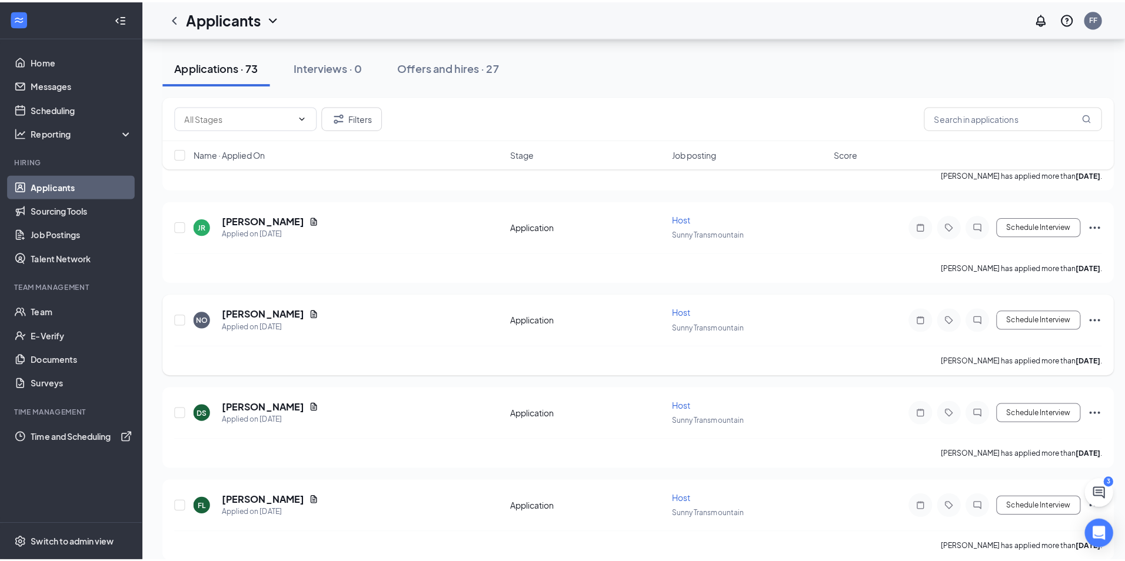
scroll to position [412, 0]
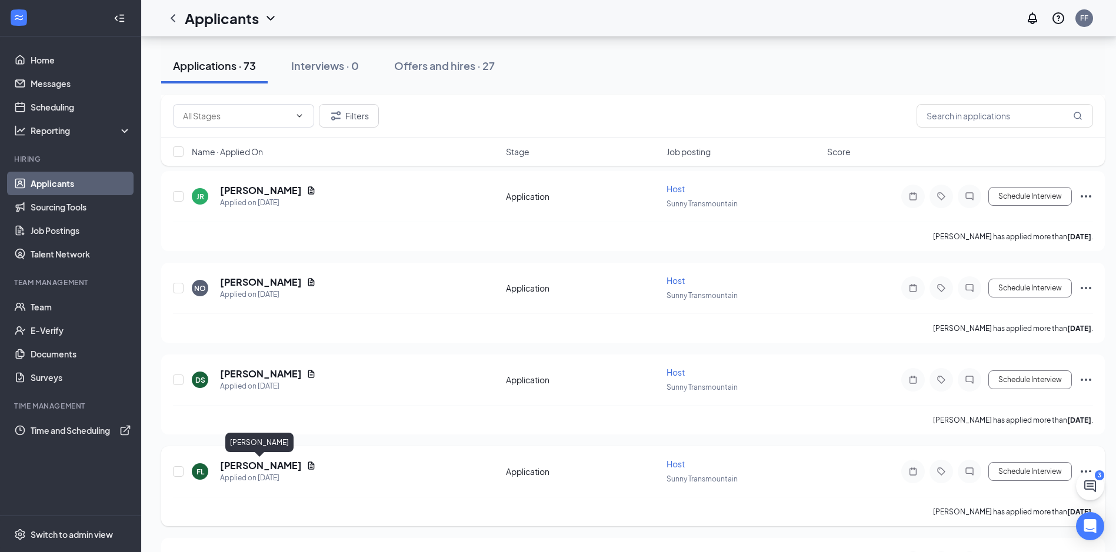
click at [260, 465] on h5 "[PERSON_NAME]" at bounding box center [261, 466] width 82 height 13
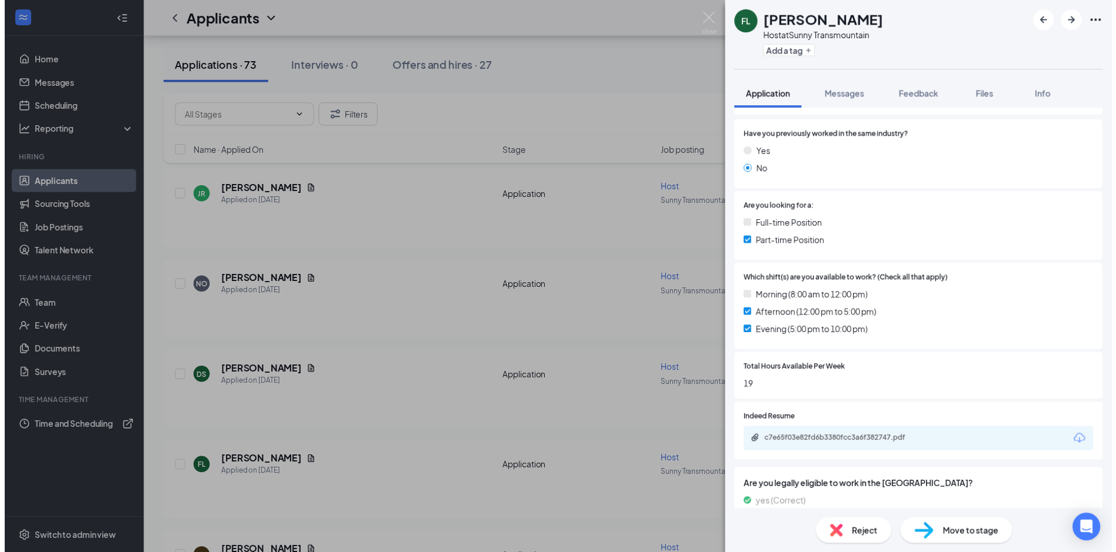
scroll to position [177, 0]
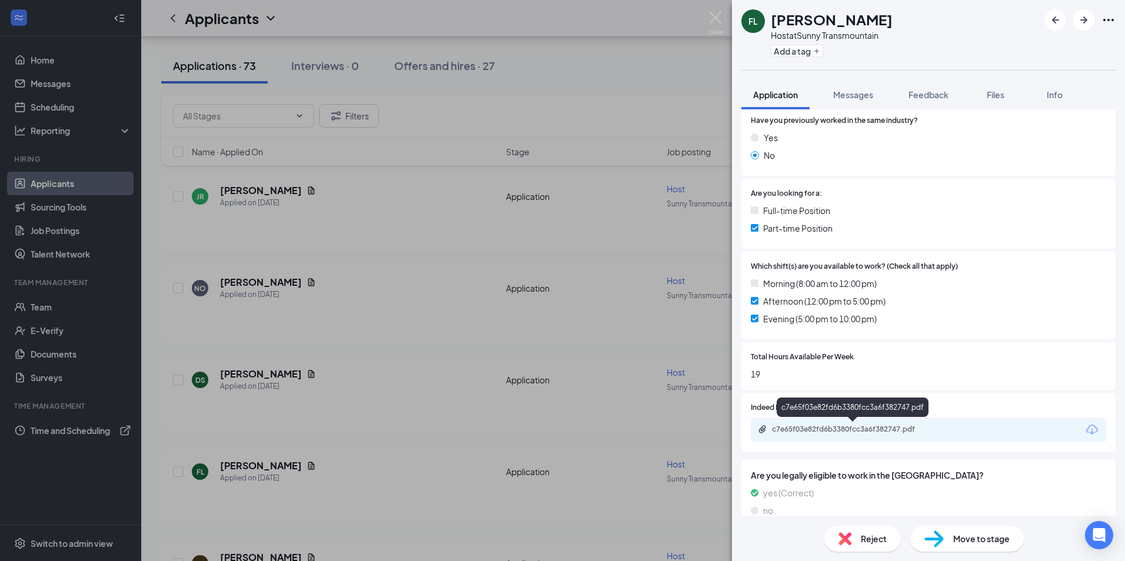
click at [883, 427] on div "c7e65f03e82fd6b3380fcc3a6f382747.pdf" at bounding box center [854, 429] width 165 height 9
click at [418, 349] on div "FL Fernanda Lopez Host at Sunny Transmountain Add a tag Application Messages Fe…" at bounding box center [562, 280] width 1125 height 561
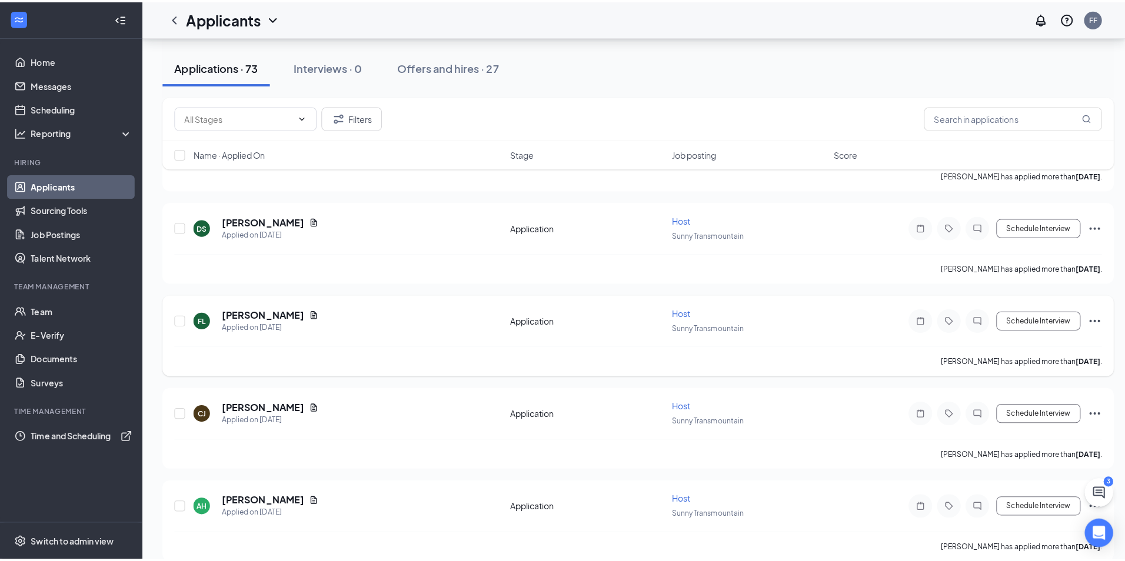
scroll to position [588, 0]
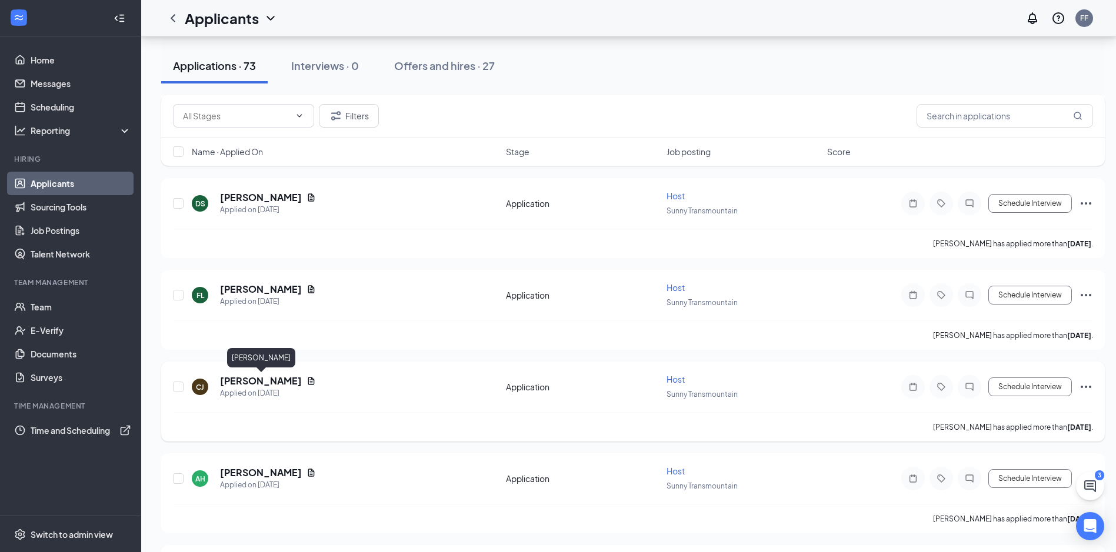
click at [234, 386] on h5 "[PERSON_NAME]" at bounding box center [261, 381] width 82 height 13
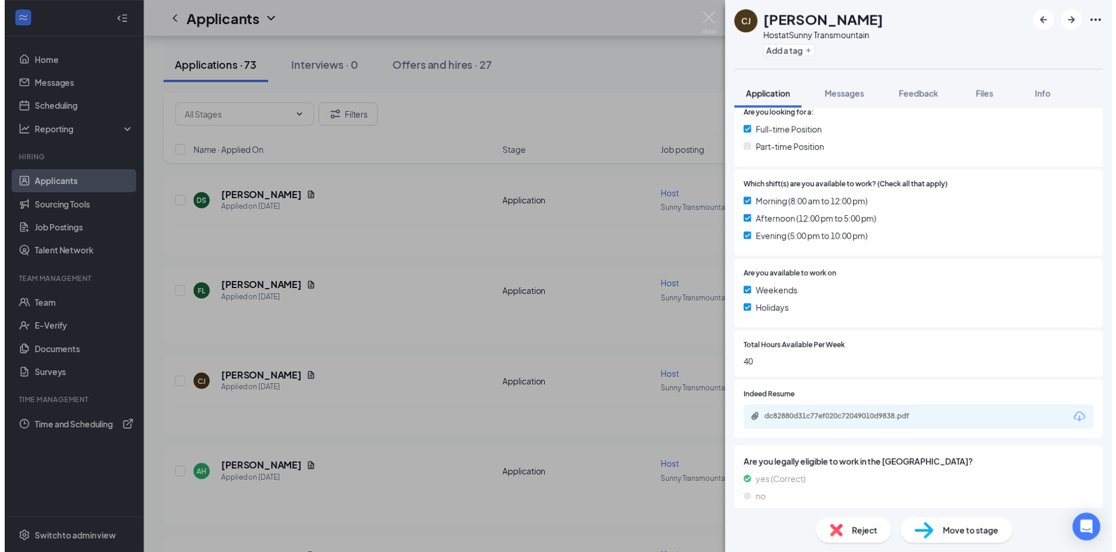
scroll to position [291, 0]
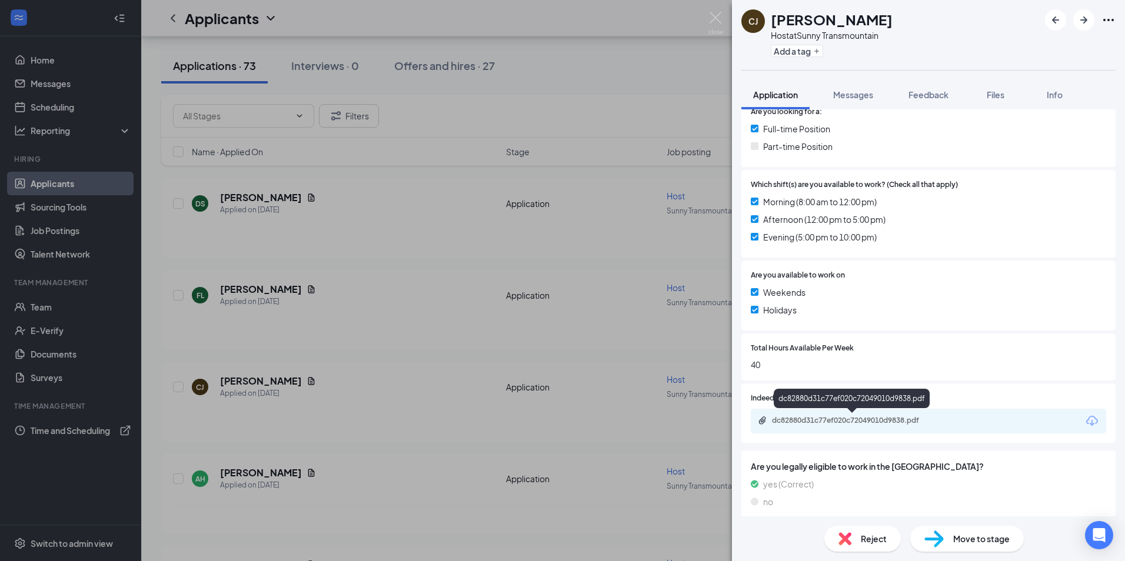
click at [895, 417] on div "dc82880d31c77ef020c72049010d9838.pdf" at bounding box center [854, 420] width 165 height 9
click at [558, 19] on div "CJ Christian Jaramillo Host at Sunny Transmountain Add a tag Application Messag…" at bounding box center [562, 280] width 1125 height 561
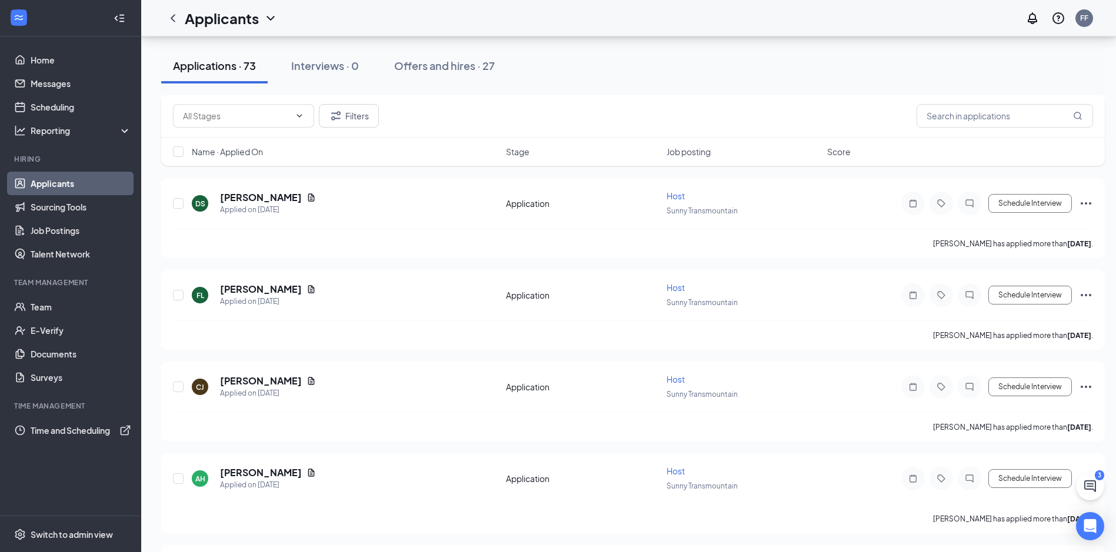
click at [209, 67] on div "Applications · 73" at bounding box center [214, 65] width 83 height 15
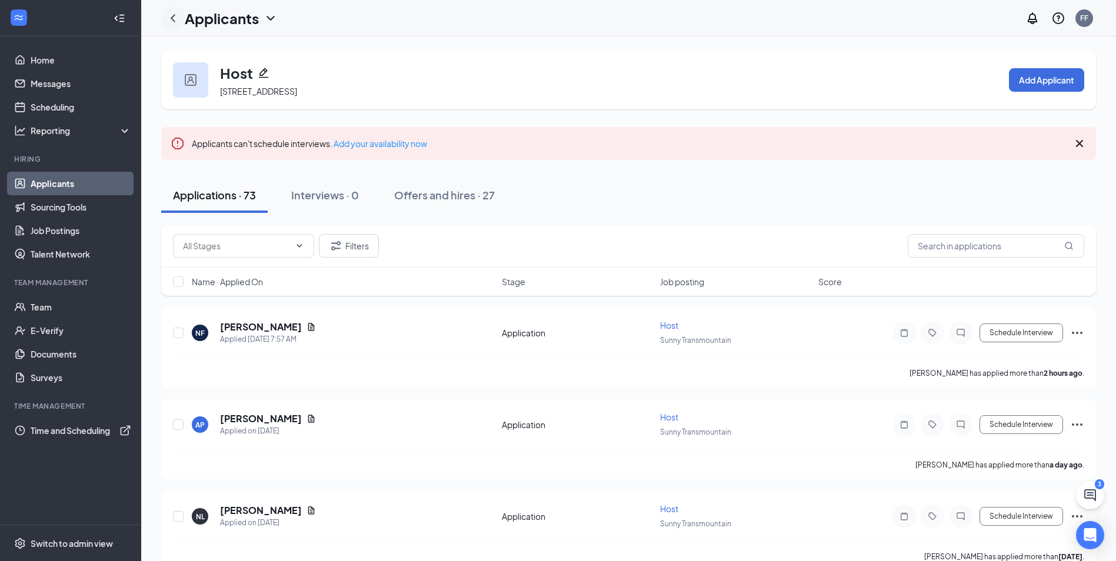
click at [174, 17] on icon "ChevronLeft" at bounding box center [173, 18] width 14 height 14
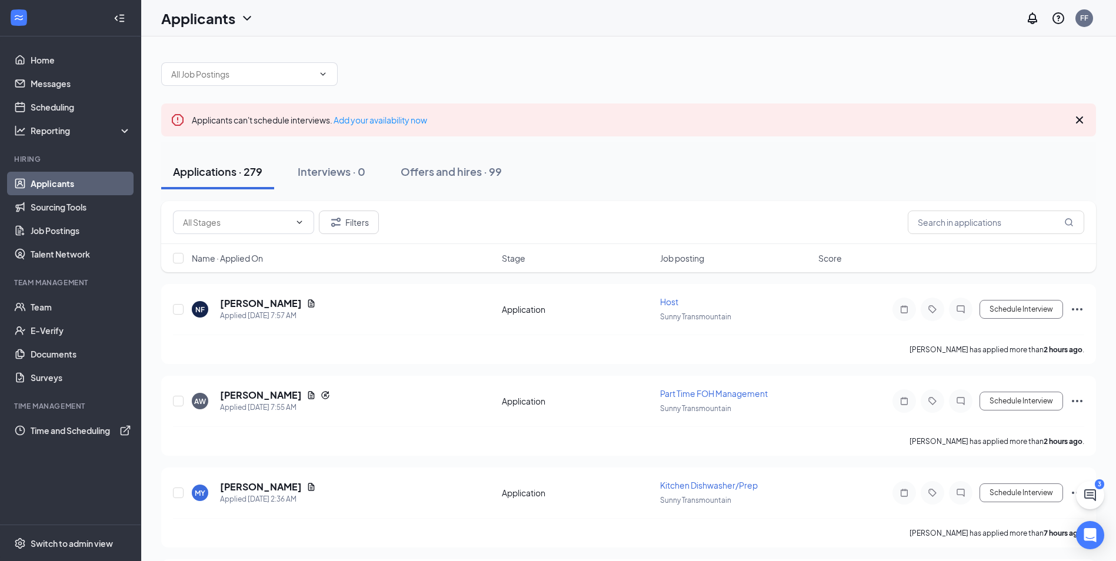
click at [207, 168] on div "Applications · 279" at bounding box center [217, 171] width 89 height 15
